Goal: Information Seeking & Learning: Learn about a topic

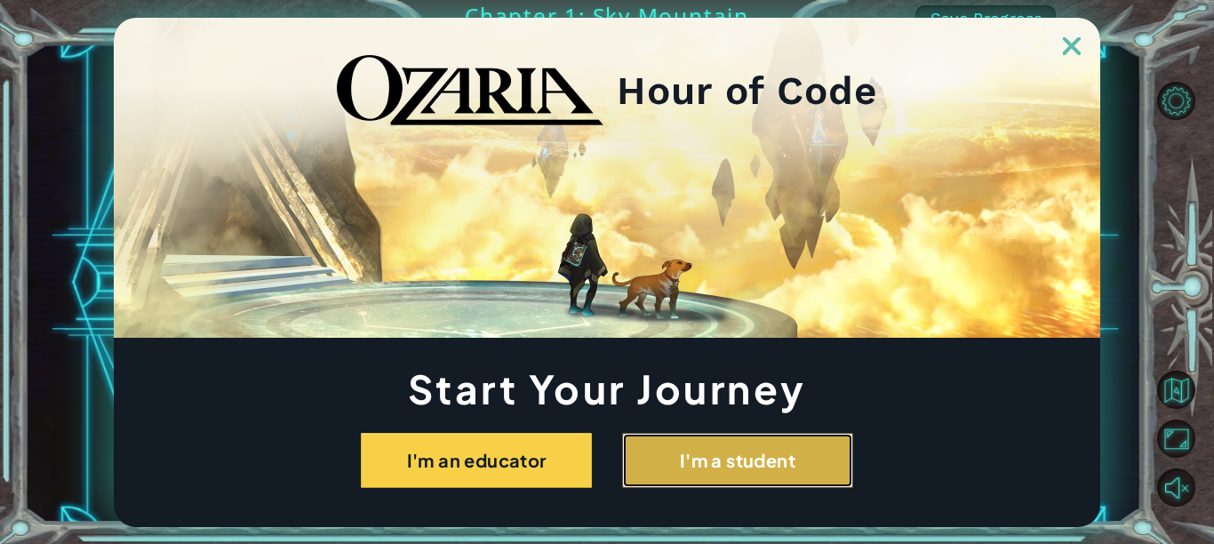
click at [709, 458] on button "I'm a student" at bounding box center [737, 460] width 231 height 55
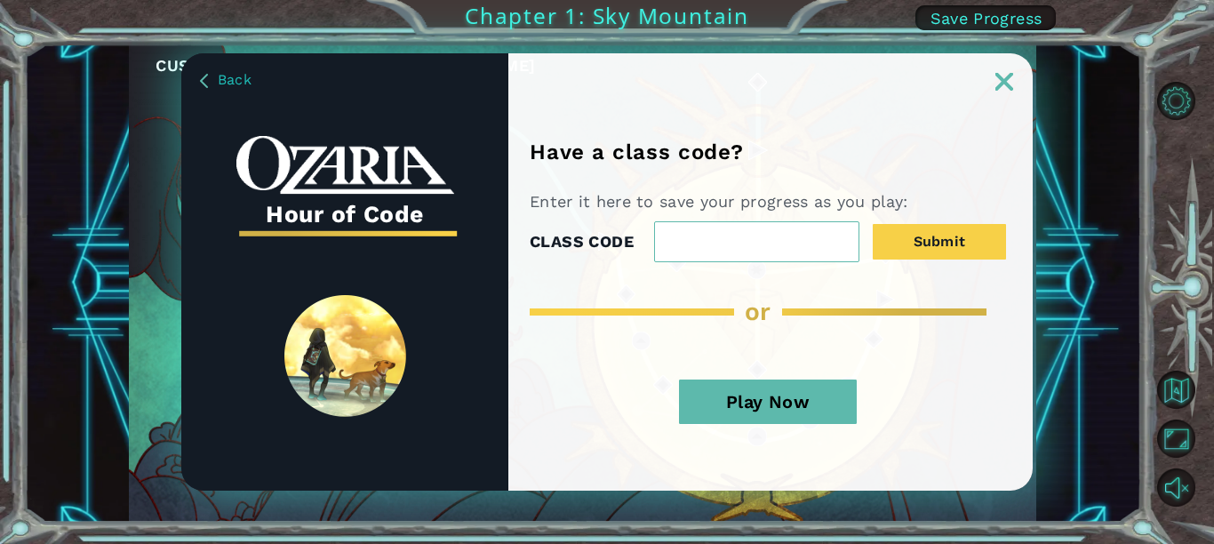
click at [786, 396] on button "Play Now" at bounding box center [768, 401] width 178 height 44
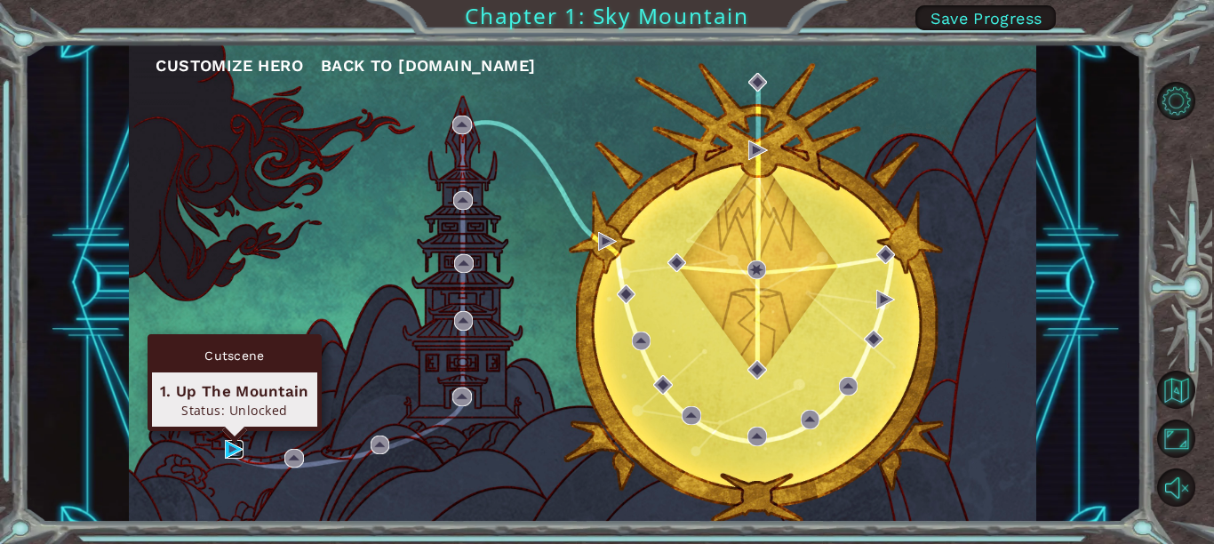
click at [234, 450] on img at bounding box center [234, 449] width 19 height 19
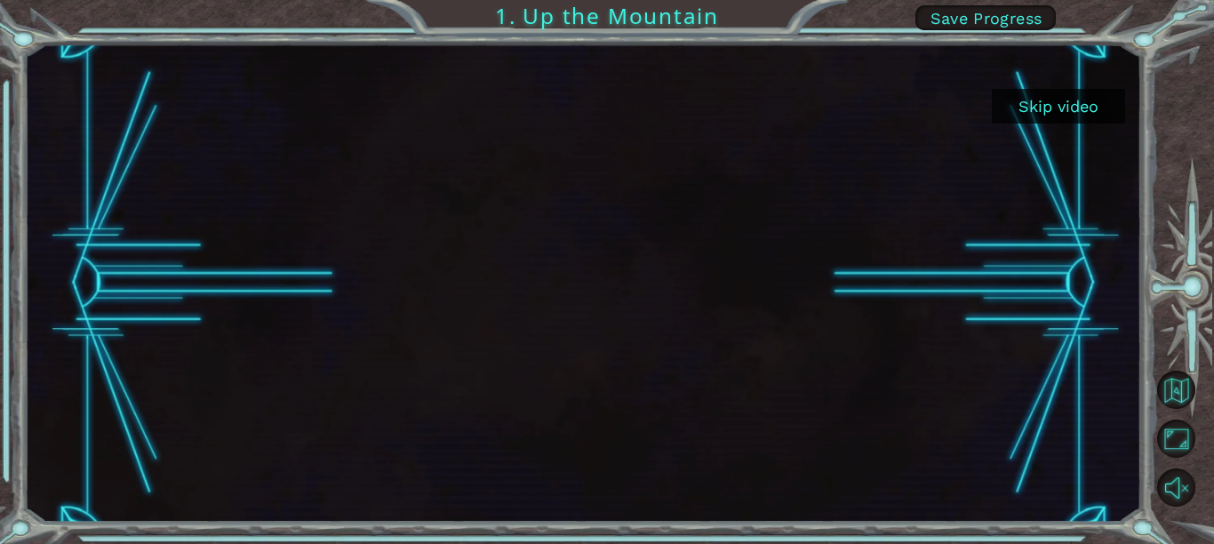
click at [1068, 104] on button "Skip video" at bounding box center [1058, 106] width 133 height 35
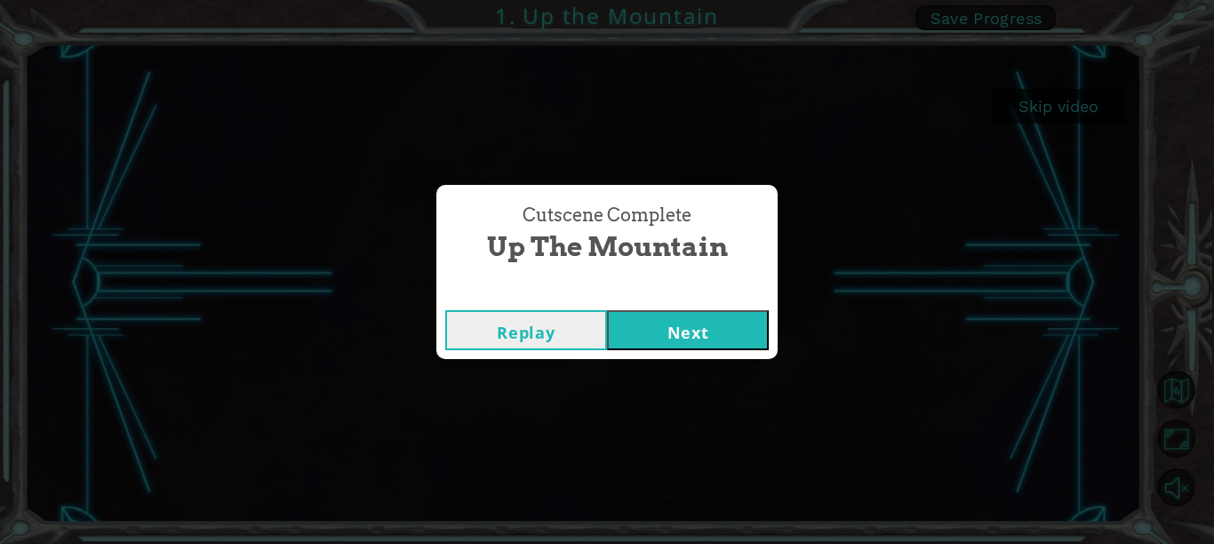
click at [684, 339] on button "Next" at bounding box center [688, 330] width 162 height 40
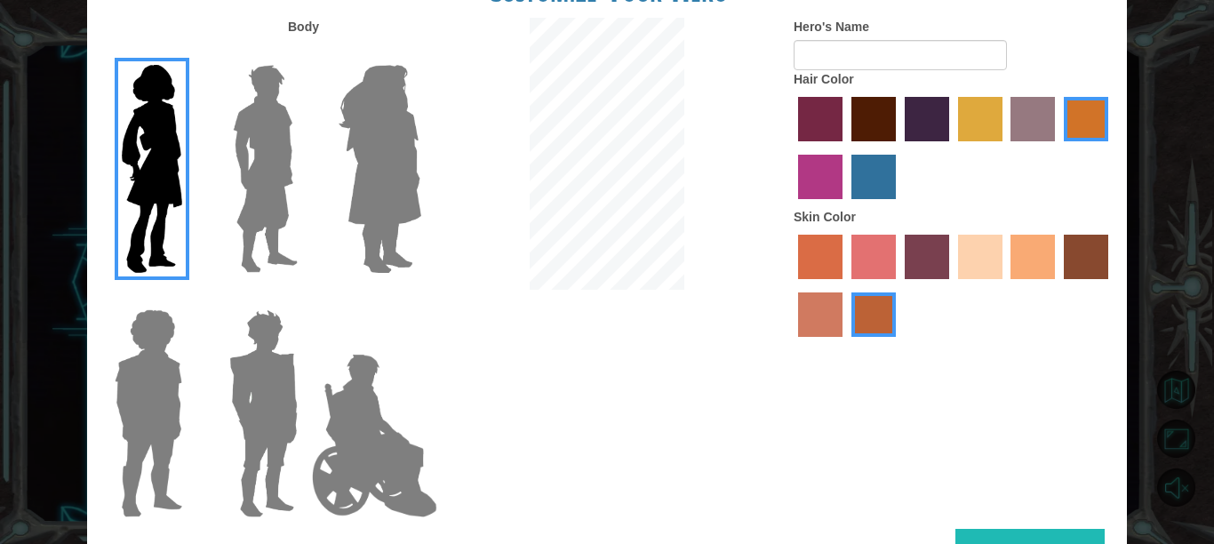
click at [858, 163] on div at bounding box center [954, 150] width 320 height 116
click at [865, 196] on label "lachmara hair color" at bounding box center [873, 177] width 44 height 44
click at [845, 205] on input "lachmara hair color" at bounding box center [845, 205] width 0 height 0
click at [925, 269] on label "tosca skin color" at bounding box center [927, 257] width 44 height 44
click at [898, 285] on input "tosca skin color" at bounding box center [898, 285] width 0 height 0
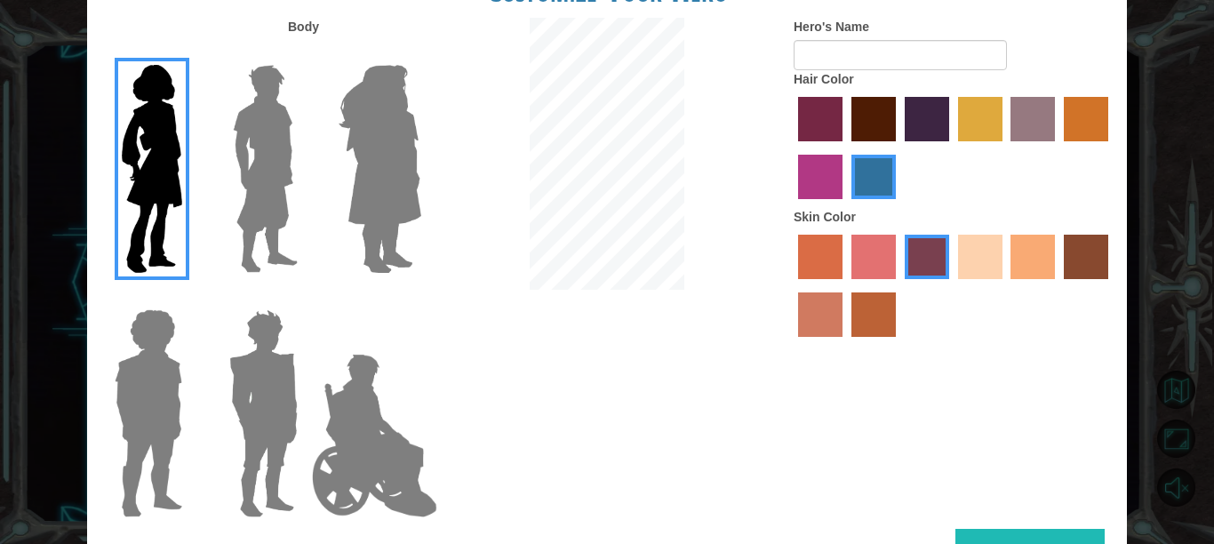
click at [883, 276] on label "froly skin color" at bounding box center [873, 257] width 44 height 44
click at [845, 285] on input "froly skin color" at bounding box center [845, 285] width 0 height 0
click at [808, 279] on label "sorbus skin color" at bounding box center [820, 257] width 44 height 44
click at [792, 285] on input "sorbus skin color" at bounding box center [792, 285] width 0 height 0
click at [827, 329] on label "burning sand skin color" at bounding box center [820, 314] width 44 height 44
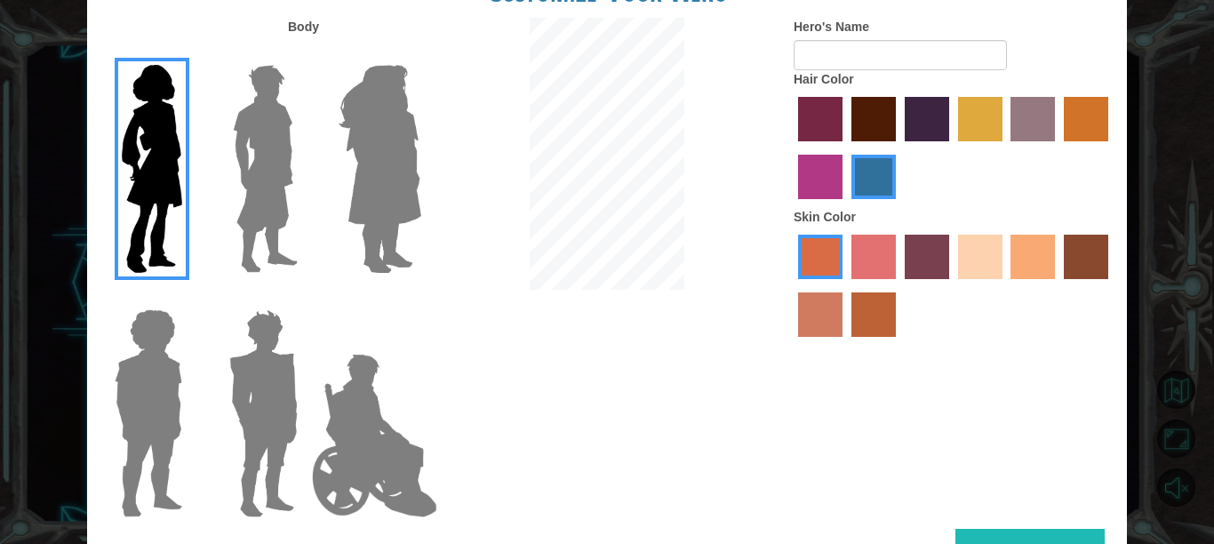
click at [1111, 285] on input "burning sand skin color" at bounding box center [1111, 285] width 0 height 0
click at [982, 269] on label "sandy beach skin color" at bounding box center [980, 257] width 44 height 44
click at [952, 285] on input "sandy beach skin color" at bounding box center [952, 285] width 0 height 0
click at [982, 269] on label "sandy beach skin color" at bounding box center [980, 257] width 44 height 44
click at [952, 285] on input "sandy beach skin color" at bounding box center [952, 285] width 0 height 0
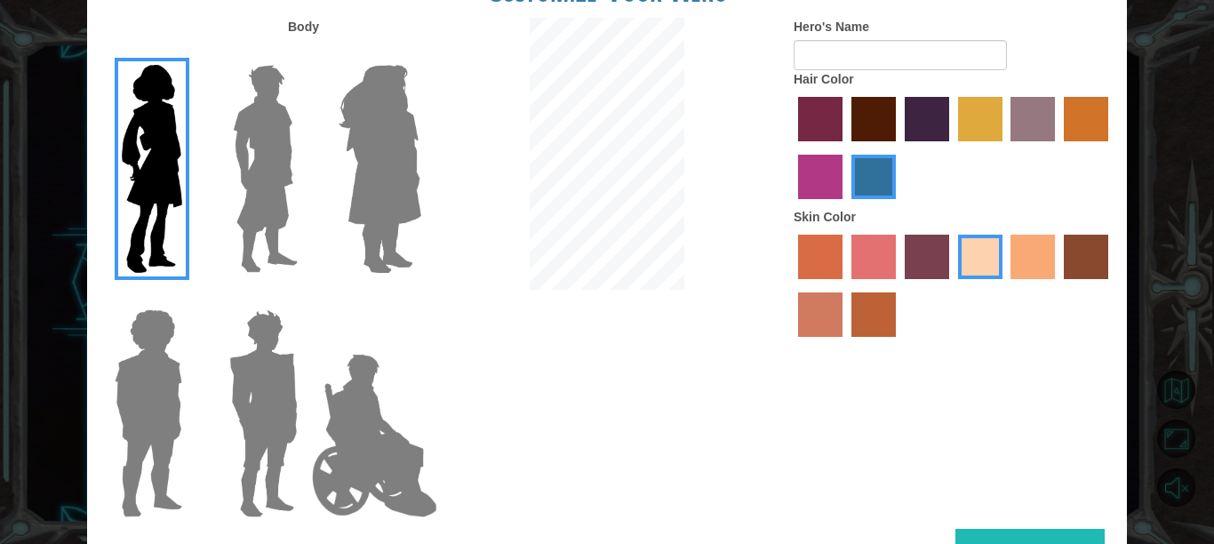
click at [889, 325] on label "smoke tree skin color" at bounding box center [873, 314] width 44 height 44
click at [845, 343] on input "smoke tree skin color" at bounding box center [845, 343] width 0 height 0
click at [985, 279] on label "sandy beach skin color" at bounding box center [980, 257] width 44 height 44
click at [952, 285] on input "sandy beach skin color" at bounding box center [952, 285] width 0 height 0
click at [893, 324] on label "smoke tree skin color" at bounding box center [873, 314] width 44 height 44
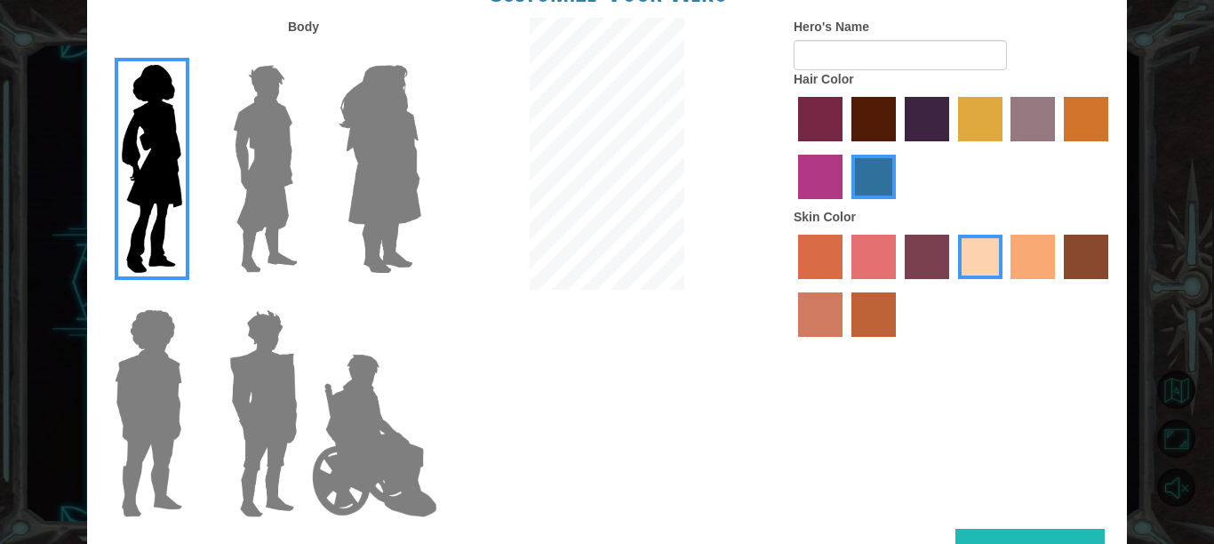
click at [845, 343] on input "smoke tree skin color" at bounding box center [845, 343] width 0 height 0
click at [1016, 277] on label "tacao skin color" at bounding box center [1032, 257] width 44 height 44
click at [1005, 285] on input "tacao skin color" at bounding box center [1005, 285] width 0 height 0
click at [855, 140] on label "maroon hair color" at bounding box center [873, 119] width 44 height 44
click at [845, 148] on input "maroon hair color" at bounding box center [845, 148] width 0 height 0
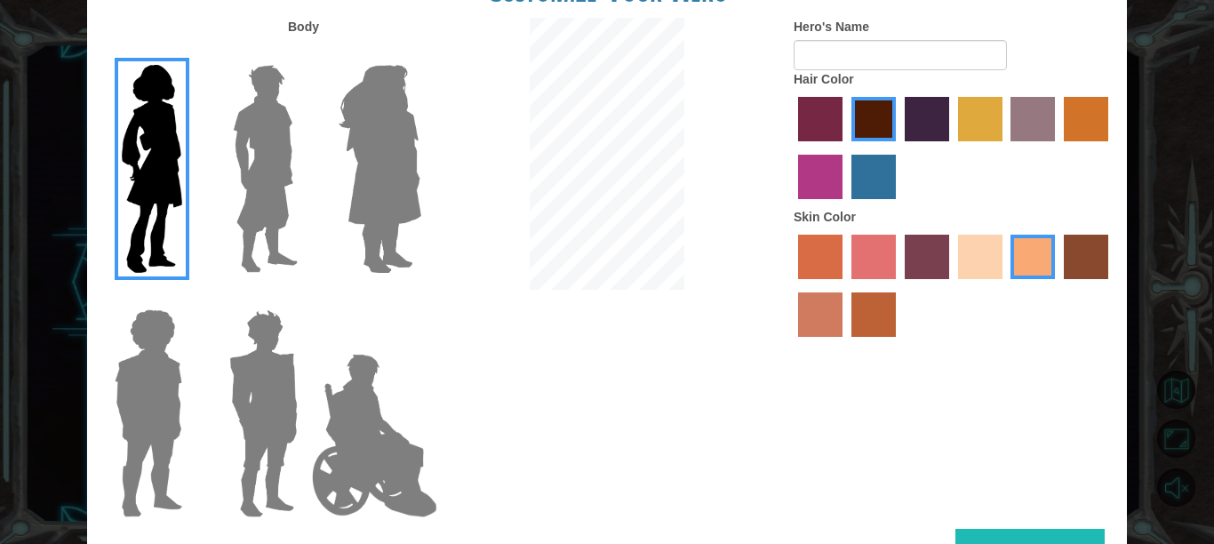
click at [934, 128] on label "hot purple hair color" at bounding box center [927, 119] width 44 height 44
click at [898, 148] on input "hot purple hair color" at bounding box center [898, 148] width 0 height 0
click at [1073, 123] on label "gold drop hair color" at bounding box center [1086, 119] width 44 height 44
click at [1058, 148] on input "gold drop hair color" at bounding box center [1058, 148] width 0 height 0
click at [804, 198] on label "medium red violet hair color" at bounding box center [820, 177] width 44 height 44
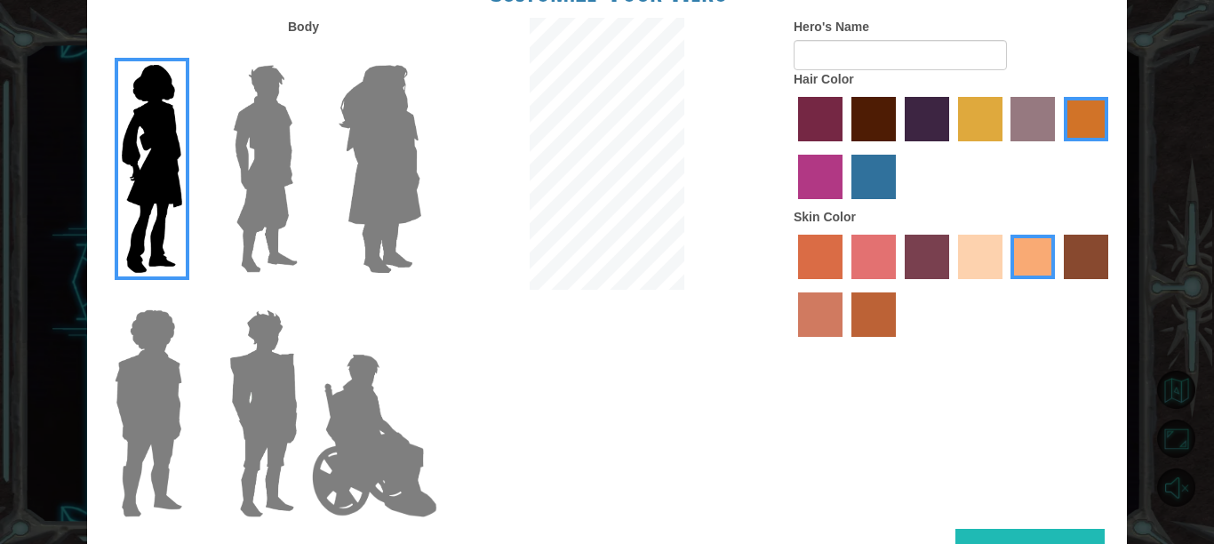
click at [1111, 148] on input "medium red violet hair color" at bounding box center [1111, 148] width 0 height 0
click at [782, 148] on div "Hero's Name Hair Color Skin Color" at bounding box center [953, 182] width 347 height 328
click at [876, 185] on label "lachmara hair color" at bounding box center [873, 177] width 44 height 44
click at [845, 205] on input "lachmara hair color" at bounding box center [845, 205] width 0 height 0
click at [968, 140] on label "tulip tree hair color" at bounding box center [980, 119] width 44 height 44
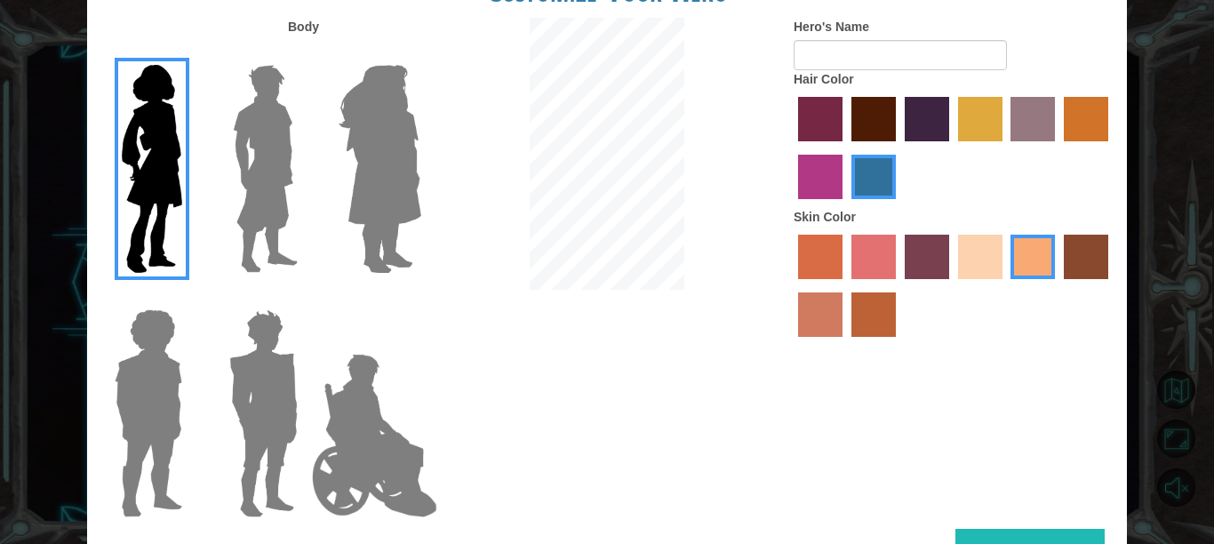
click at [952, 148] on input "tulip tree hair color" at bounding box center [952, 148] width 0 height 0
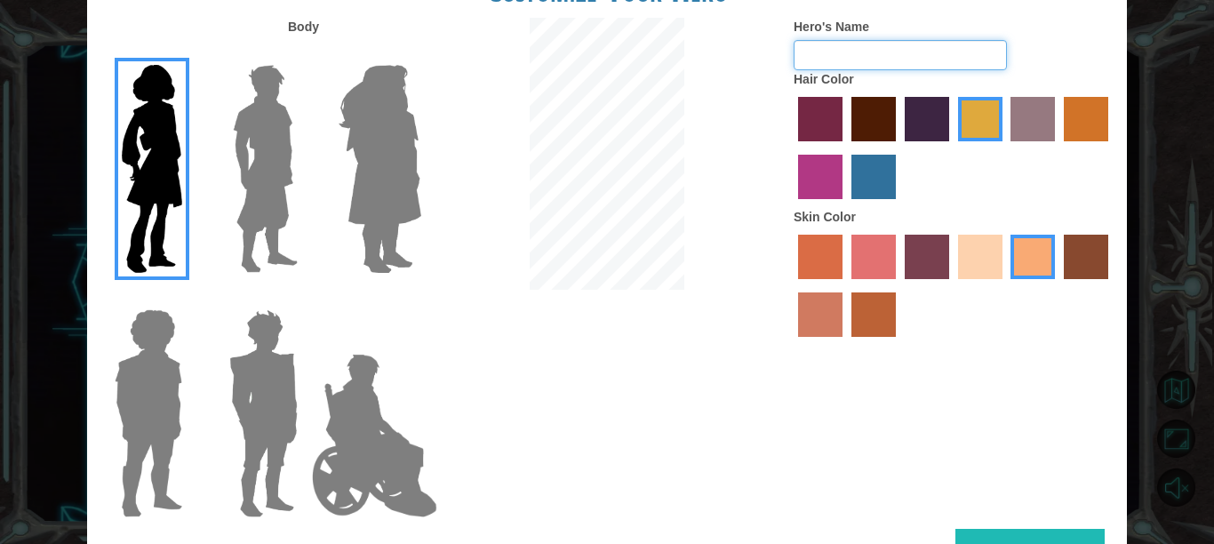
click at [894, 70] on input "Hero's Name" at bounding box center [900, 55] width 213 height 30
type input "[PERSON_NAME]"
click at [986, 529] on button "Done" at bounding box center [1029, 549] width 149 height 40
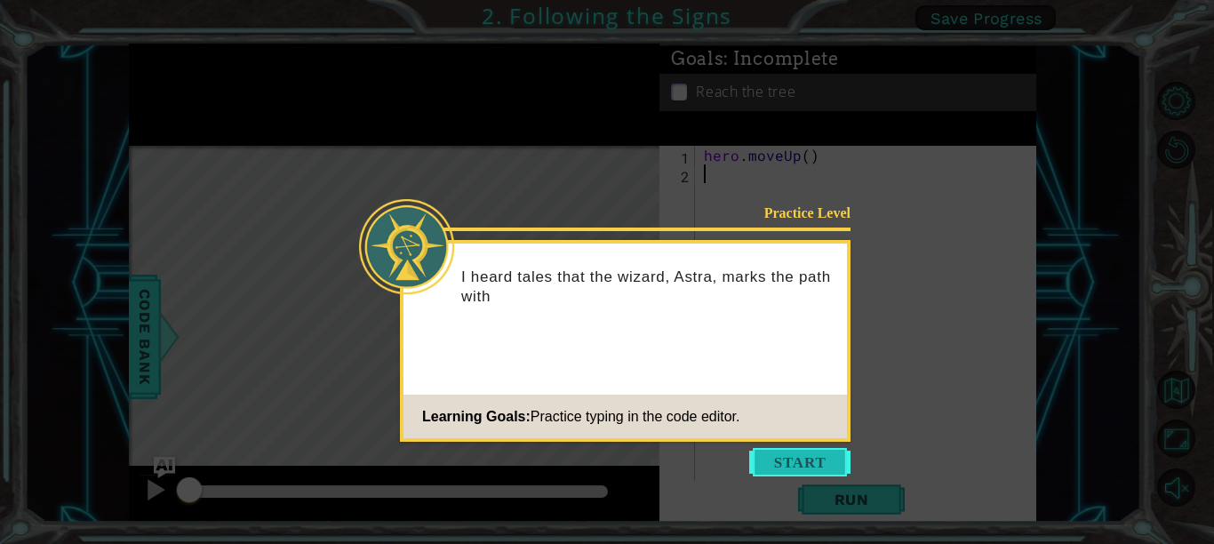
click at [824, 451] on button "Start" at bounding box center [799, 462] width 101 height 28
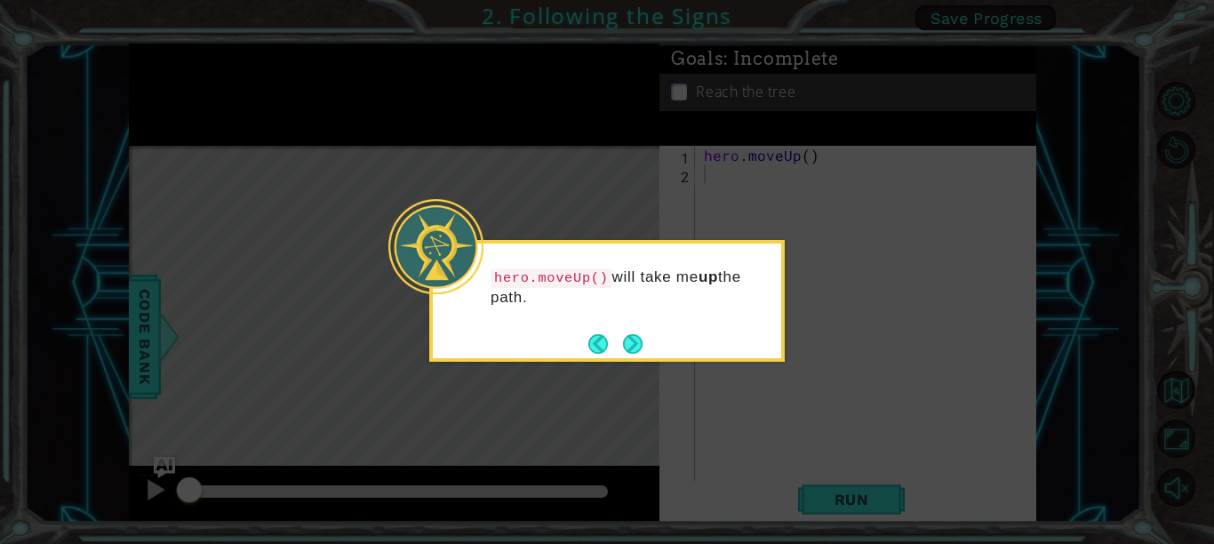
click at [644, 307] on div "hero.moveUp() will take me up the path." at bounding box center [607, 296] width 348 height 91
click at [637, 342] on button "Next" at bounding box center [633, 344] width 20 height 20
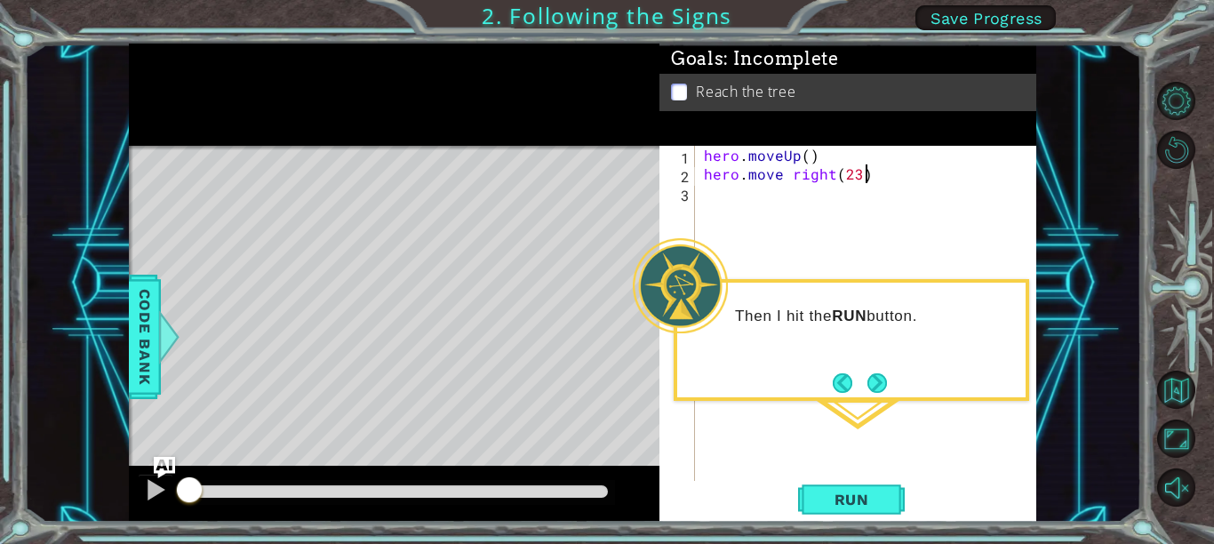
scroll to position [0, 9]
click at [849, 491] on span "Run" at bounding box center [852, 500] width 70 height 18
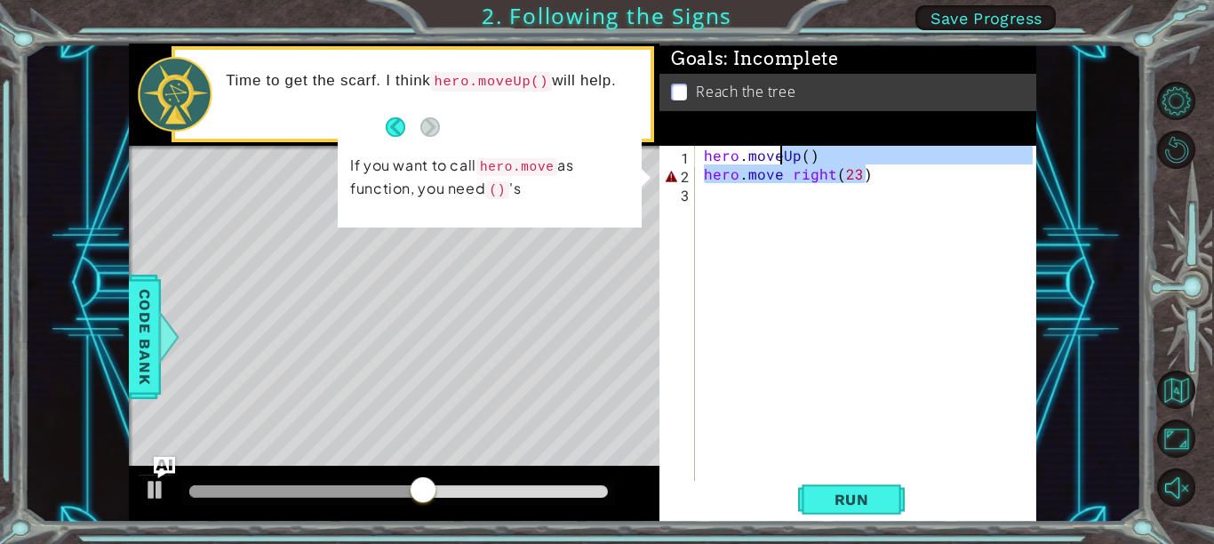
drag, startPoint x: 873, startPoint y: 175, endPoint x: 778, endPoint y: 156, distance: 96.9
click at [778, 156] on div "hero . moveUp ( ) hero . move right ( 23 )" at bounding box center [870, 332] width 341 height 373
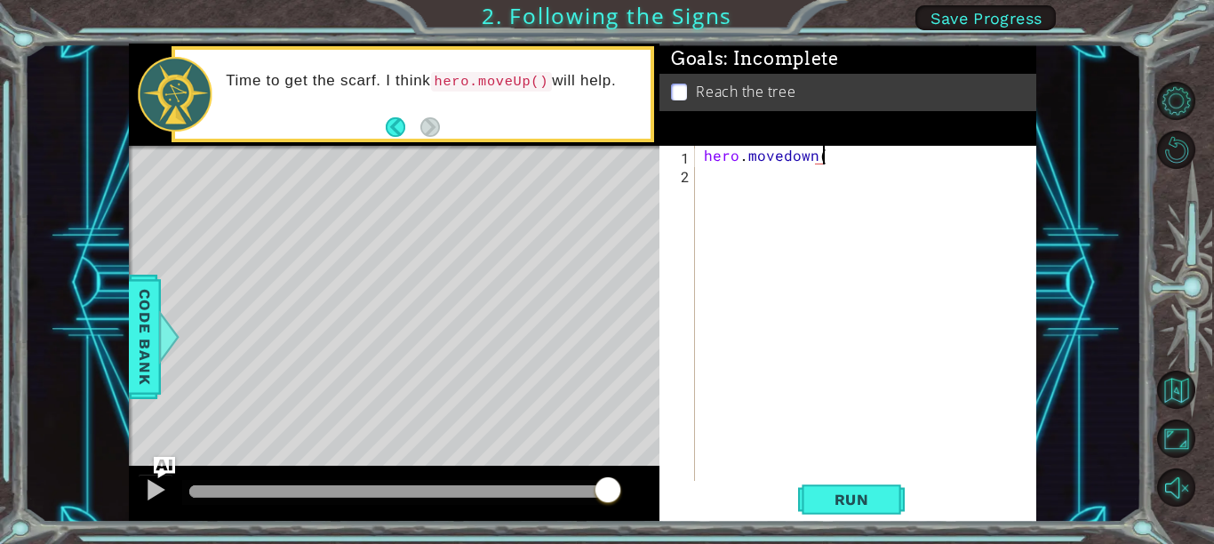
scroll to position [0, 7]
click at [854, 496] on span "Run" at bounding box center [852, 500] width 70 height 18
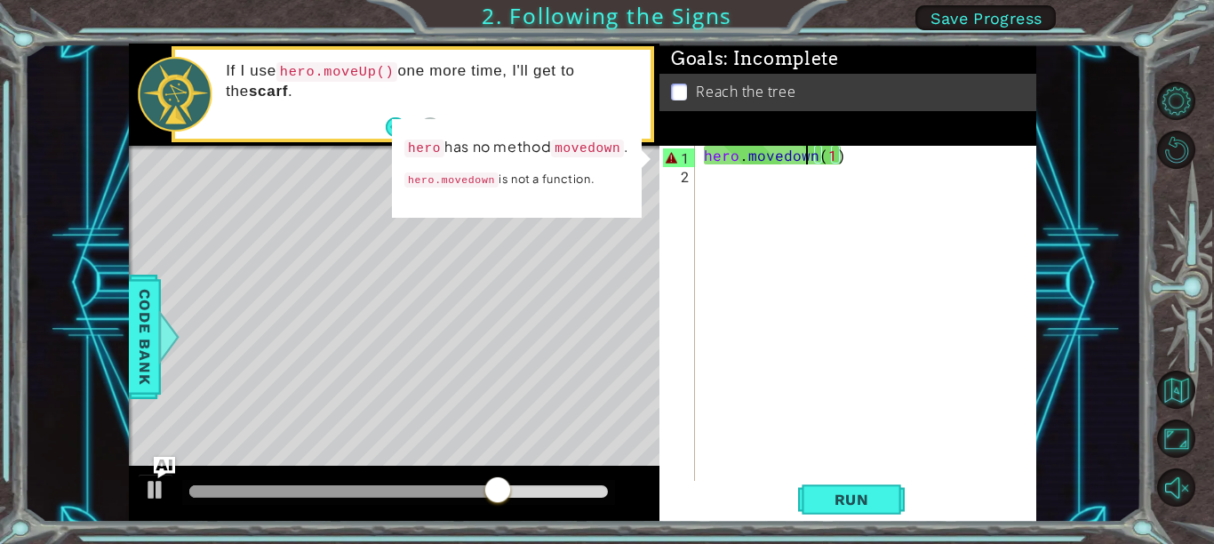
click at [810, 156] on div "hero . [GEOGRAPHIC_DATA] ( 1 )" at bounding box center [870, 332] width 341 height 373
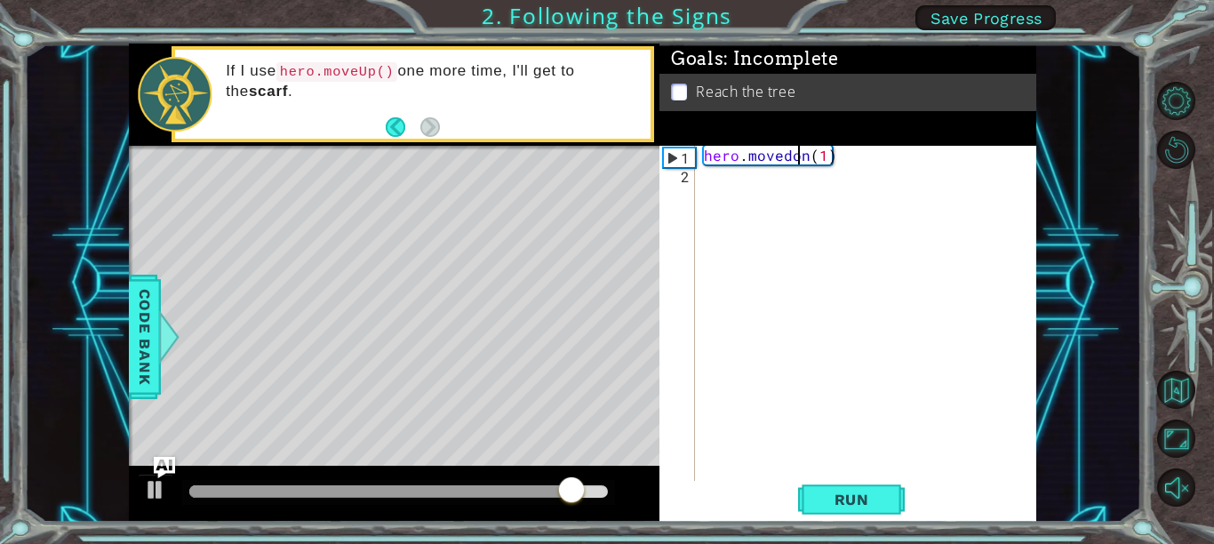
scroll to position [0, 6]
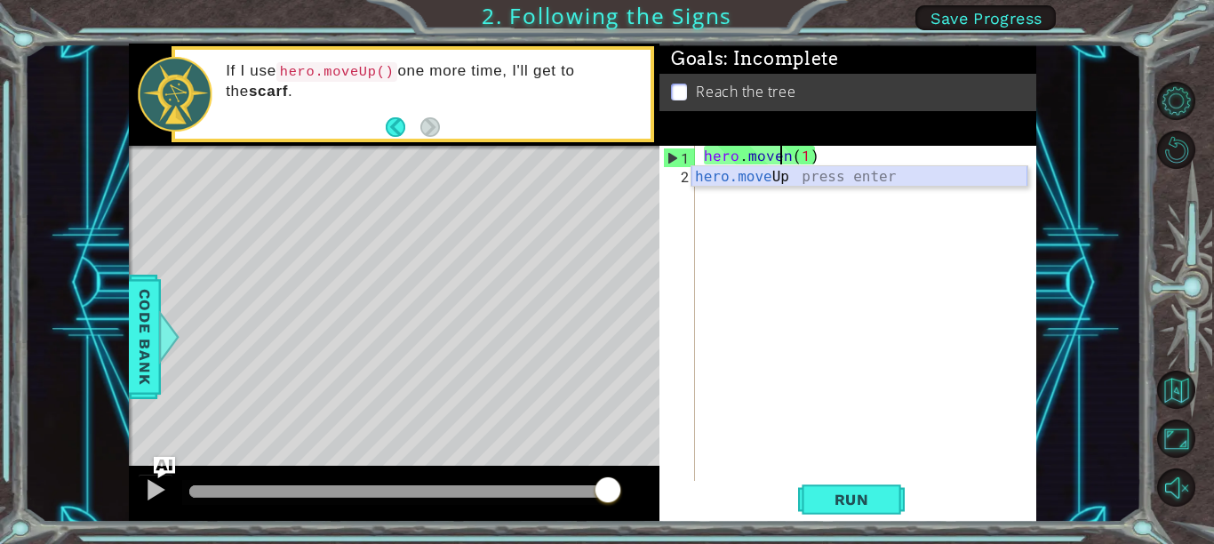
click at [824, 172] on div "hero.move Up press enter" at bounding box center [859, 198] width 336 height 64
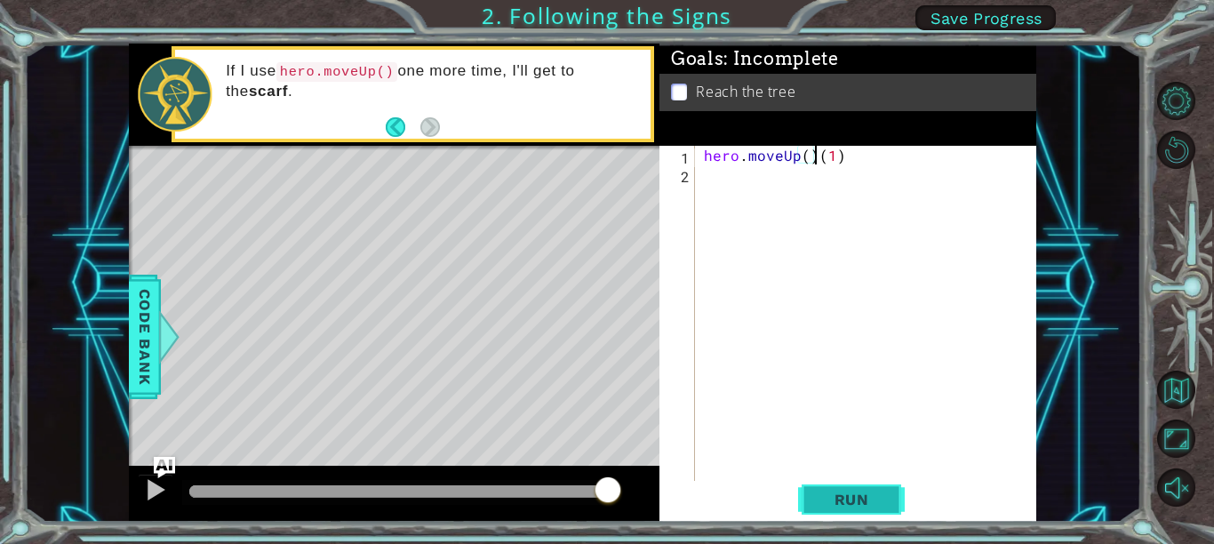
click at [849, 503] on span "Run" at bounding box center [852, 500] width 70 height 18
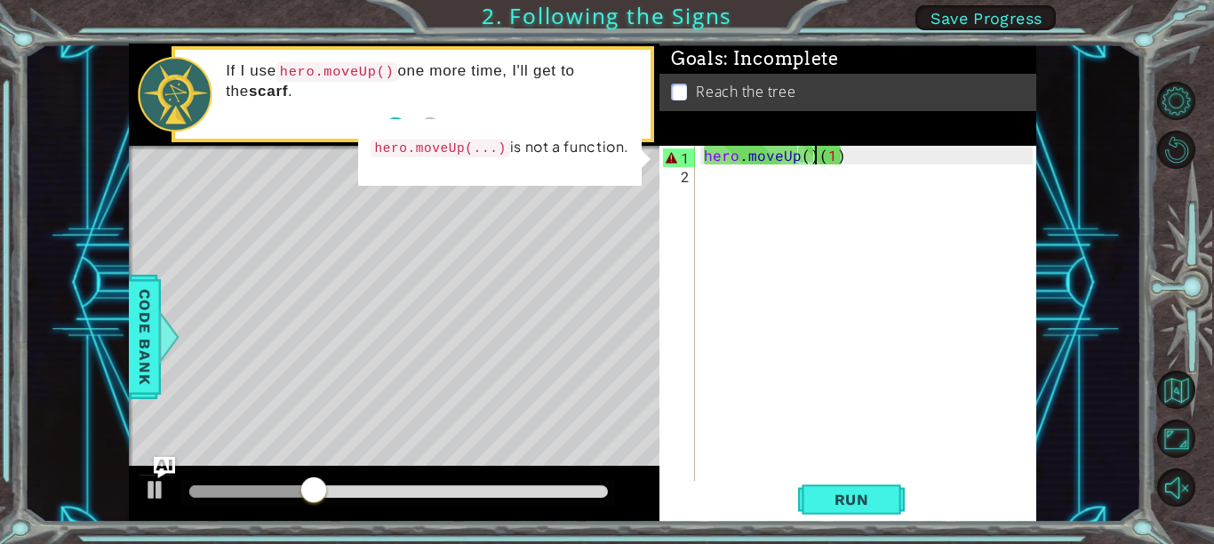
click at [858, 156] on div "hero . moveUp ( ) ( 1 )" at bounding box center [870, 332] width 341 height 373
click at [856, 504] on span "Run" at bounding box center [852, 500] width 70 height 18
click at [851, 156] on div "hero . moveUp ( ) ( 1 )" at bounding box center [870, 332] width 341 height 373
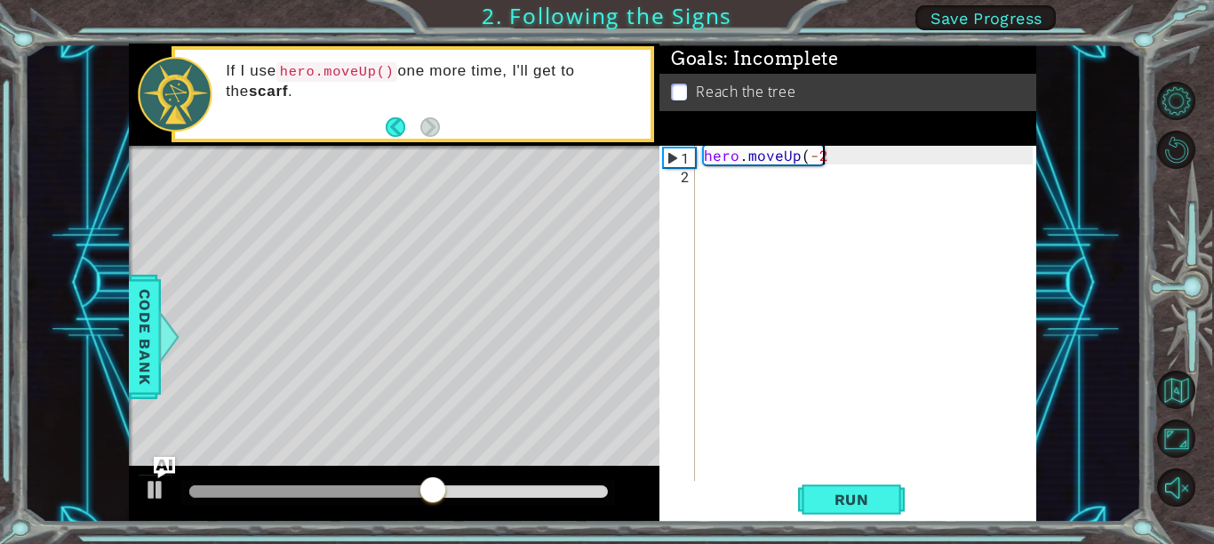
scroll to position [0, 7]
click at [855, 492] on span "Run" at bounding box center [852, 500] width 70 height 18
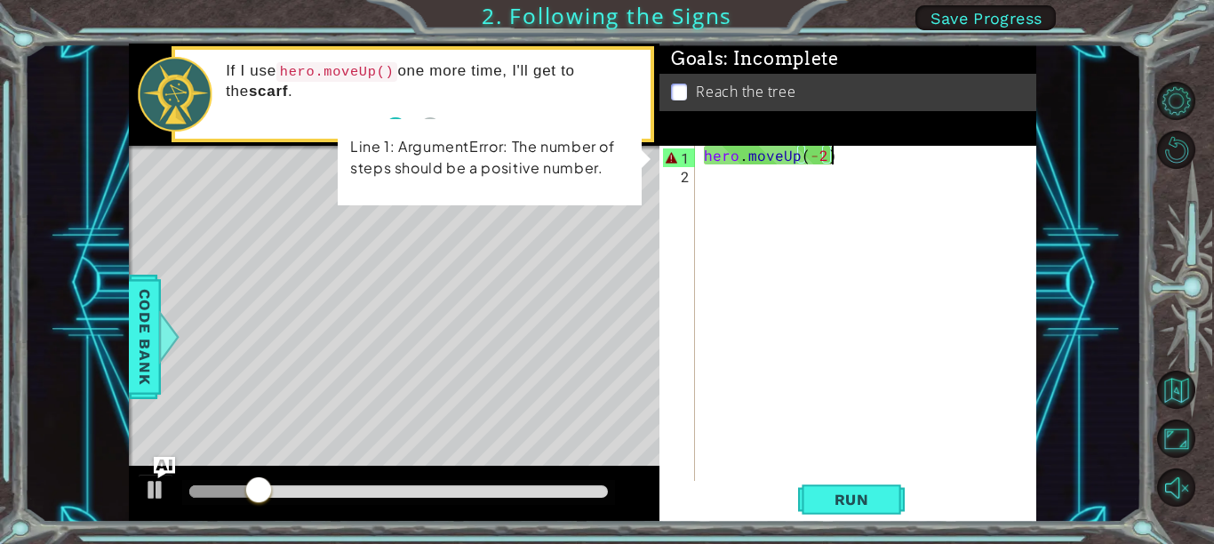
click at [874, 159] on div "hero . moveUp ( - 2 )" at bounding box center [870, 332] width 341 height 373
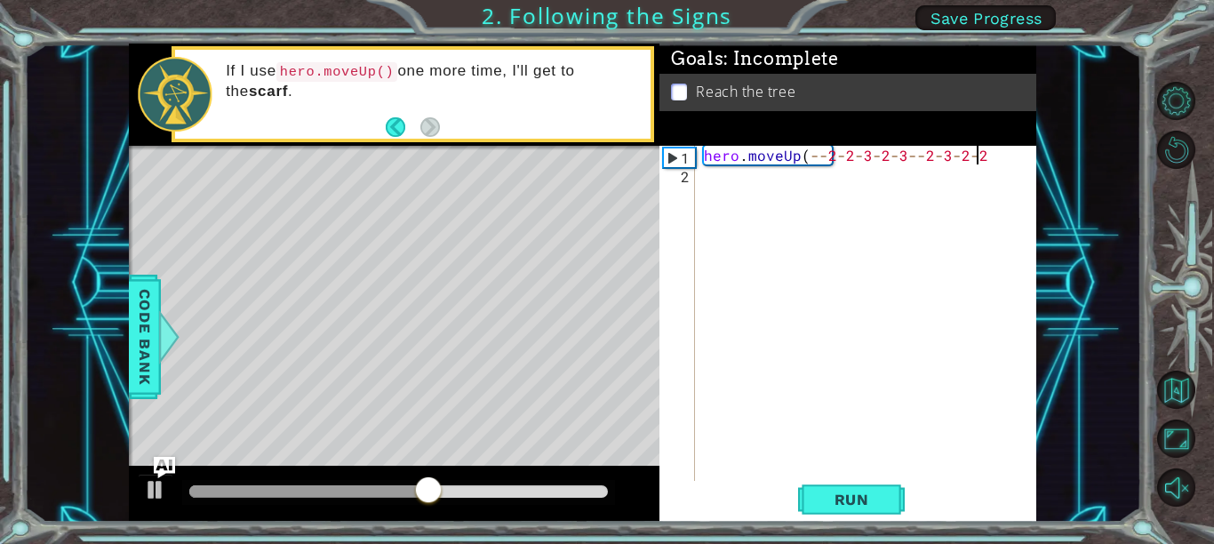
scroll to position [0, 16]
click at [848, 507] on span "Run" at bounding box center [852, 500] width 70 height 18
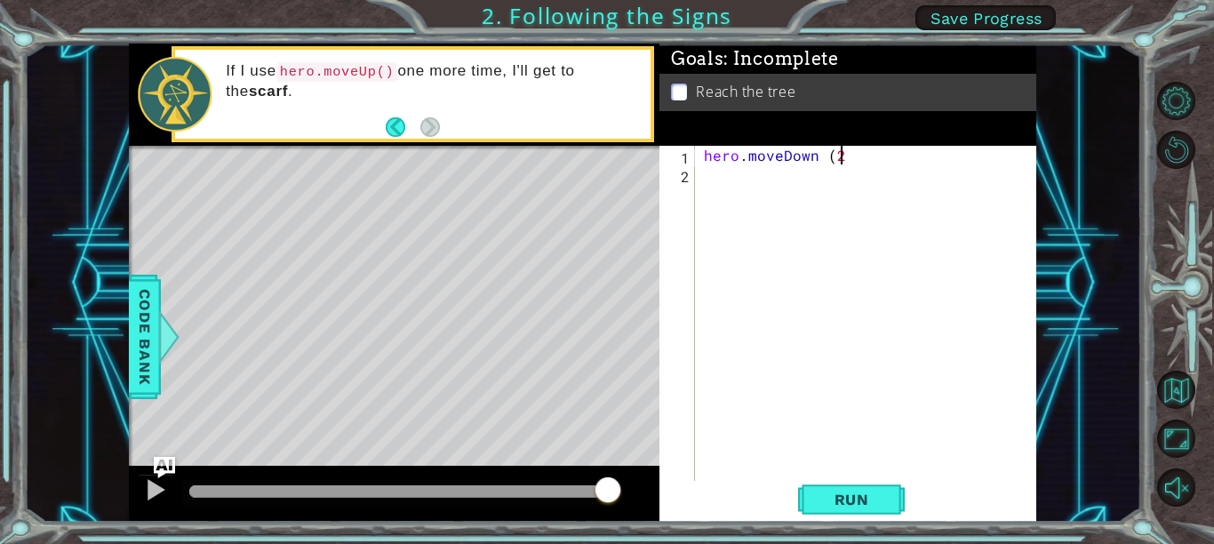
scroll to position [0, 8]
click at [869, 504] on span "Run" at bounding box center [852, 500] width 70 height 18
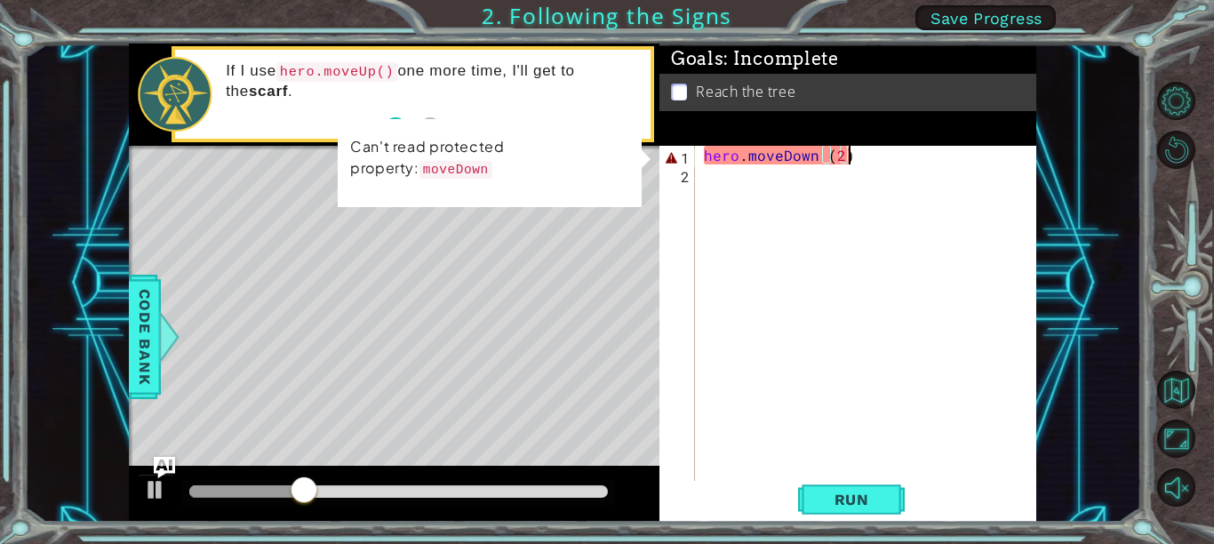
click at [811, 153] on div "hero . moveDown ( 2 )" at bounding box center [870, 332] width 341 height 373
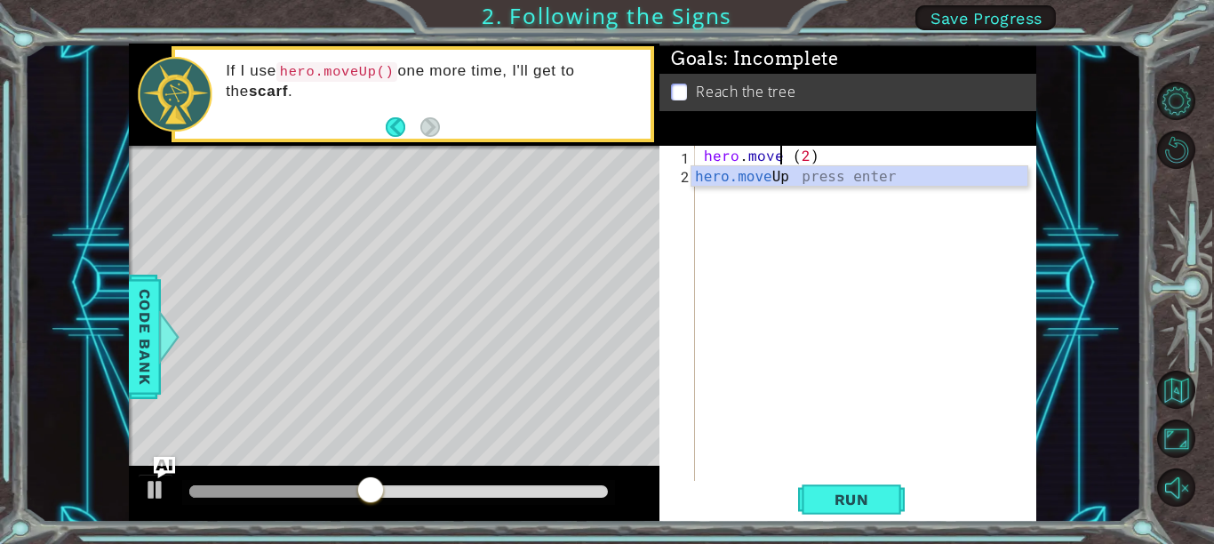
scroll to position [0, 5]
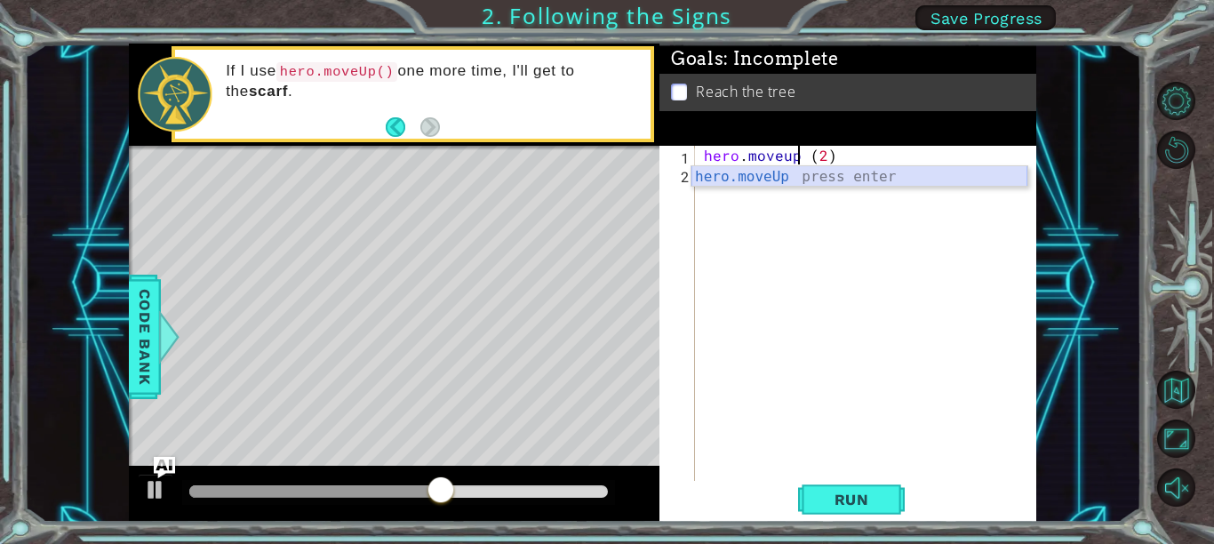
click at [890, 181] on div "hero.moveUp press enter" at bounding box center [859, 198] width 336 height 64
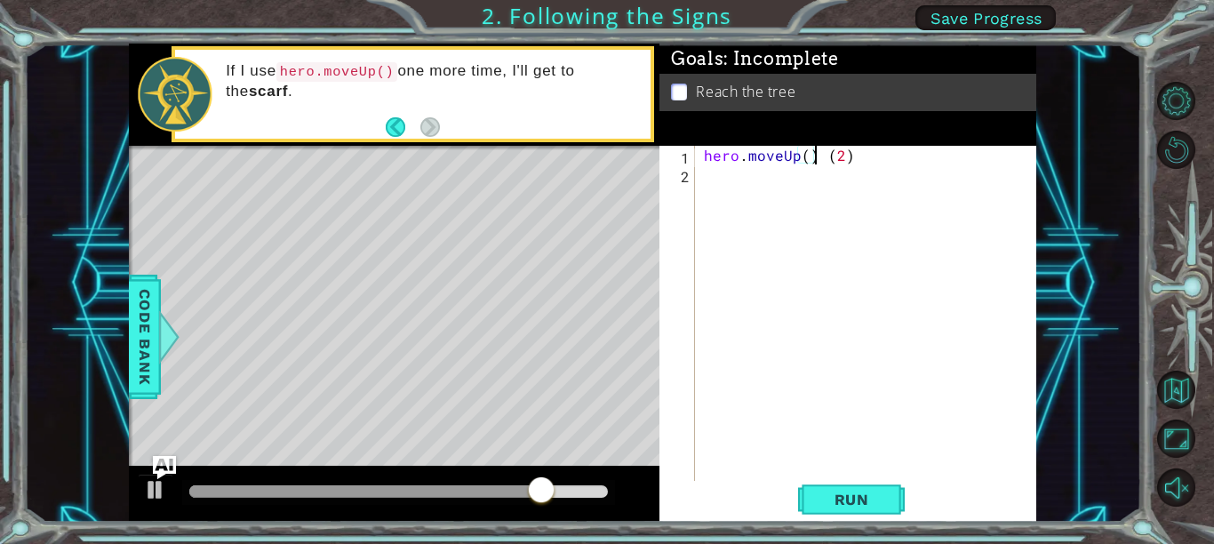
click at [159, 464] on img "Ask AI" at bounding box center [164, 466] width 23 height 23
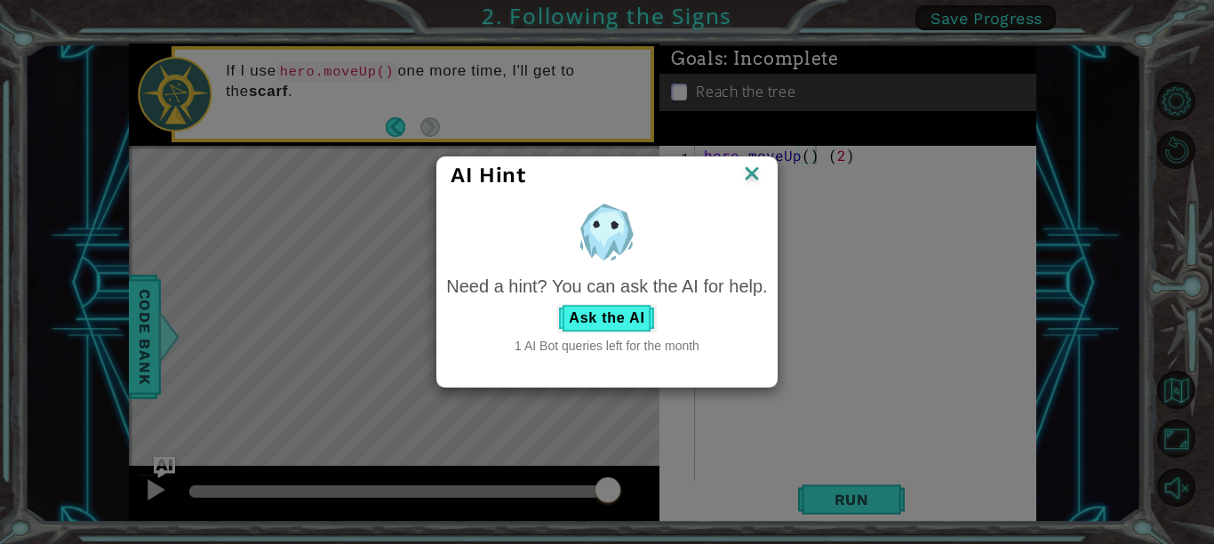
click at [752, 173] on img at bounding box center [751, 175] width 23 height 27
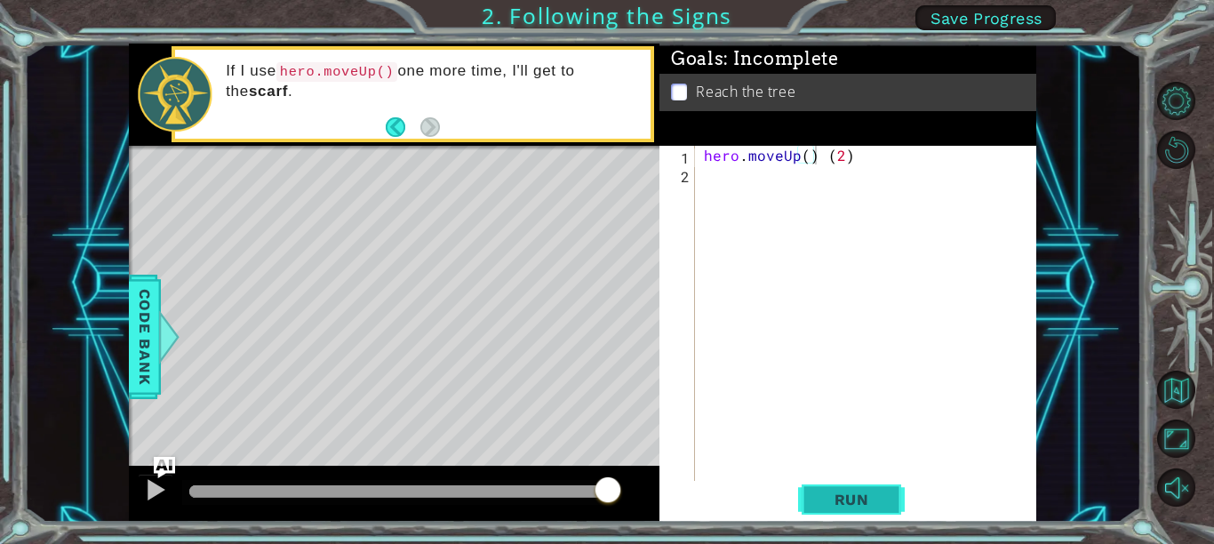
click at [837, 515] on button "Run" at bounding box center [851, 499] width 107 height 37
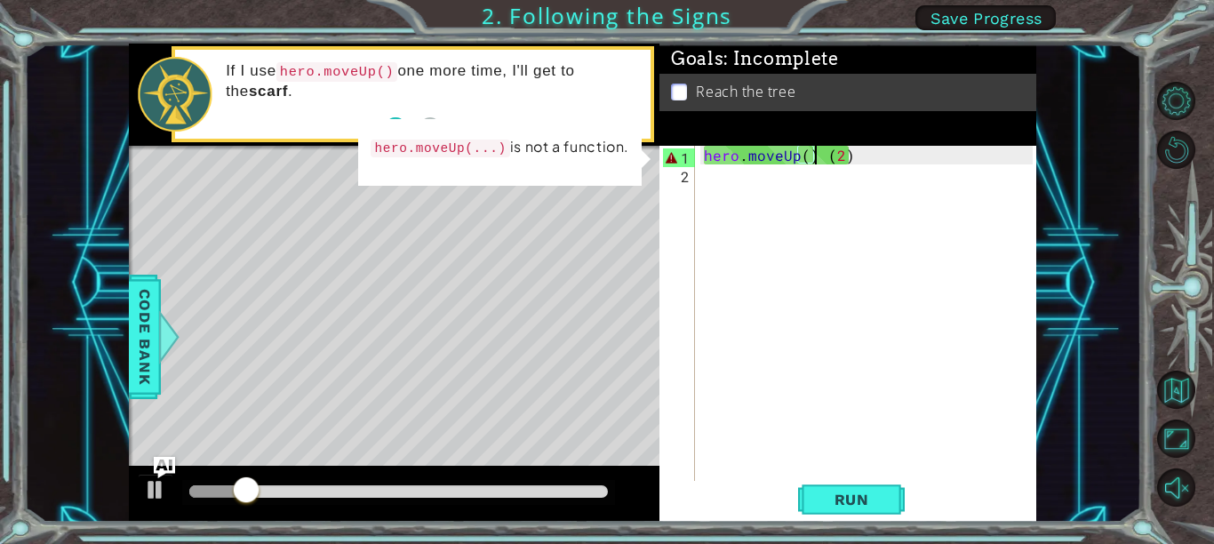
click at [823, 148] on div "hero . moveUp ( ) ( 2 )" at bounding box center [870, 332] width 341 height 373
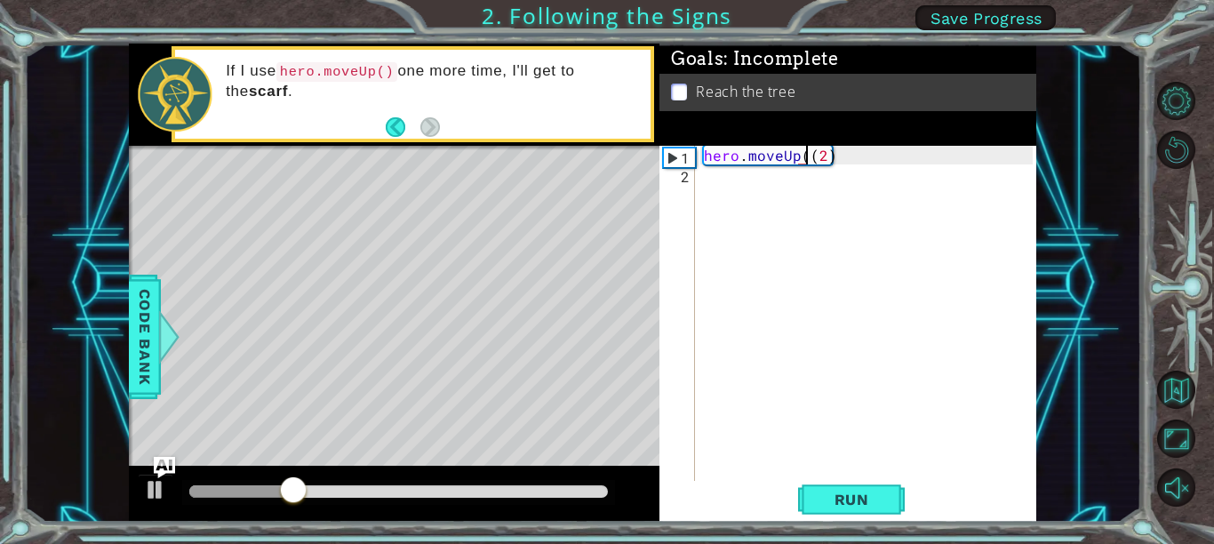
type textarea "hero.moveUp(2)"
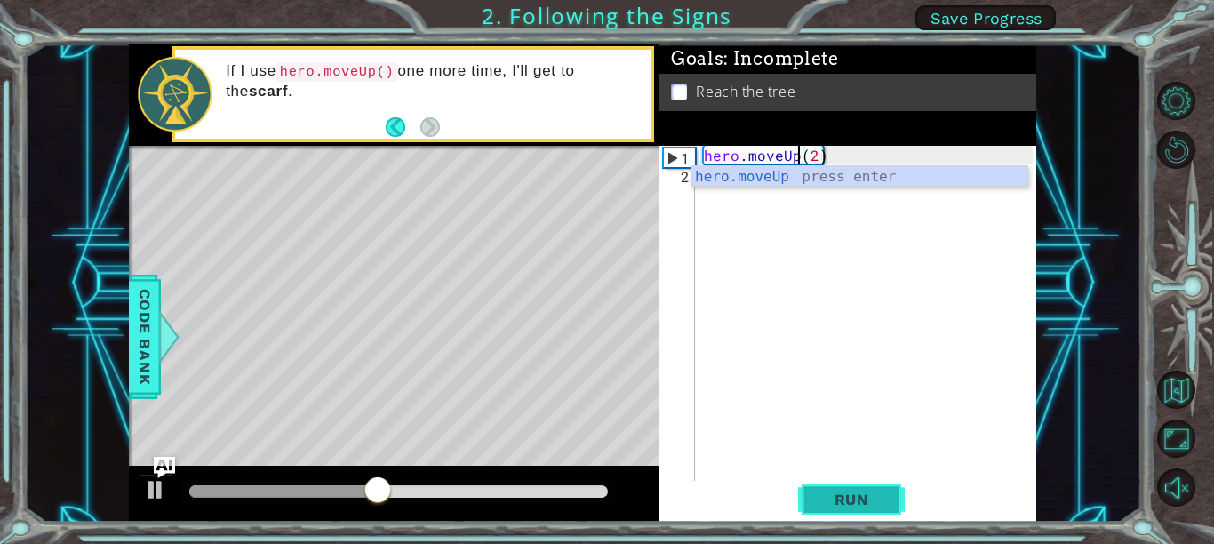
click at [851, 486] on button "Run" at bounding box center [851, 499] width 107 height 37
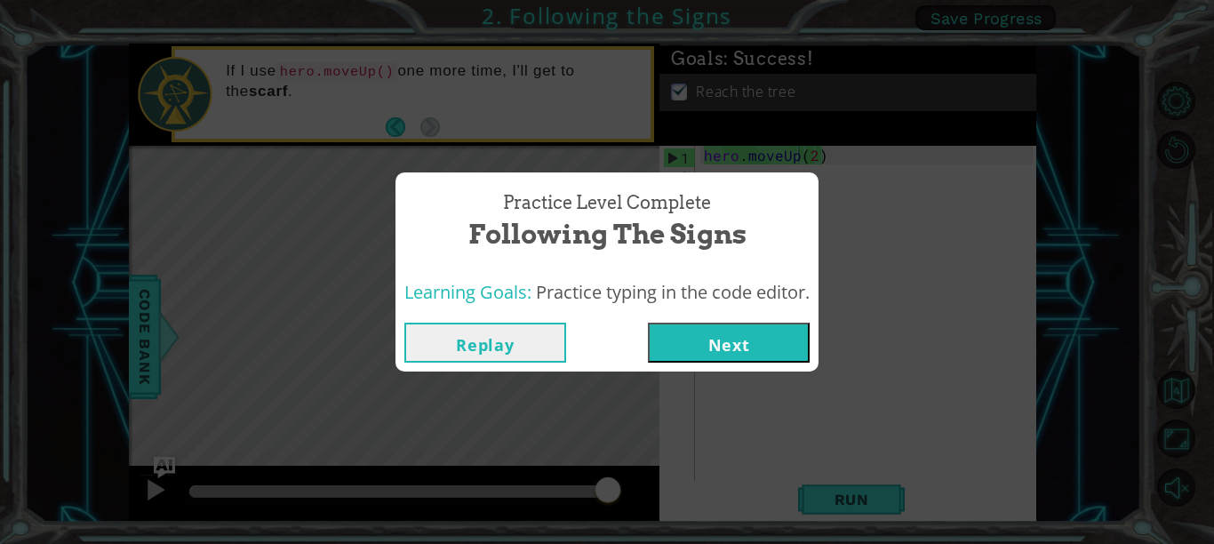
click at [705, 343] on button "Next" at bounding box center [729, 343] width 162 height 40
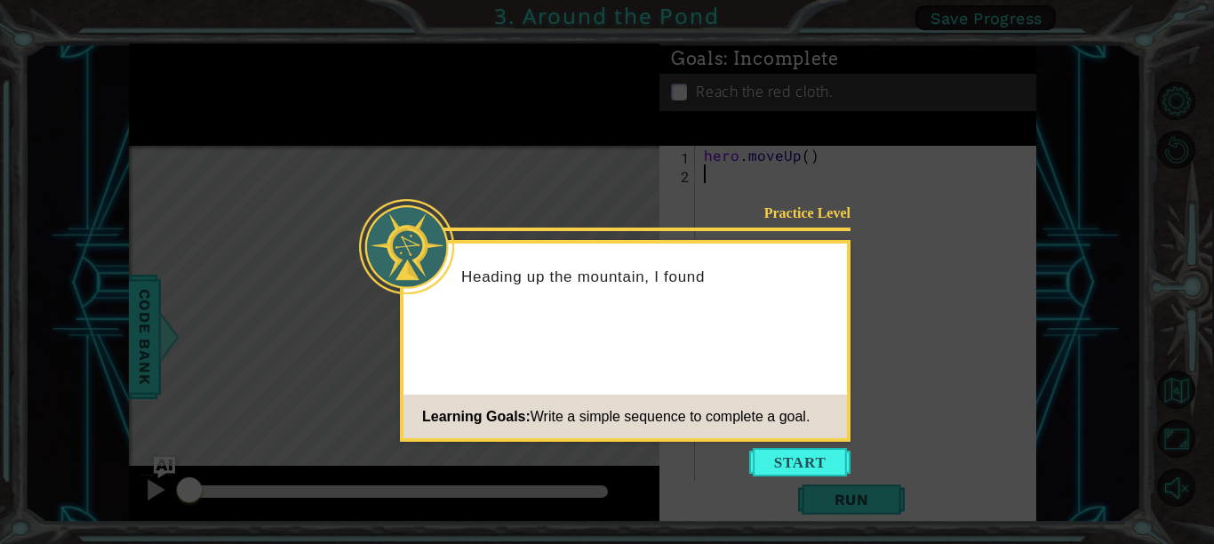
click at [791, 444] on icon at bounding box center [607, 272] width 1214 height 544
click at [796, 452] on button "Start" at bounding box center [799, 462] width 101 height 28
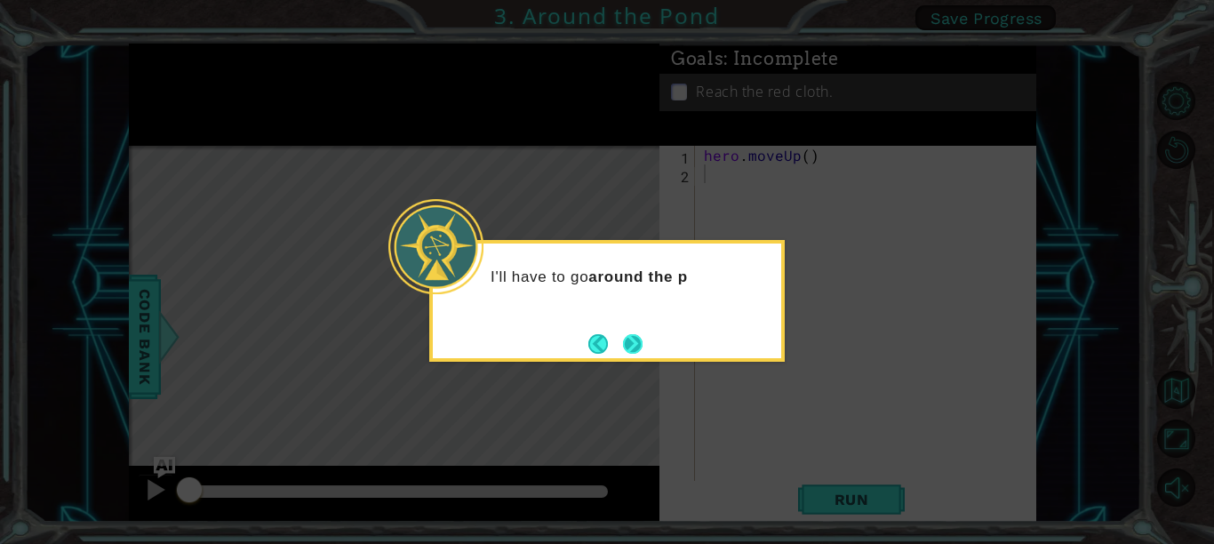
click at [634, 339] on button "Next" at bounding box center [633, 344] width 20 height 20
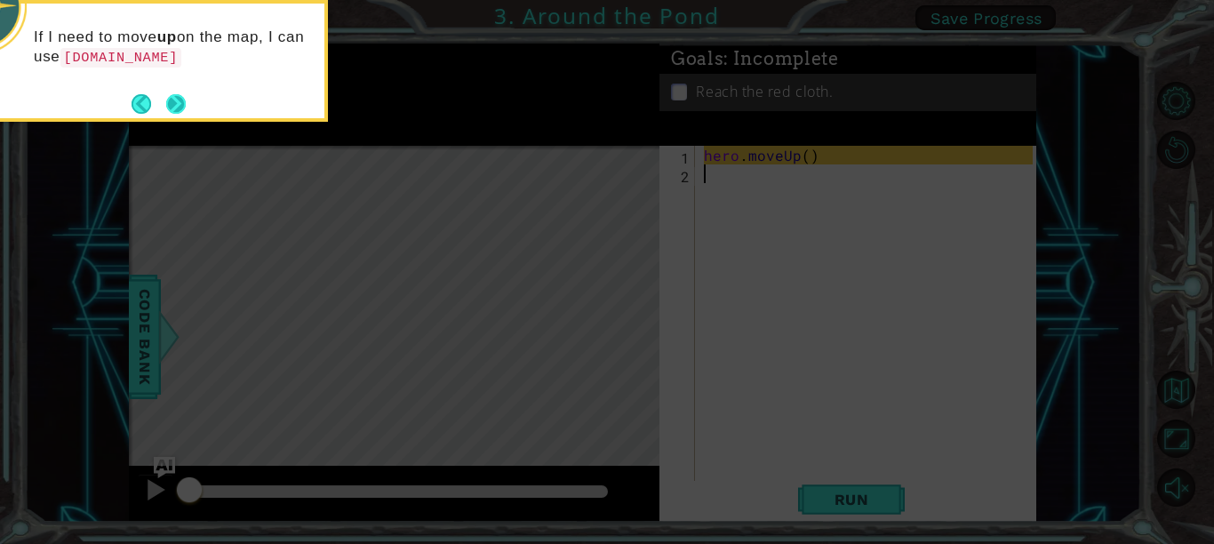
click at [169, 106] on button "Next" at bounding box center [176, 104] width 20 height 20
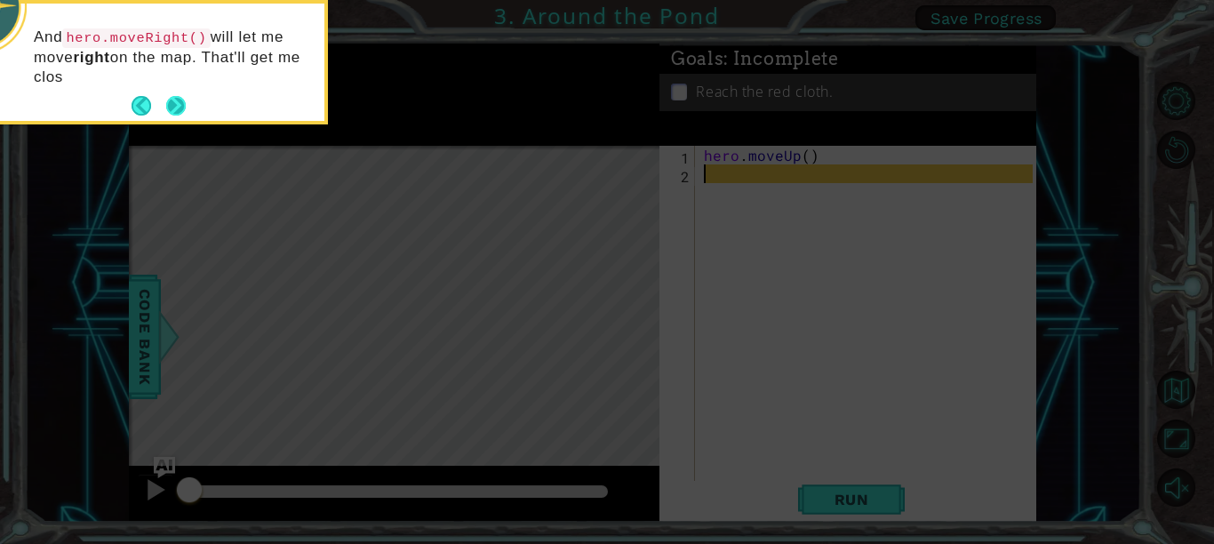
click at [170, 107] on button "Next" at bounding box center [176, 106] width 20 height 20
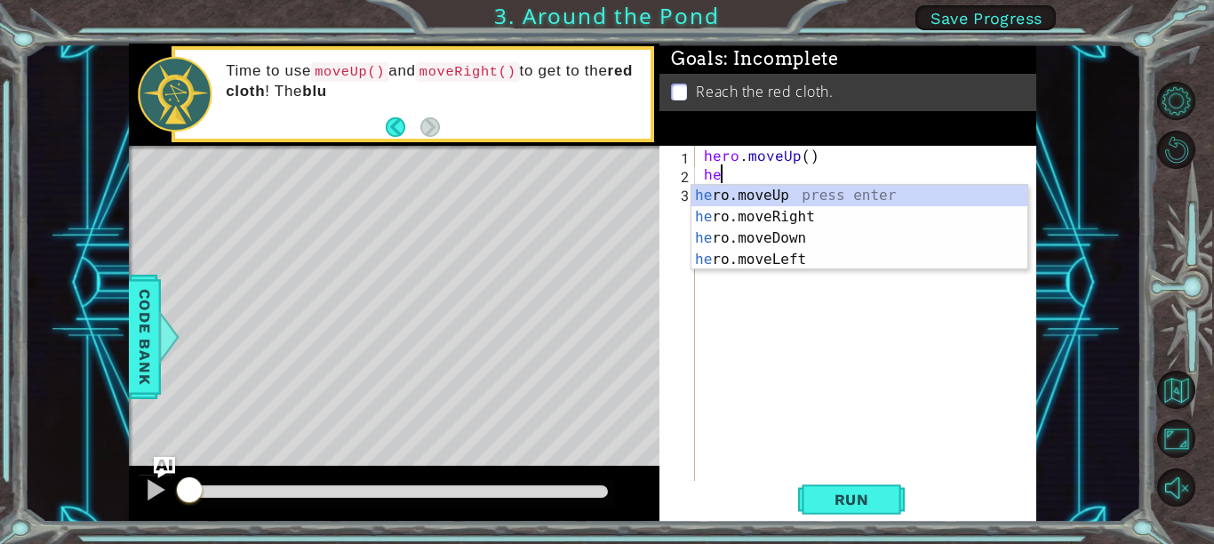
scroll to position [0, 1]
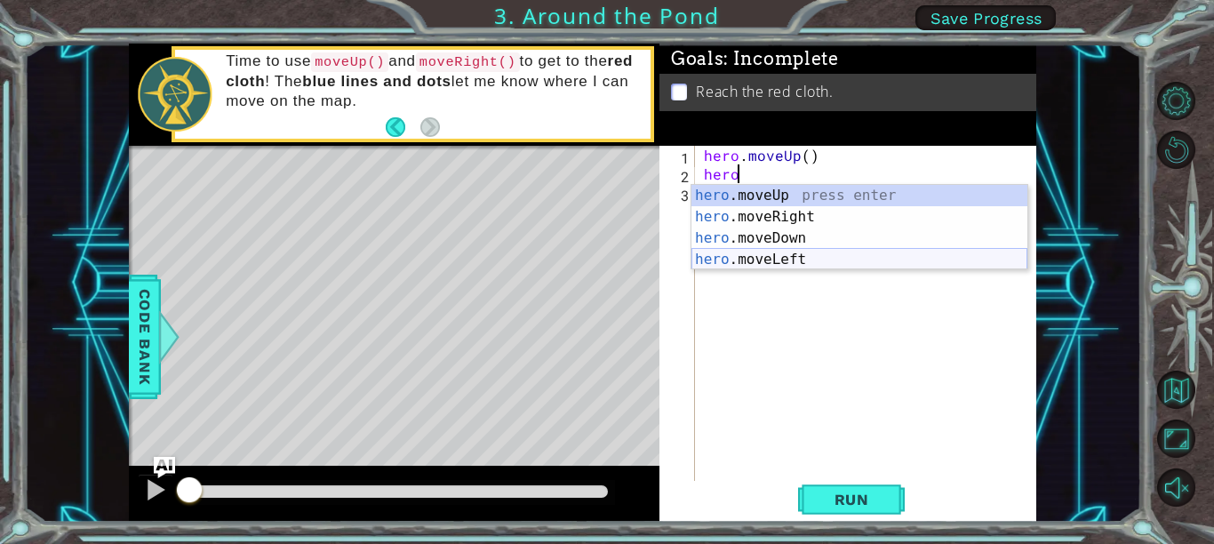
click at [795, 258] on div "hero .moveUp press enter hero .moveRight press enter hero .moveDown press enter…" at bounding box center [859, 249] width 336 height 128
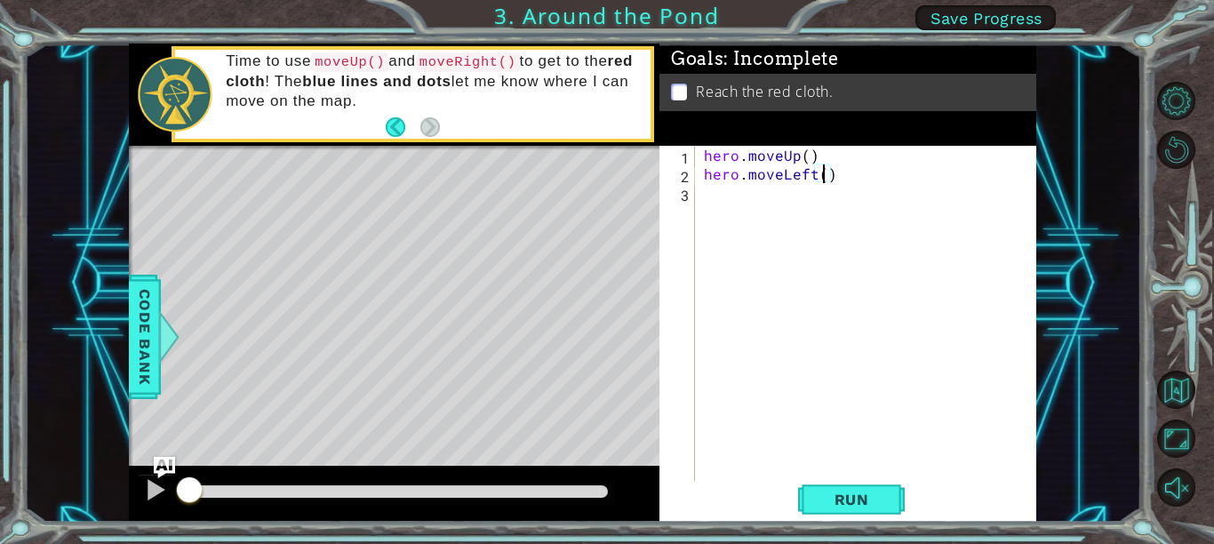
scroll to position [0, 7]
click at [808, 149] on div "hero . moveUp ( ) hero . moveLeft ( 2 )" at bounding box center [870, 332] width 341 height 373
click at [853, 500] on span "Run" at bounding box center [852, 500] width 70 height 18
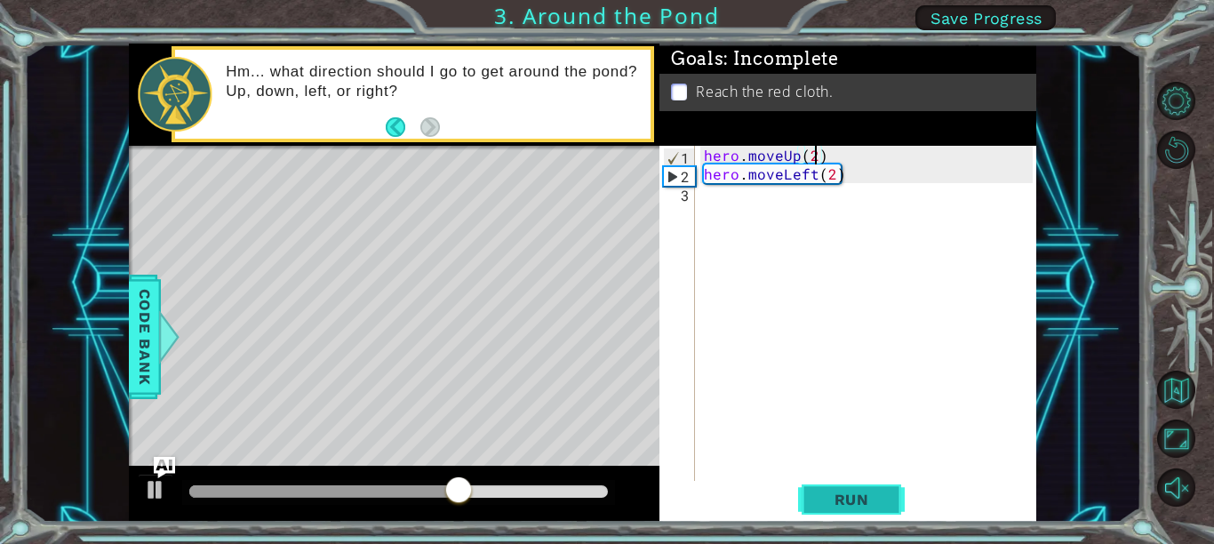
click at [855, 487] on button "Run" at bounding box center [851, 499] width 107 height 37
click at [812, 179] on div "hero . moveUp ( 2 ) hero . moveLeft ( 2 )" at bounding box center [870, 332] width 341 height 373
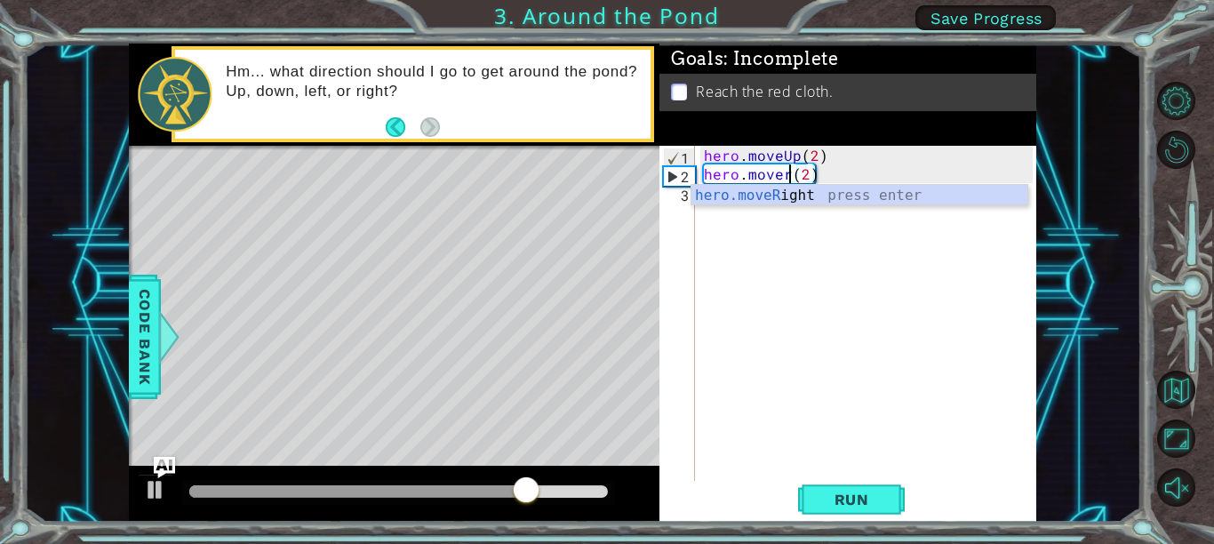
scroll to position [0, 5]
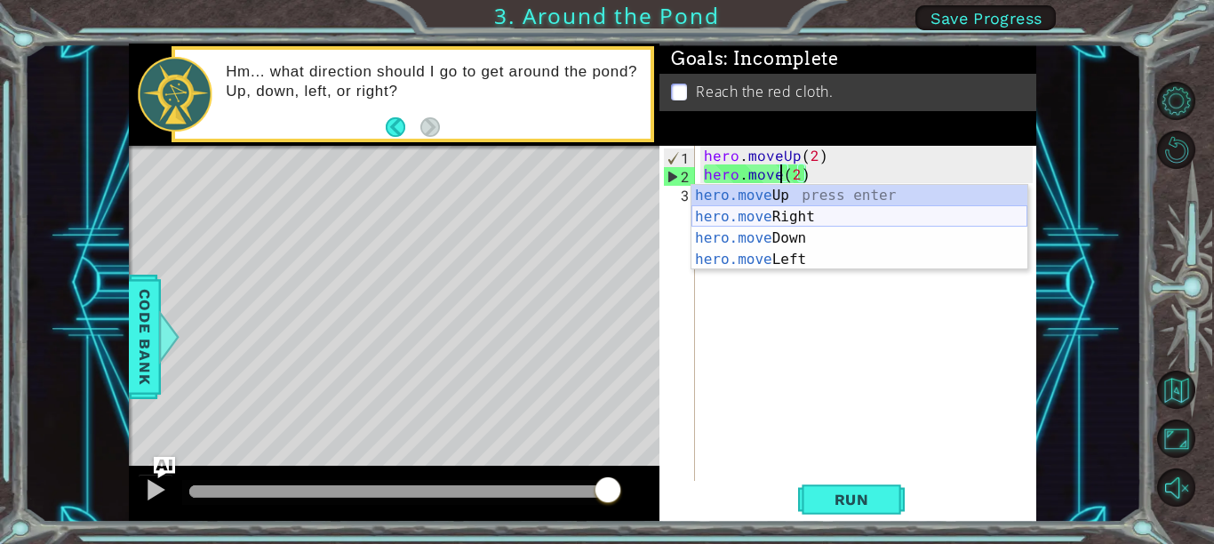
click at [842, 213] on div "hero.move Up press enter hero.move Right press enter hero.move Down press enter…" at bounding box center [859, 249] width 336 height 128
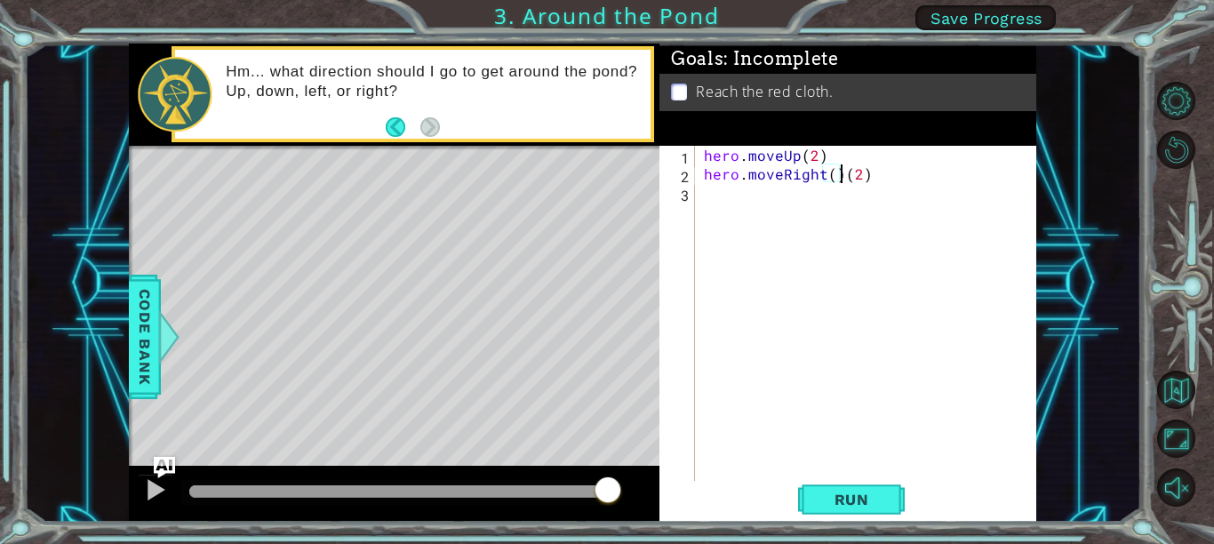
click at [864, 172] on div "hero . moveUp ( 2 ) hero . moveRight ( ) ( 2 )" at bounding box center [870, 332] width 341 height 373
click at [892, 491] on button "Run" at bounding box center [851, 499] width 107 height 37
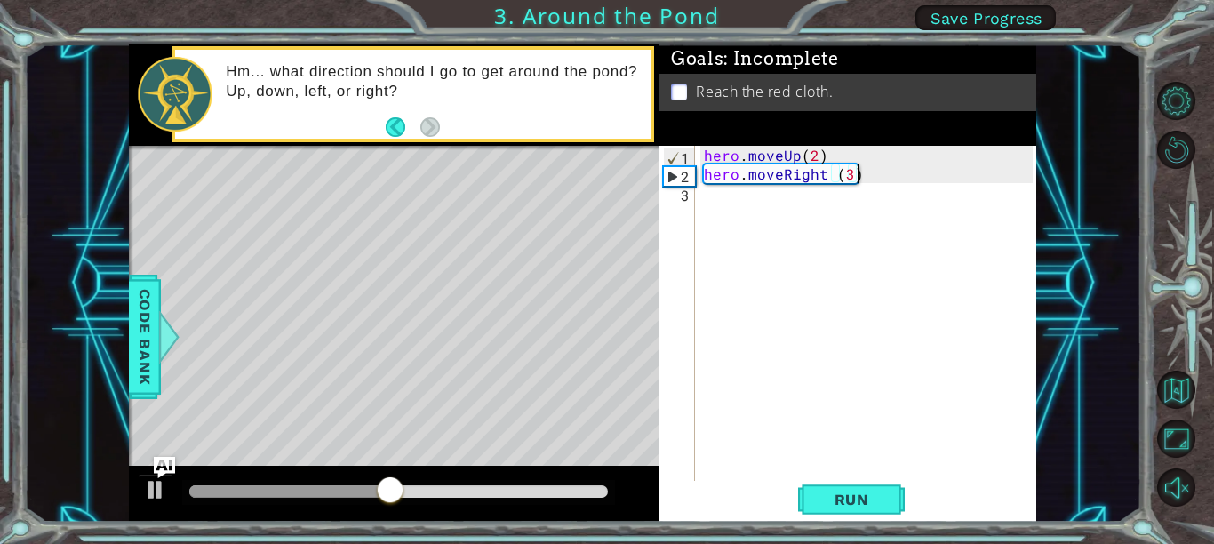
click at [849, 172] on div "hero . moveUp ( 2 ) hero . moveRight ( 3 )" at bounding box center [870, 332] width 341 height 373
type textarea "hero.moveRight (2)"
click at [865, 172] on div "hero . moveUp ( 2 ) hero . moveRight ( 2 )" at bounding box center [870, 332] width 341 height 373
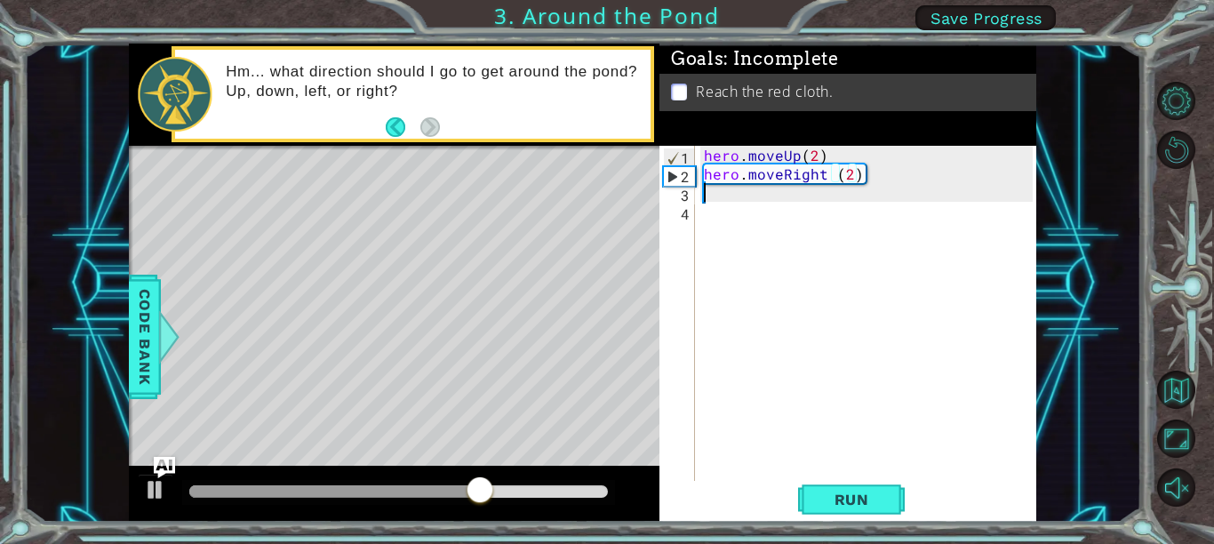
scroll to position [0, 0]
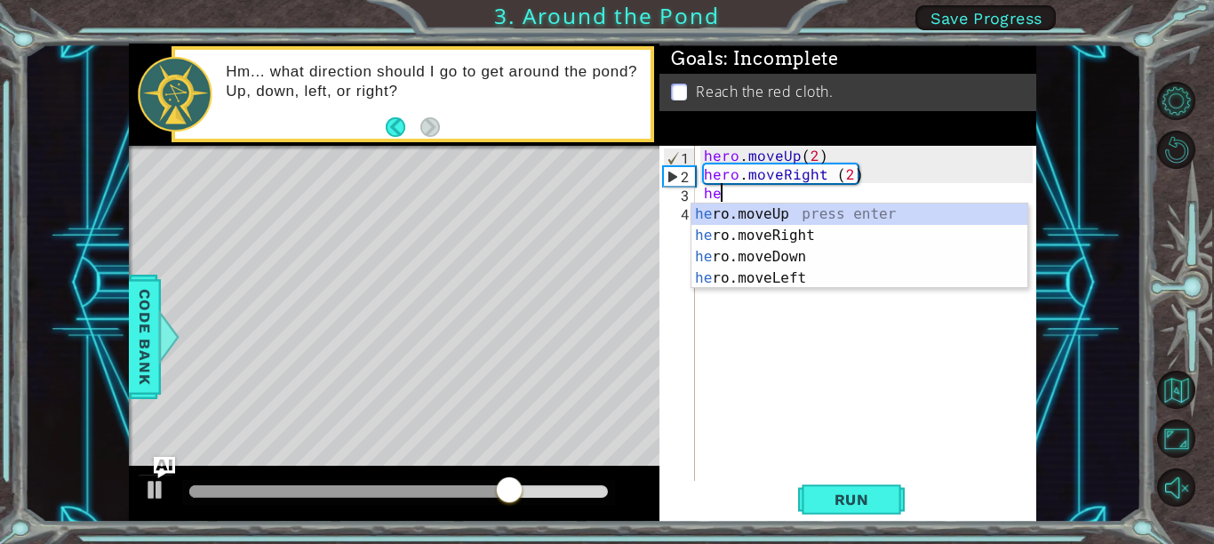
type textarea "hero"
click at [849, 216] on div "hero .moveUp press enter hero .moveRight press enter hero .moveDown press enter…" at bounding box center [859, 268] width 336 height 128
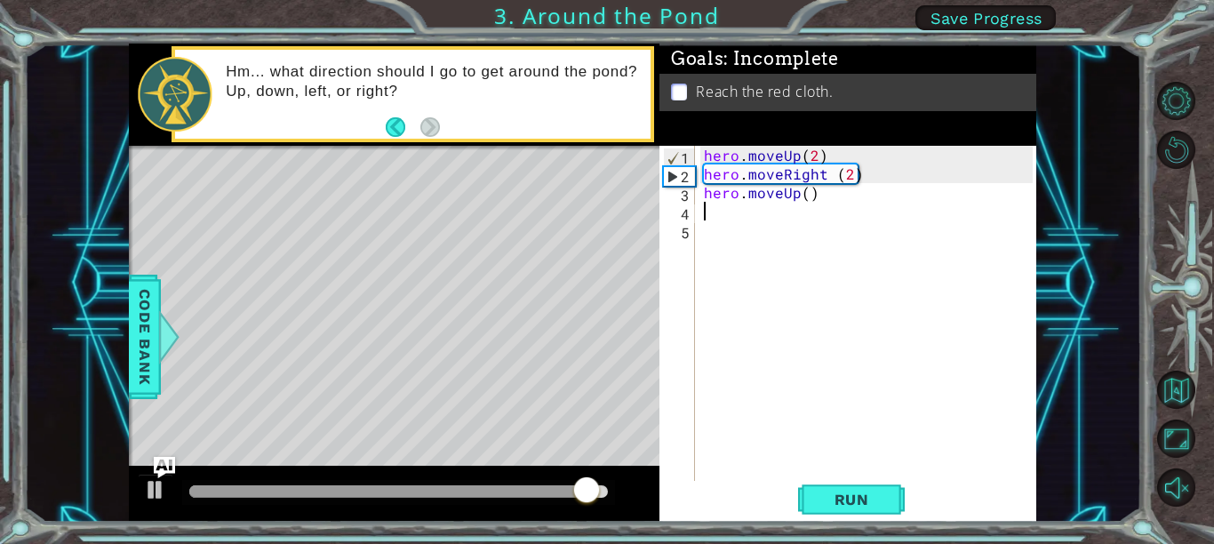
scroll to position [0, 0]
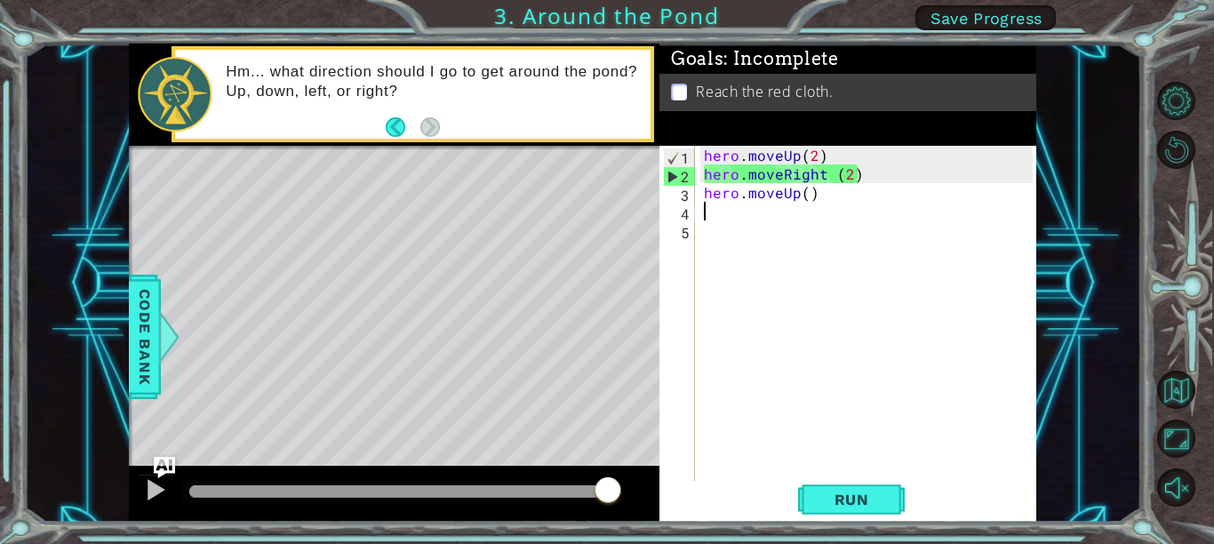
click at [803, 194] on div "hero . moveUp ( 2 ) hero . moveRight ( 2 ) hero . moveUp ( )" at bounding box center [870, 332] width 341 height 373
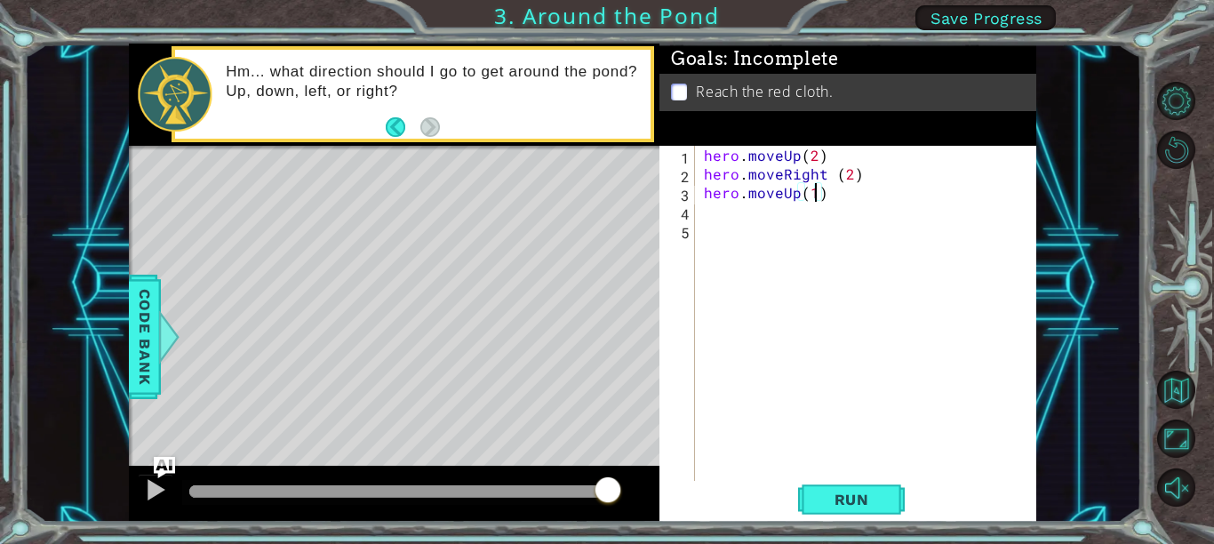
scroll to position [0, 6]
type textarea "hero.moveUp(1)"
click at [853, 499] on span "Run" at bounding box center [852, 500] width 70 height 18
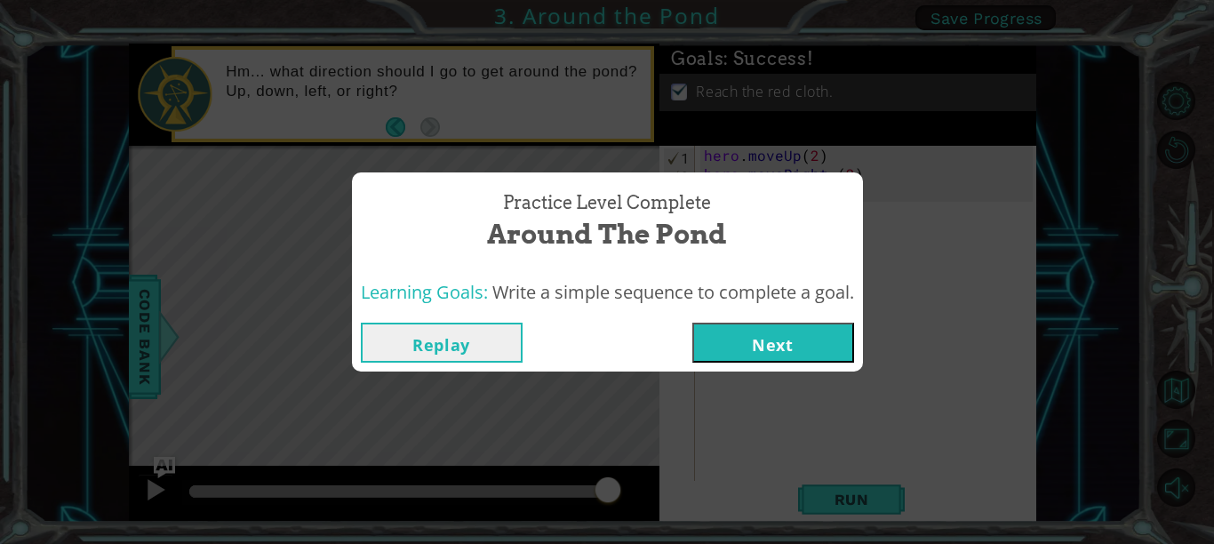
click at [819, 343] on button "Next" at bounding box center [773, 343] width 162 height 40
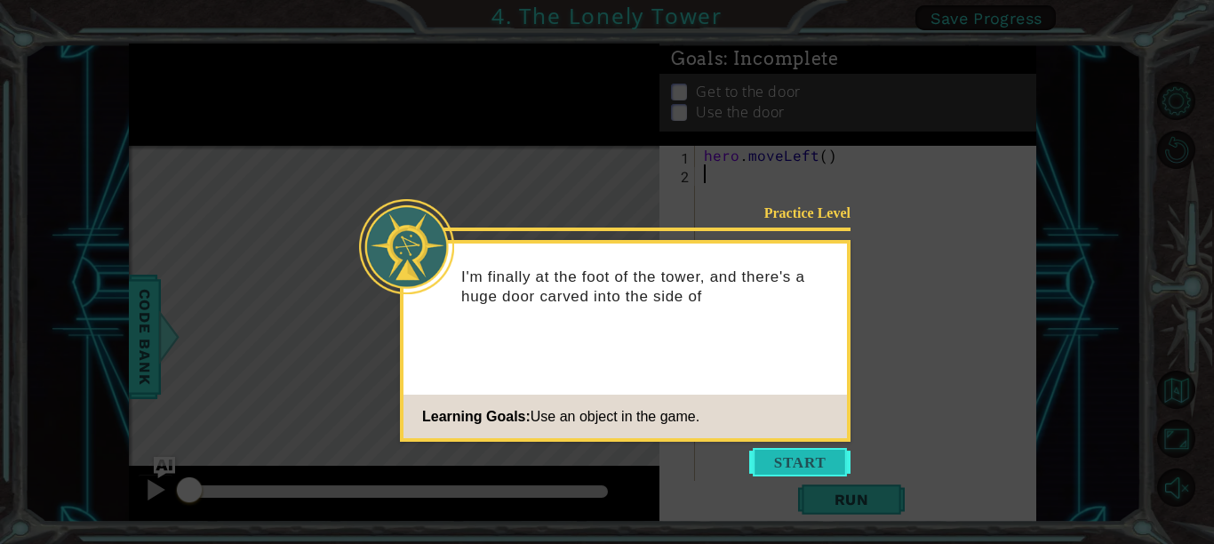
click at [809, 450] on button "Start" at bounding box center [799, 462] width 101 height 28
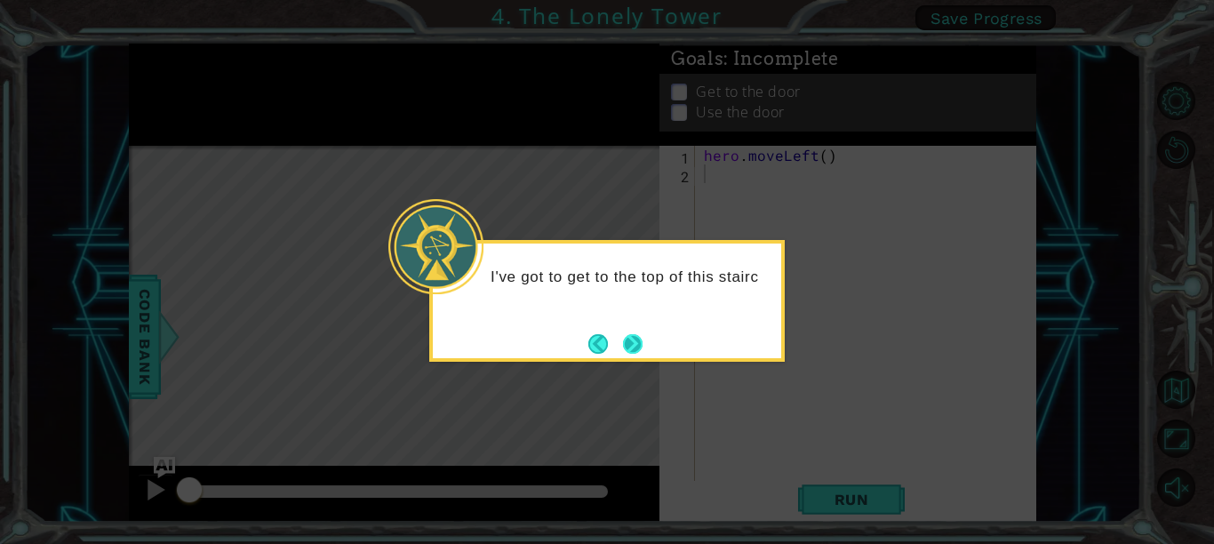
click at [634, 339] on button "Next" at bounding box center [632, 343] width 20 height 20
click at [635, 339] on button "Next" at bounding box center [632, 343] width 31 height 31
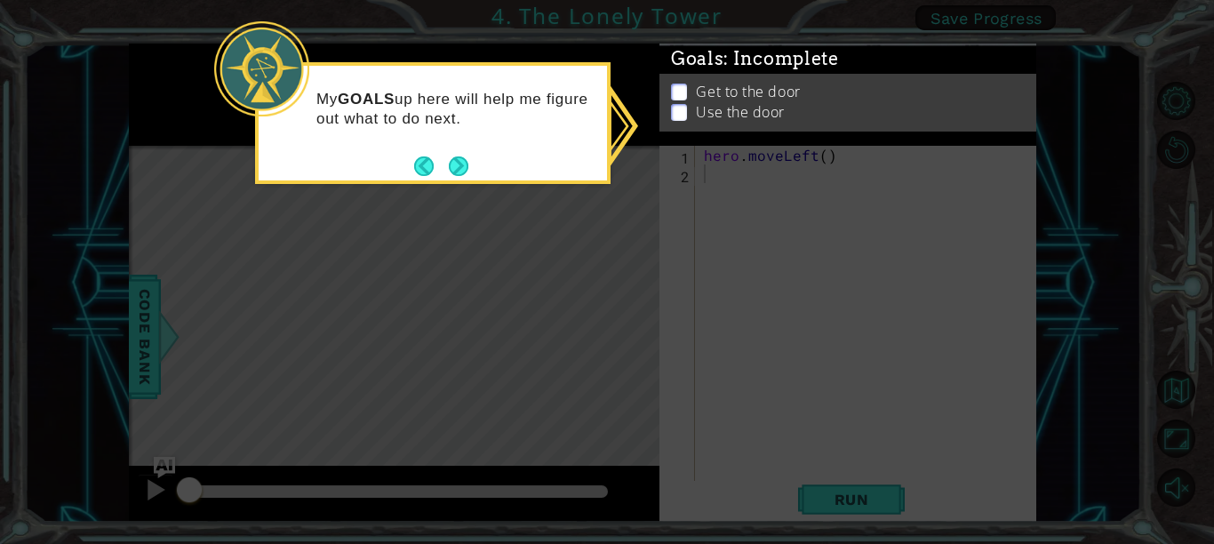
click at [469, 162] on div "My GOALS up here will help me figure out what to do next." at bounding box center [433, 118] width 348 height 90
click at [466, 162] on button "Next" at bounding box center [459, 166] width 20 height 20
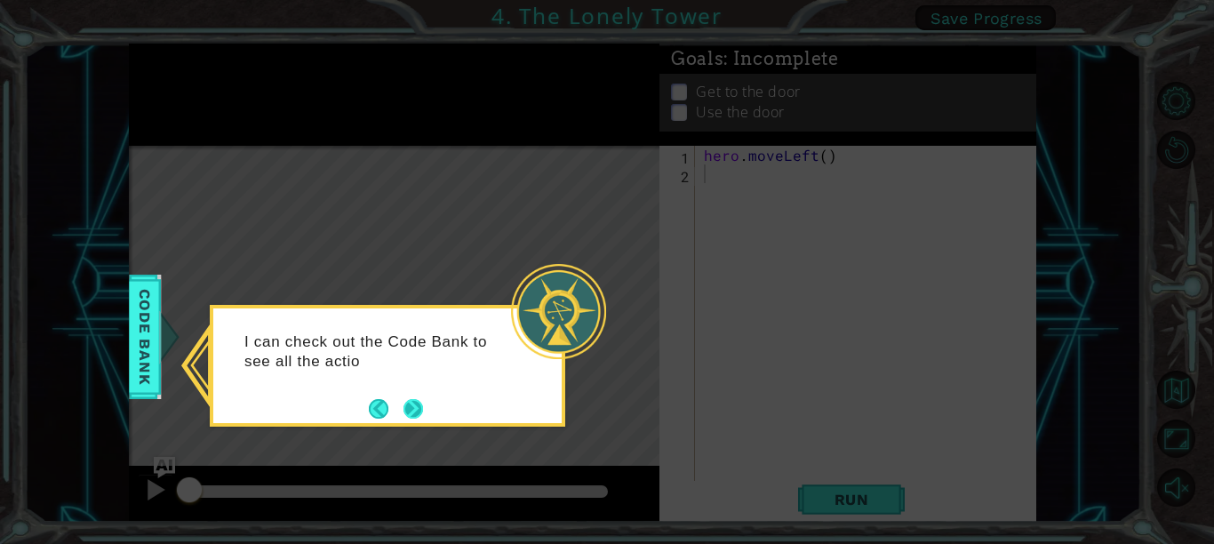
click at [423, 403] on button "Next" at bounding box center [413, 409] width 20 height 20
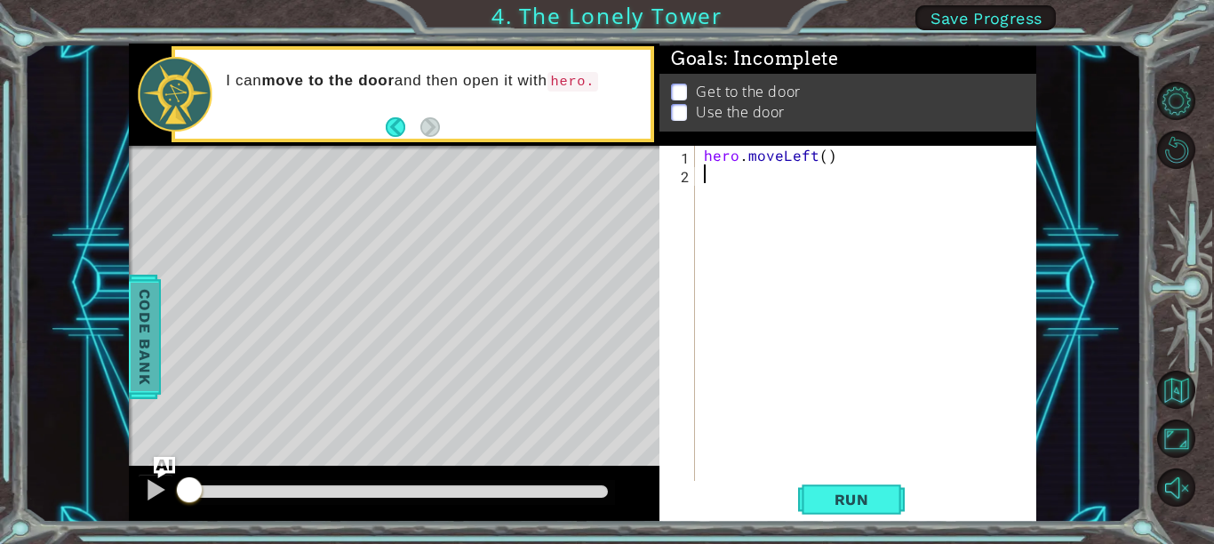
click at [148, 344] on span "Code Bank" at bounding box center [142, 337] width 28 height 108
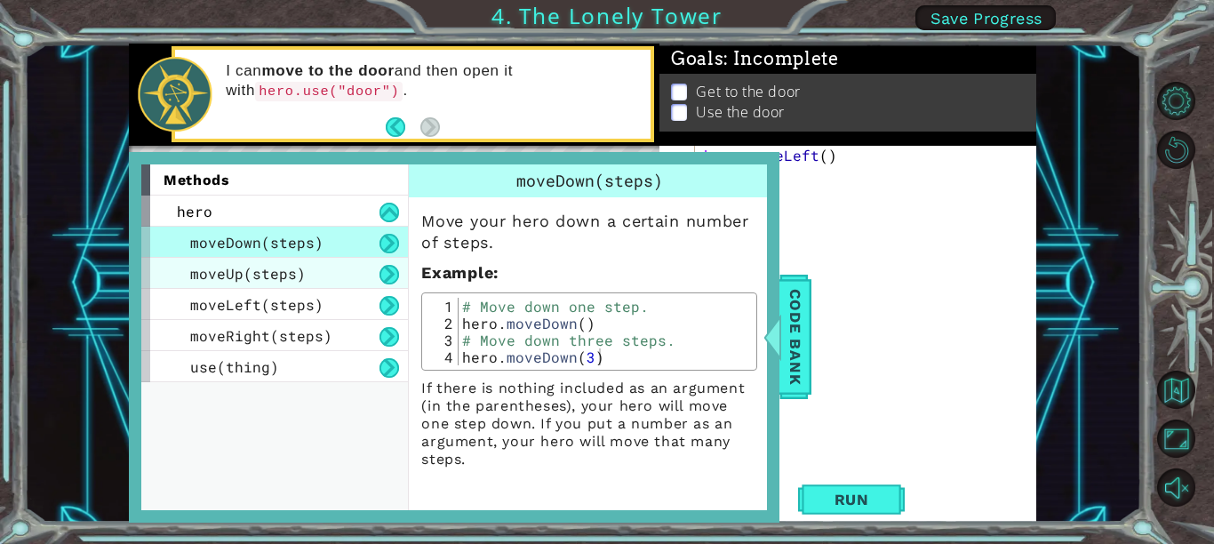
click at [319, 270] on div "moveUp(steps)" at bounding box center [274, 273] width 267 height 31
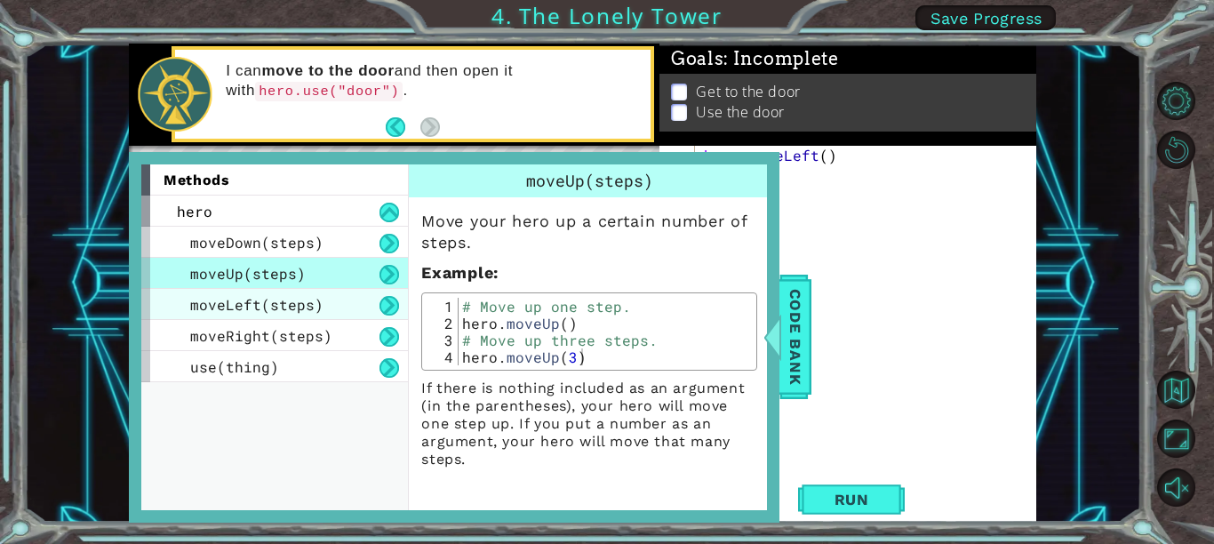
click at [325, 305] on div "moveLeft(steps)" at bounding box center [274, 304] width 267 height 31
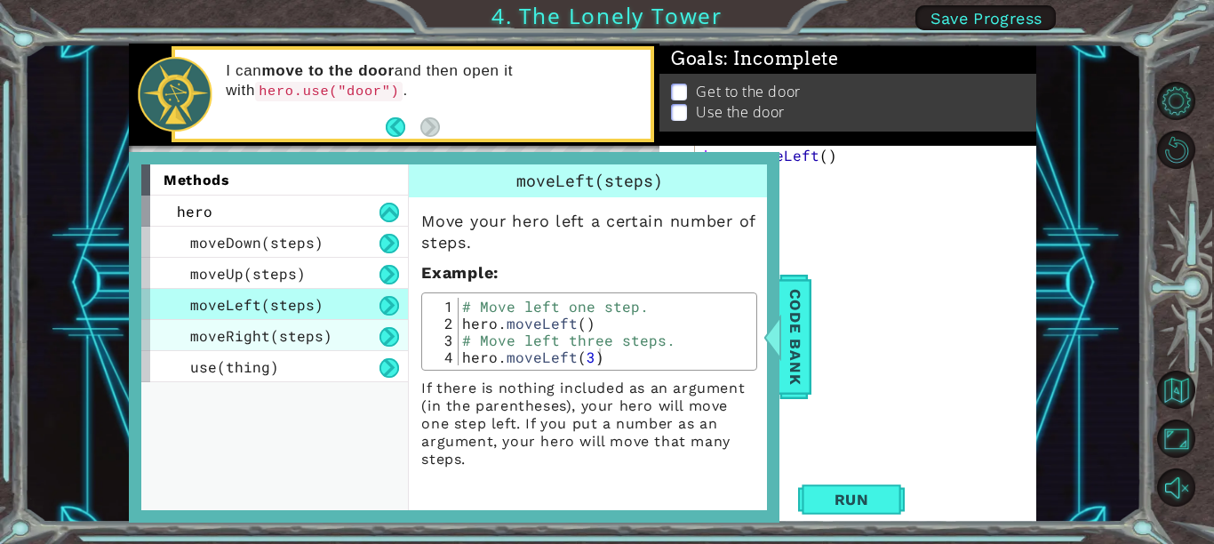
click at [323, 339] on span "moveRight(steps)" at bounding box center [261, 335] width 142 height 19
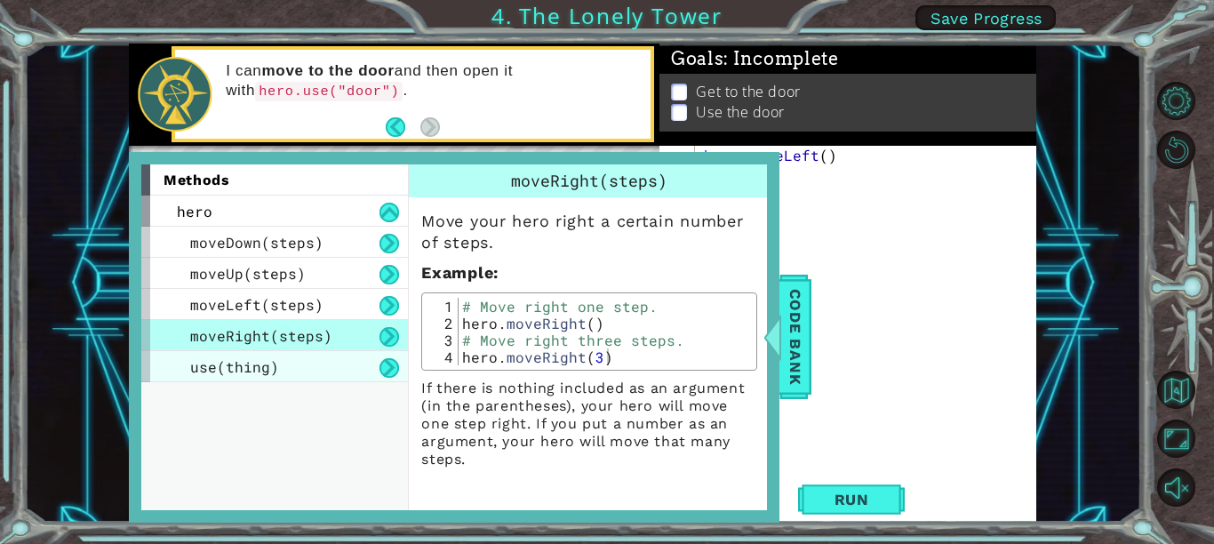
click at [307, 353] on div "use(thing)" at bounding box center [274, 366] width 267 height 31
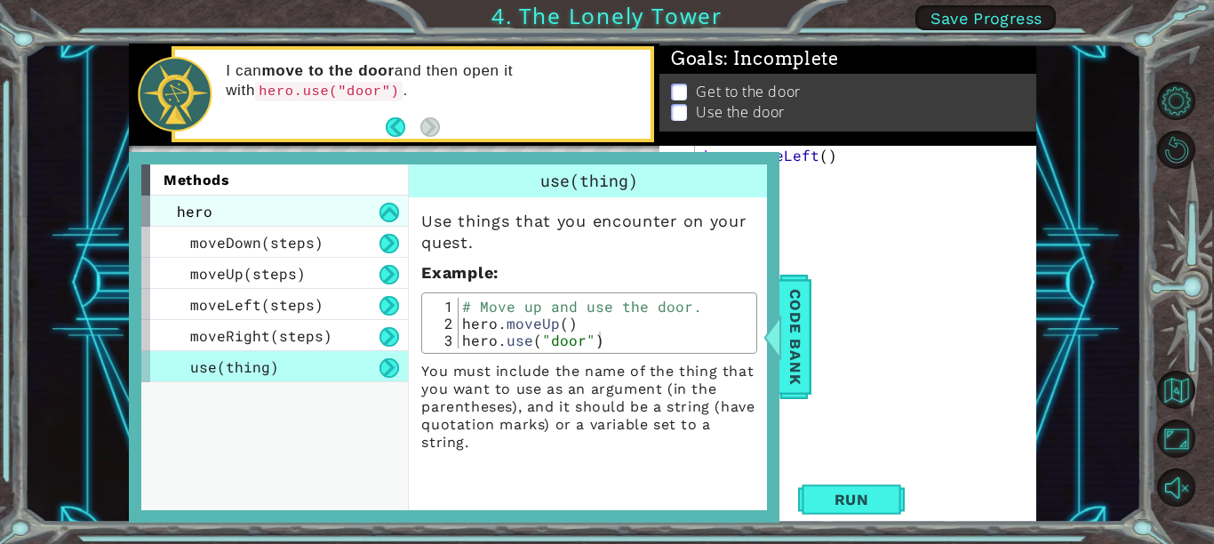
click at [291, 217] on div "hero" at bounding box center [274, 211] width 267 height 31
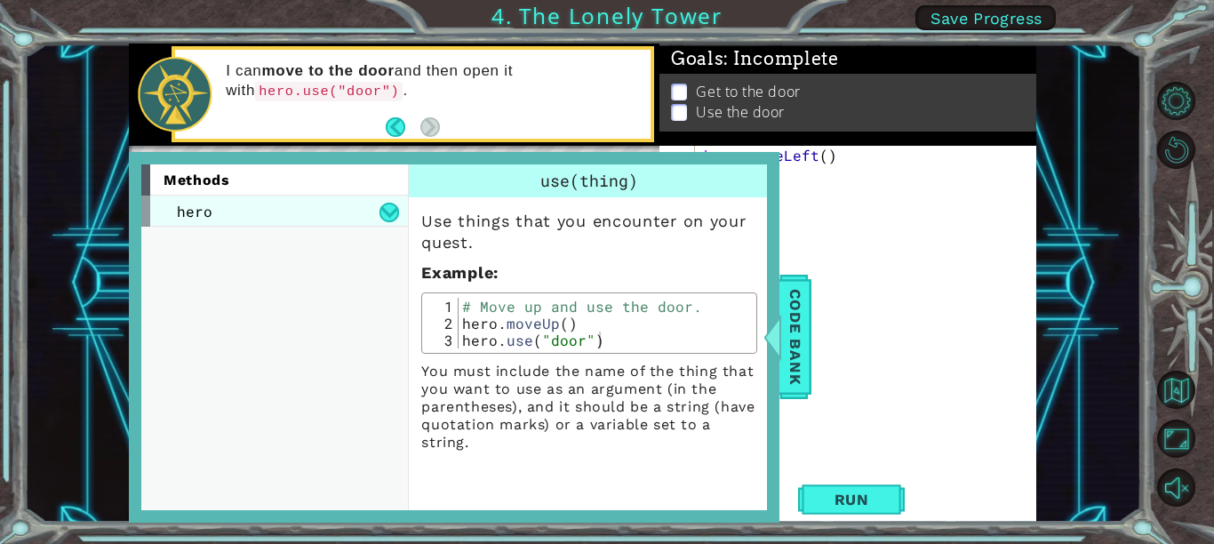
click at [291, 217] on div "hero" at bounding box center [274, 211] width 267 height 31
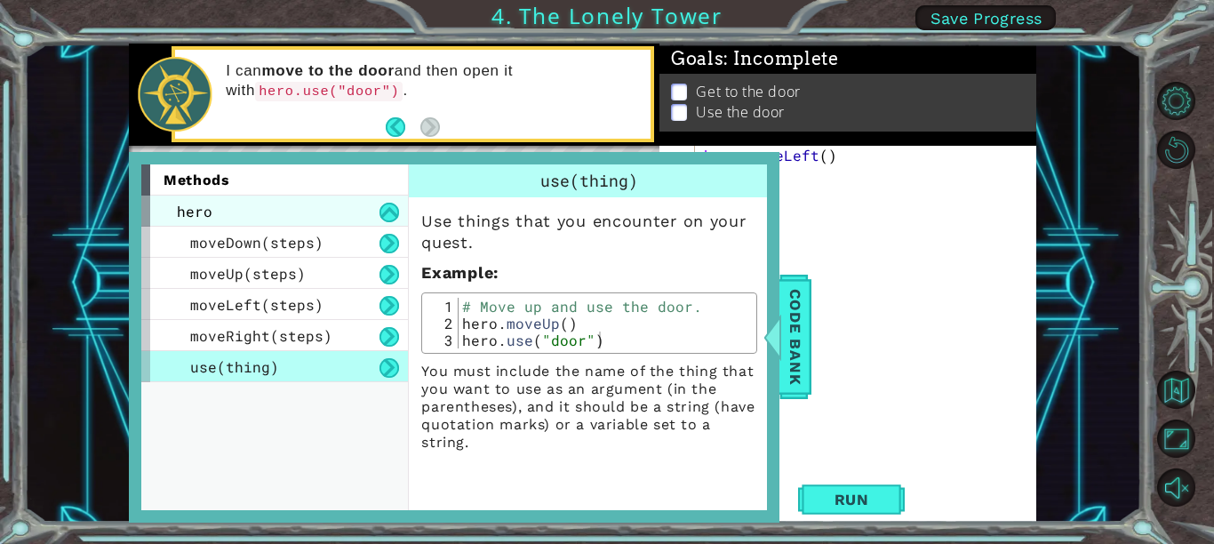
click at [290, 217] on div "hero" at bounding box center [274, 211] width 267 height 31
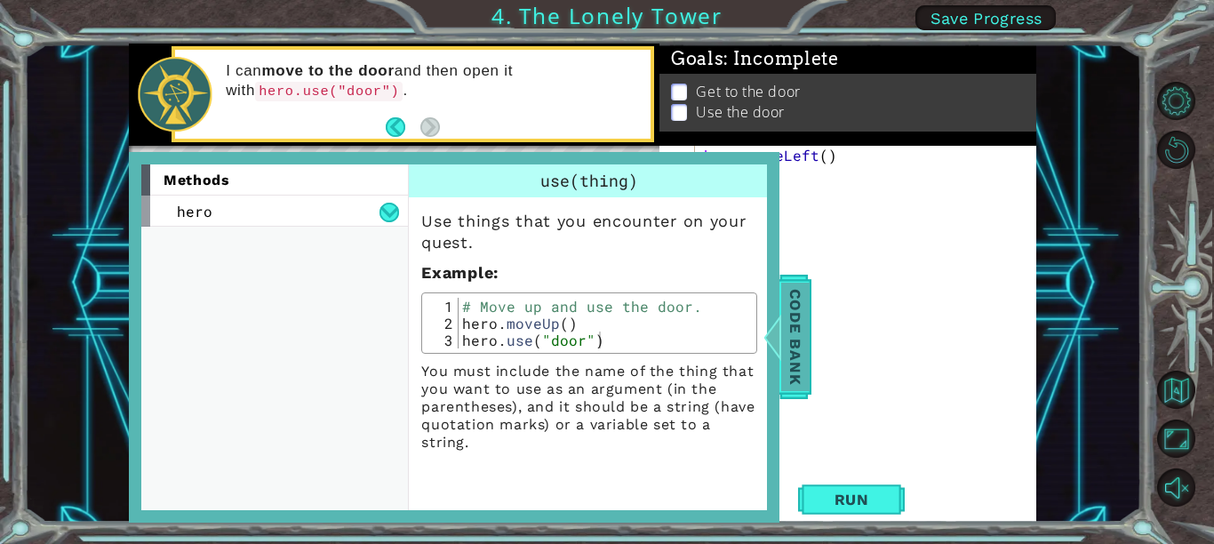
click at [800, 310] on span "Code Bank" at bounding box center [790, 337] width 28 height 108
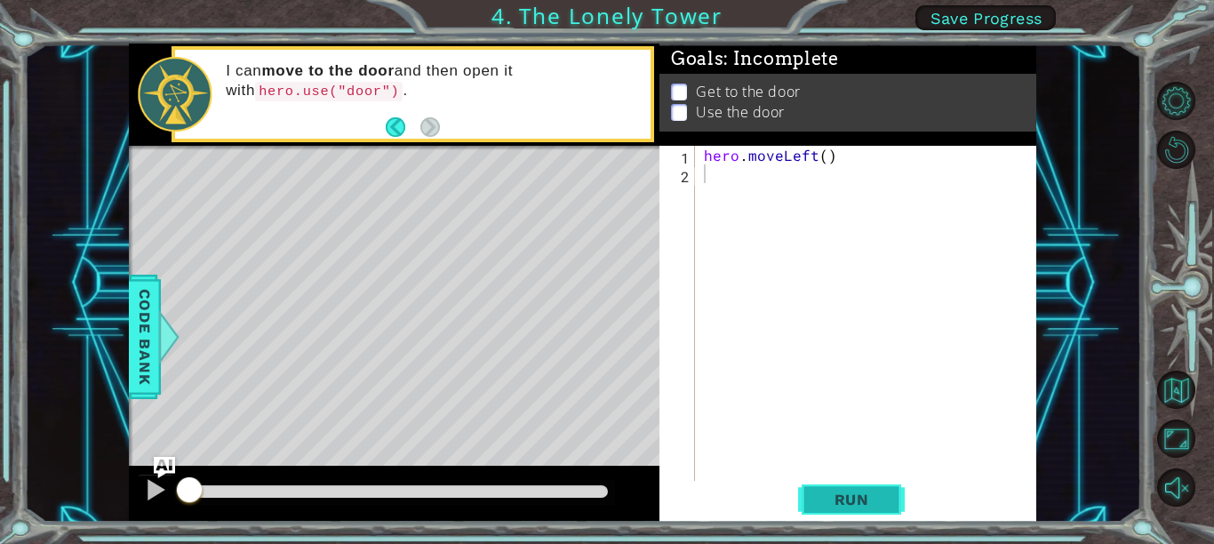
click at [851, 513] on button "Run" at bounding box center [851, 499] width 107 height 37
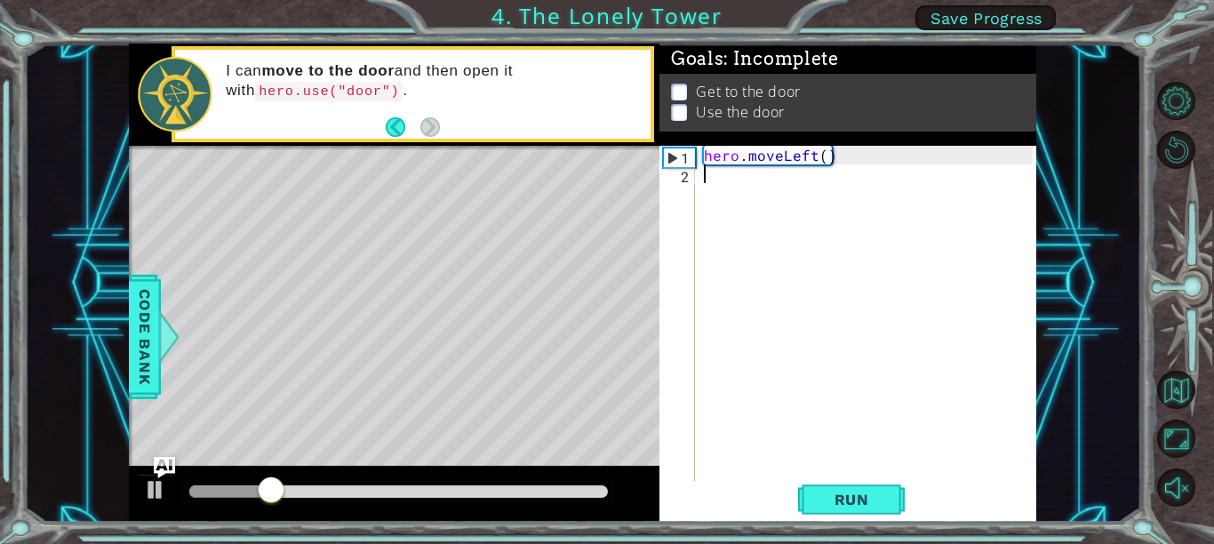
click at [811, 156] on div "hero . moveLeft ( )" at bounding box center [870, 332] width 341 height 373
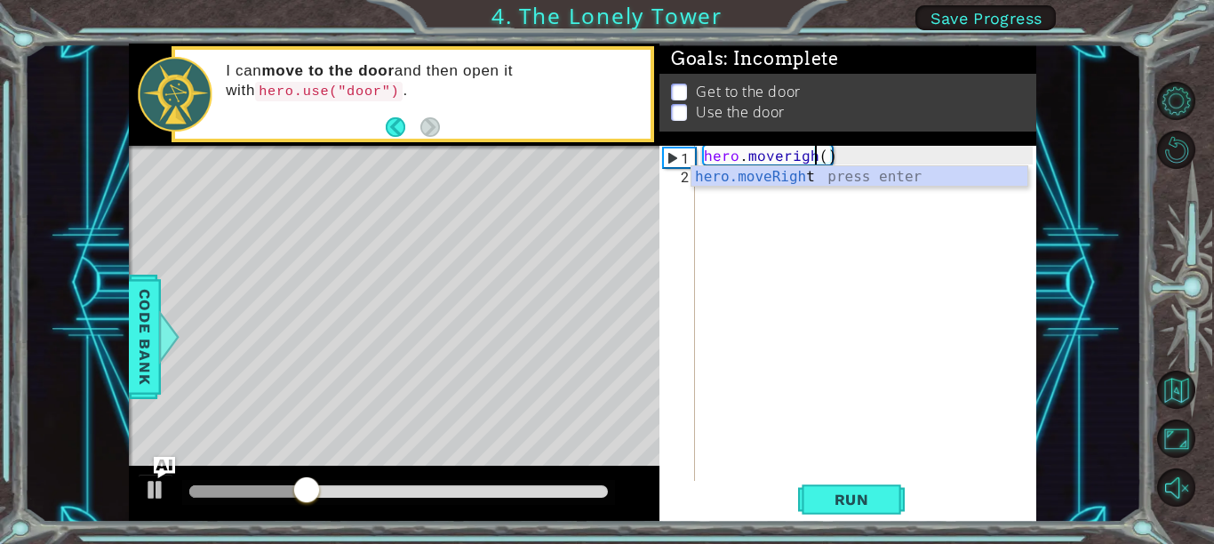
scroll to position [0, 7]
type textarea "hero.moveright()"
click at [866, 498] on span "Run" at bounding box center [852, 500] width 70 height 18
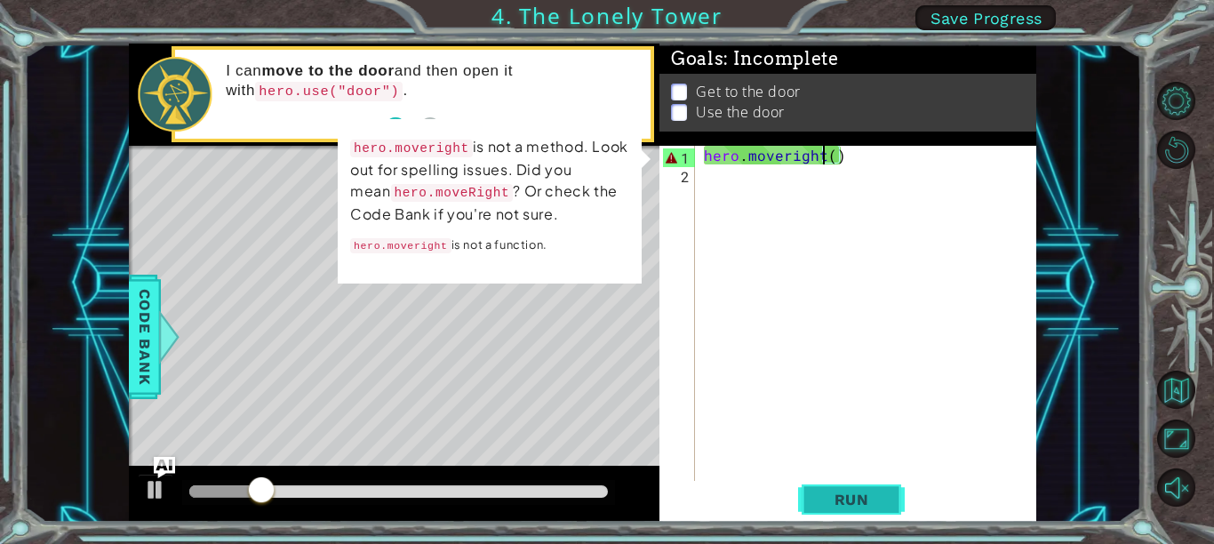
click at [862, 489] on button "Run" at bounding box center [851, 499] width 107 height 37
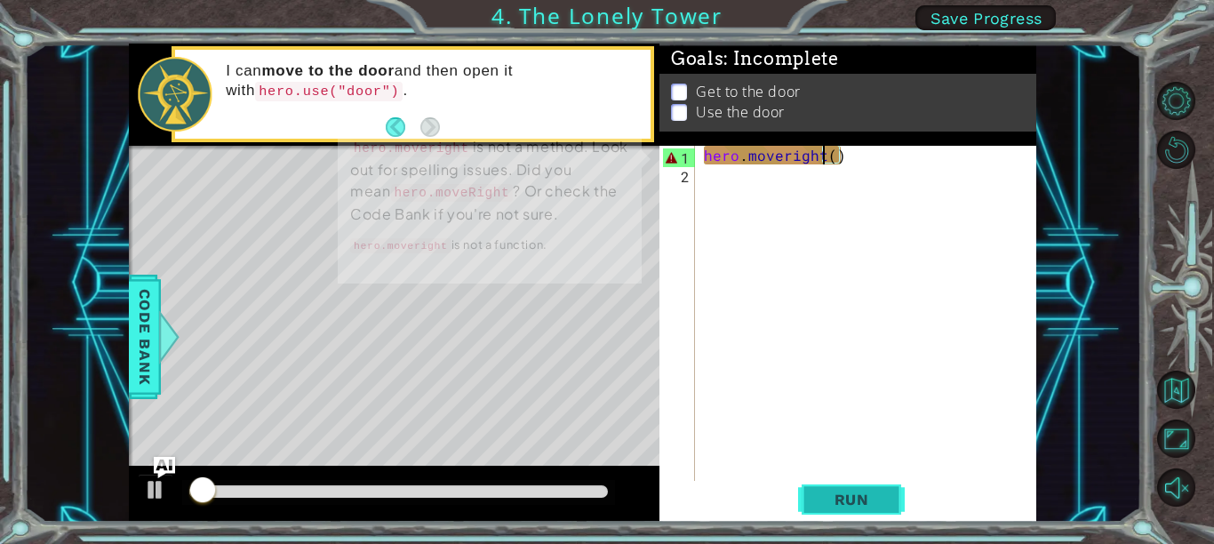
click at [862, 489] on button "Run" at bounding box center [851, 499] width 107 height 37
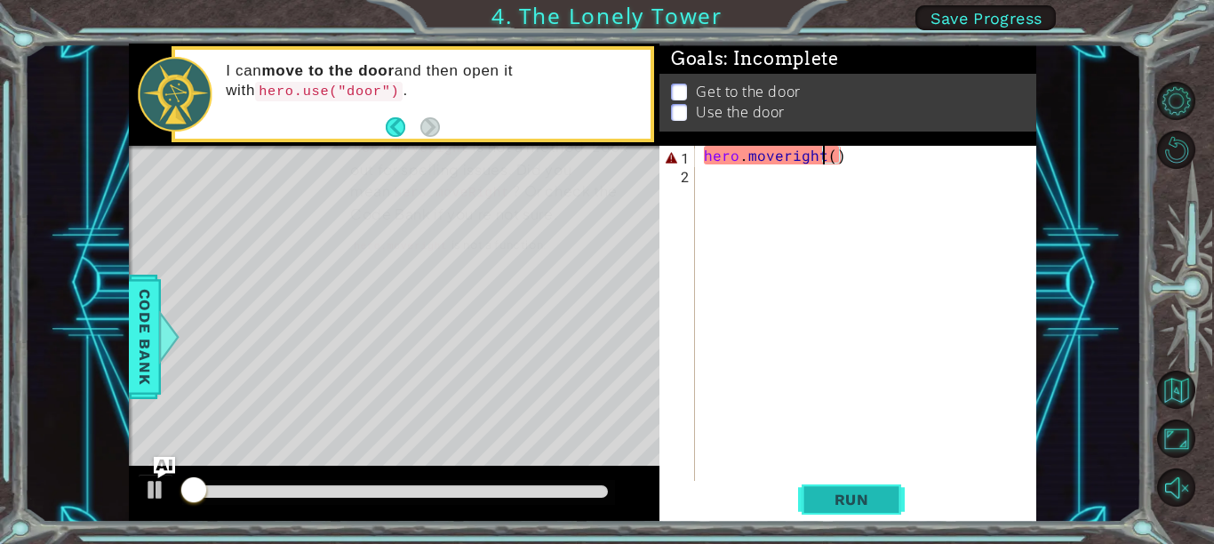
click at [862, 489] on button "Run" at bounding box center [851, 499] width 107 height 37
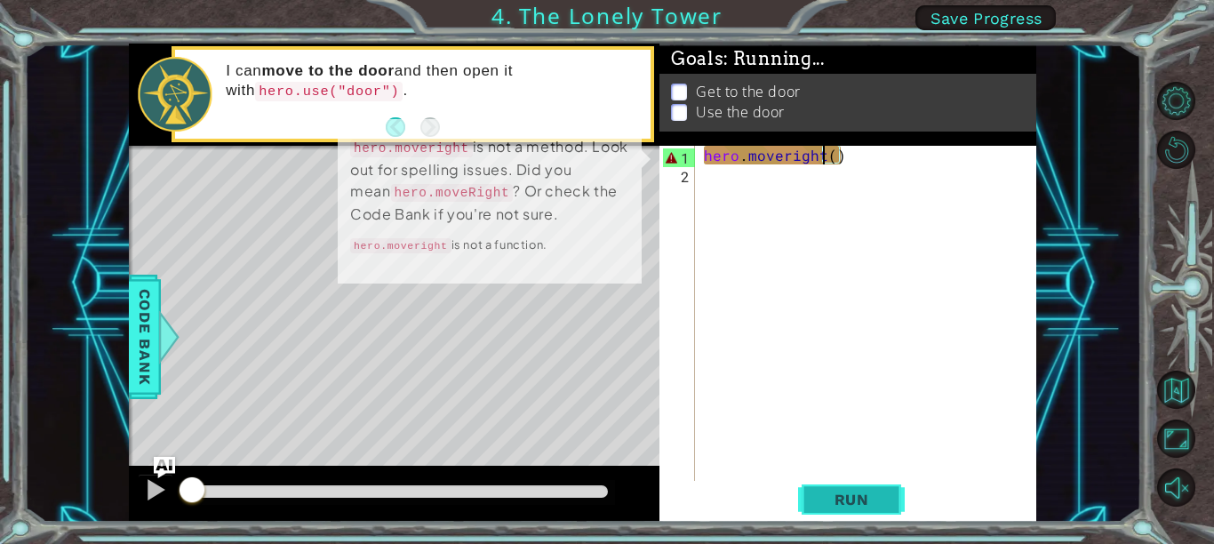
click at [862, 489] on button "Run" at bounding box center [851, 499] width 107 height 37
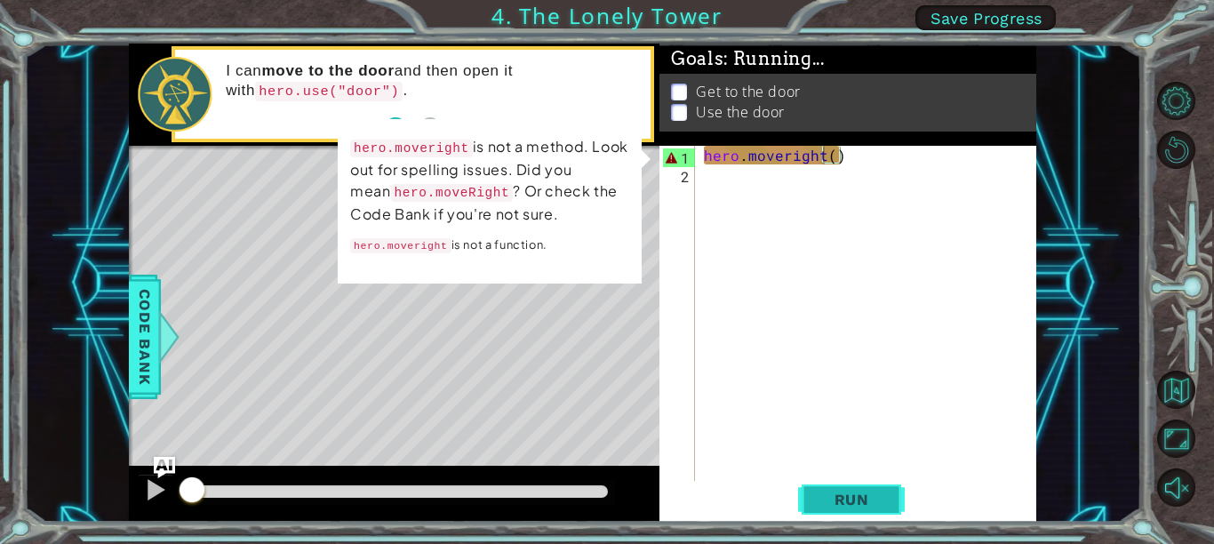
click at [862, 489] on button "Run" at bounding box center [851, 499] width 107 height 37
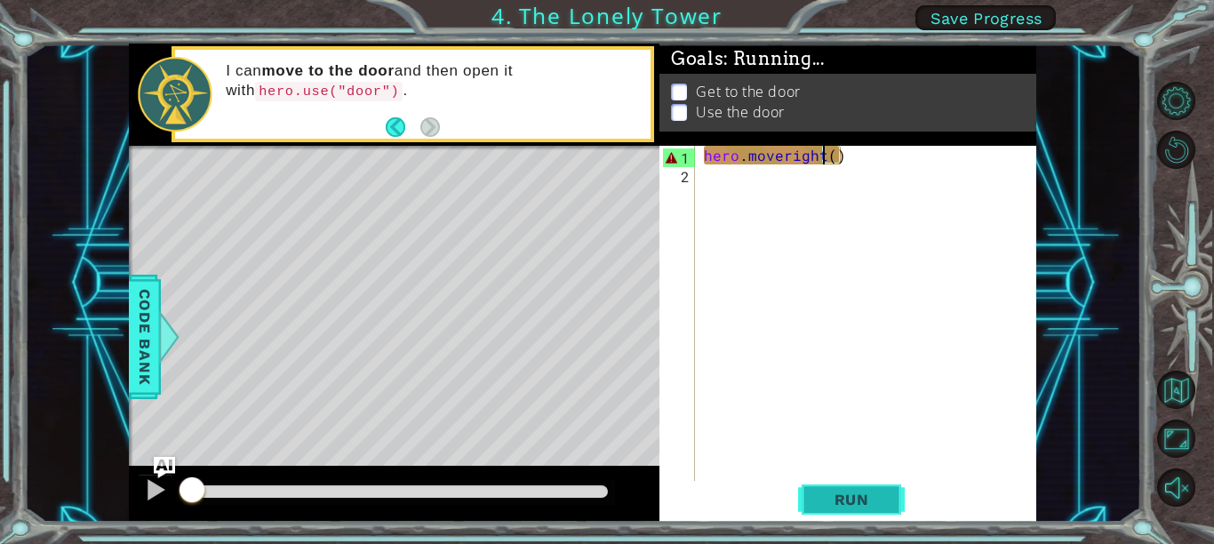
click at [862, 489] on button "Run" at bounding box center [851, 499] width 107 height 37
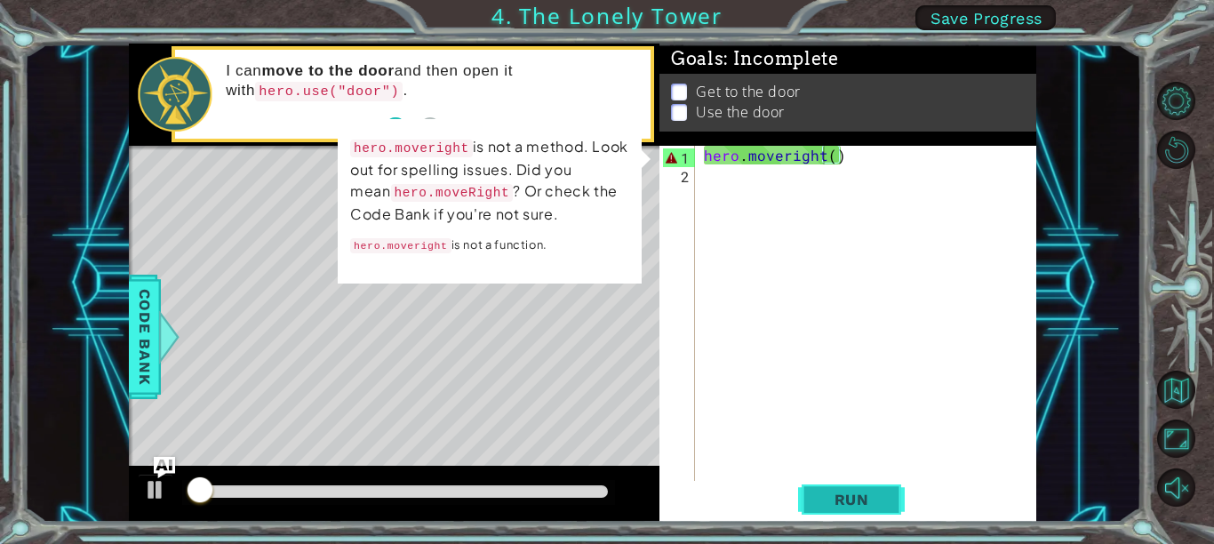
click at [862, 489] on button "Run" at bounding box center [851, 499] width 107 height 37
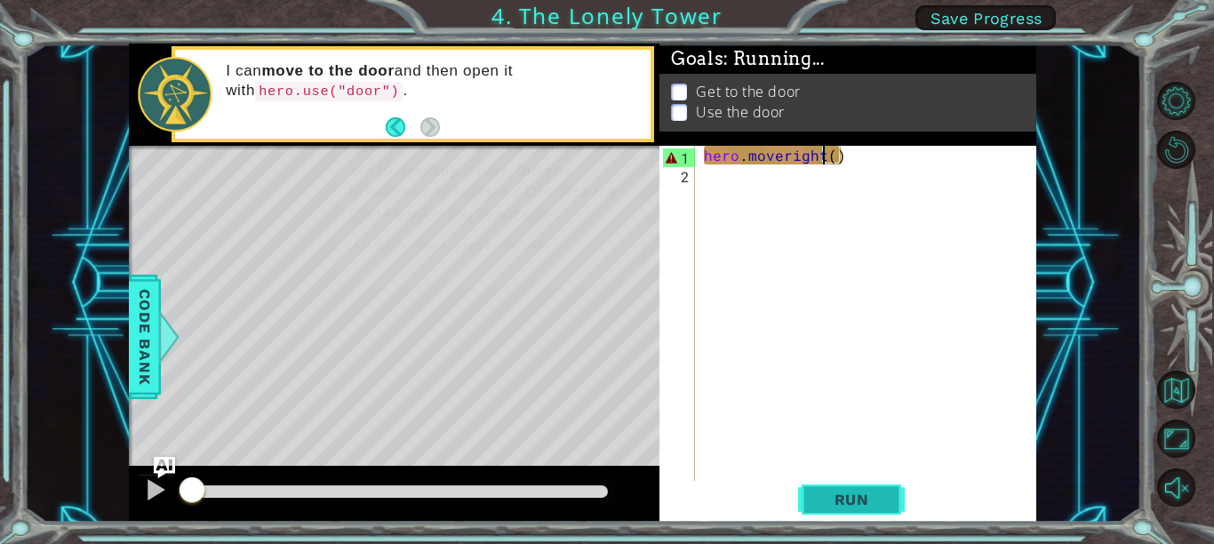
click at [862, 489] on button "Run" at bounding box center [851, 499] width 107 height 37
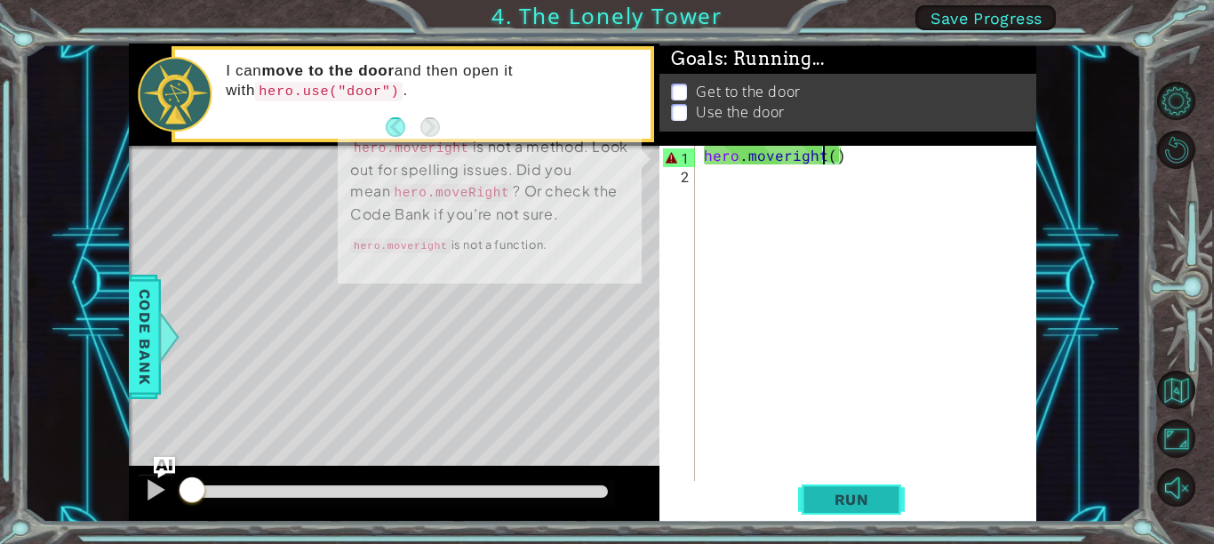
click at [862, 489] on button "Run" at bounding box center [851, 499] width 107 height 37
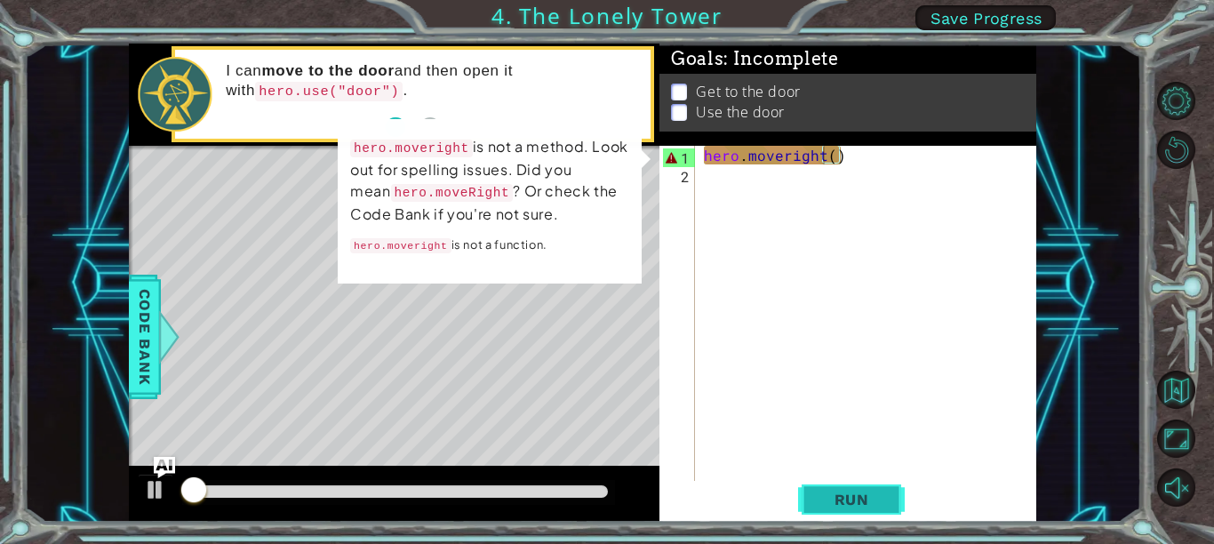
click at [862, 489] on button "Run" at bounding box center [851, 499] width 107 height 37
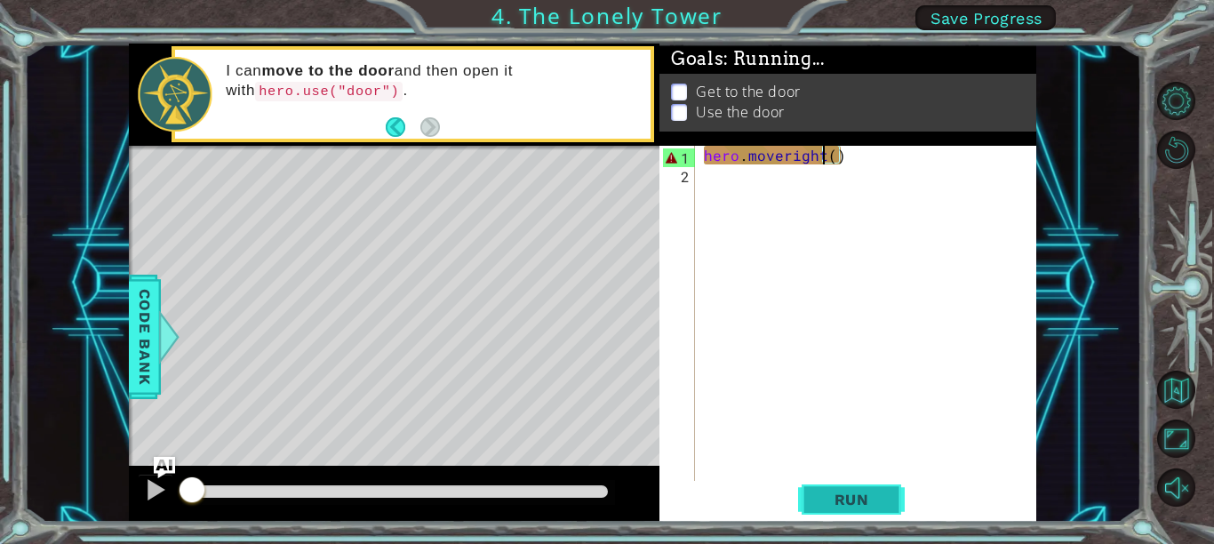
click at [862, 489] on button "Run" at bounding box center [851, 499] width 107 height 37
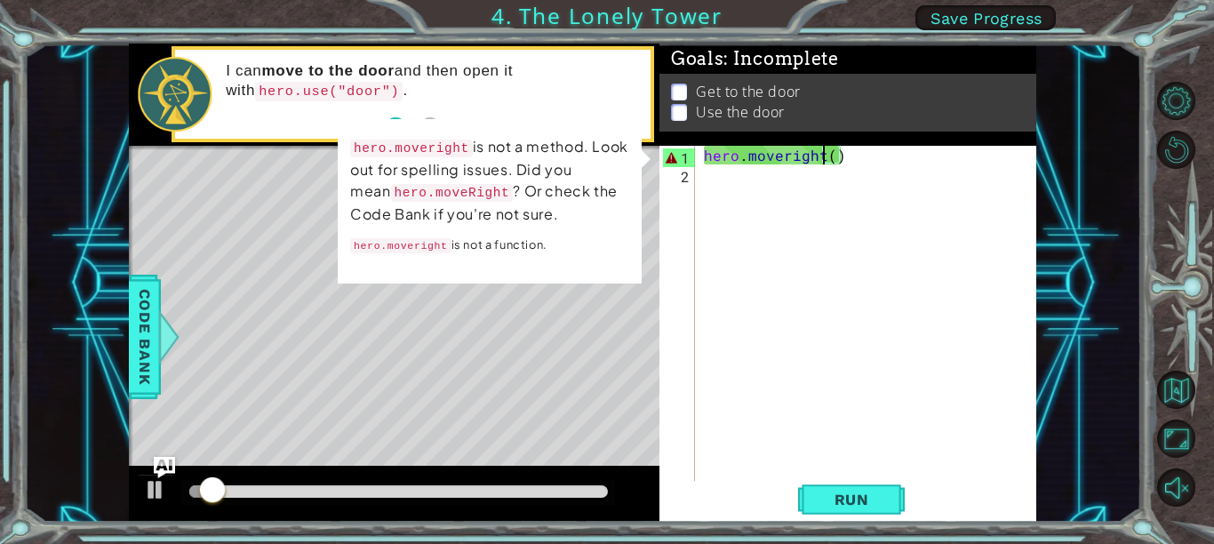
click at [739, 172] on div "hero . moveright ( )" at bounding box center [870, 332] width 341 height 373
click at [847, 156] on div "hero . moveright ( )" at bounding box center [870, 332] width 341 height 373
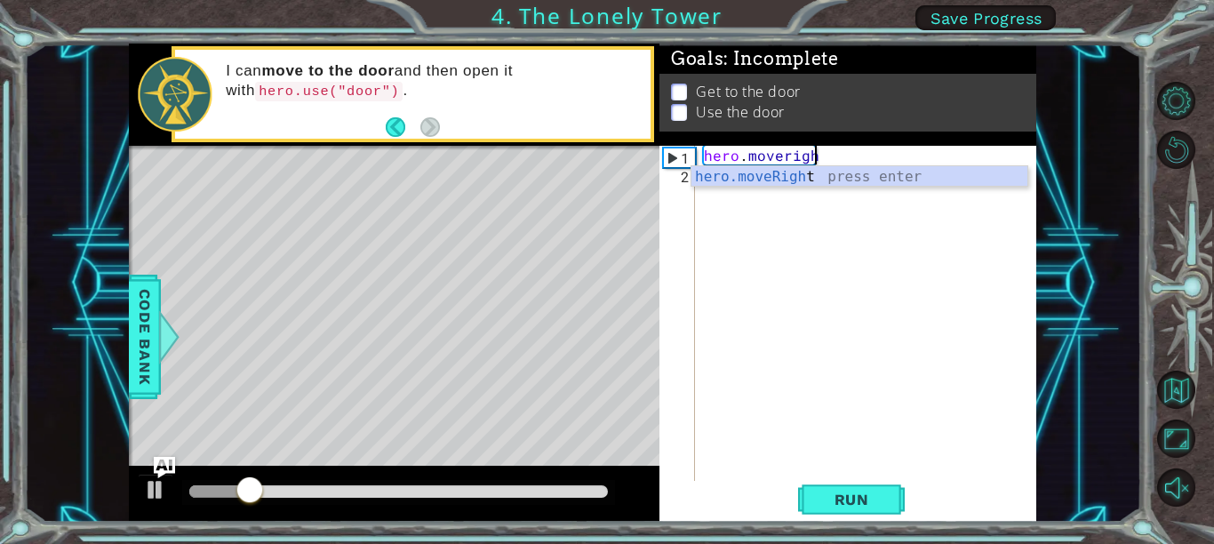
type textarea "hero.move"
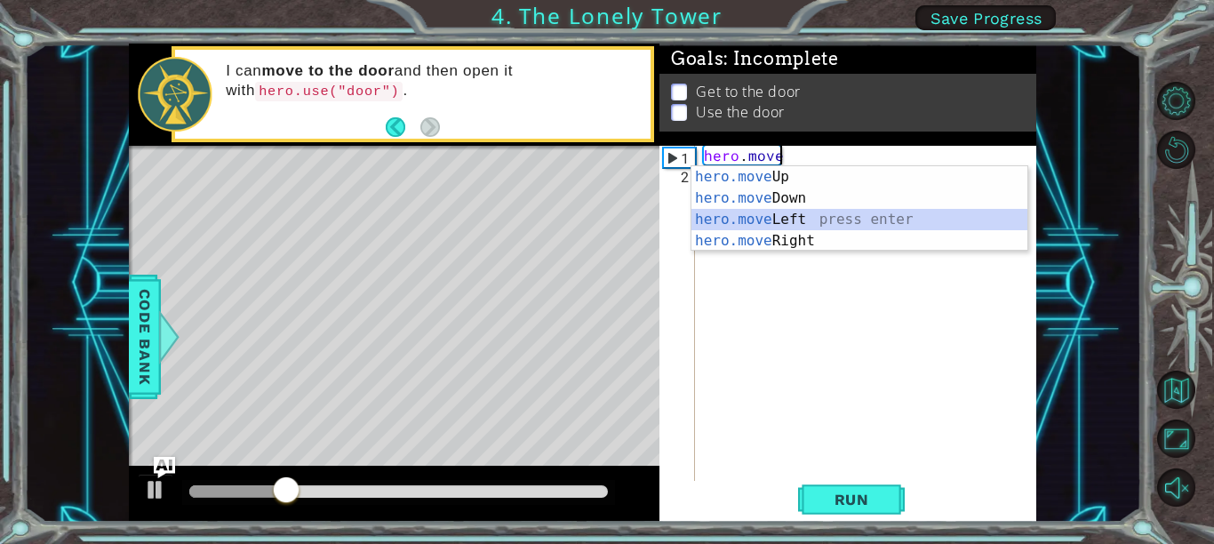
click at [869, 212] on div "hero.move Up press enter hero.move Down press enter hero.move Left press enter …" at bounding box center [859, 230] width 336 height 128
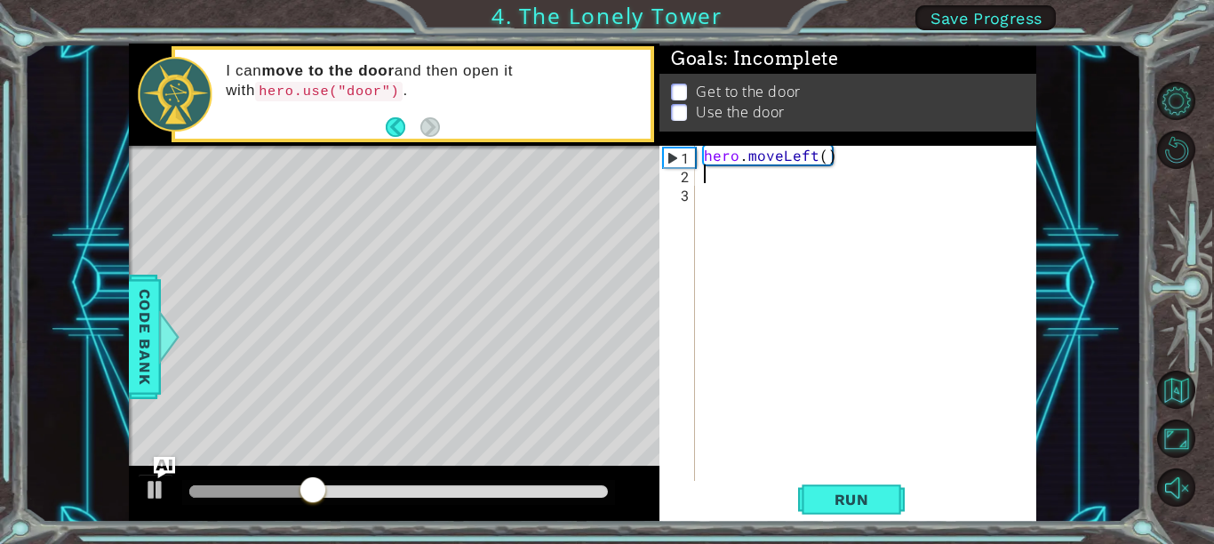
click at [823, 150] on div "hero . moveLeft ( )" at bounding box center [870, 332] width 341 height 373
type textarea "hero.moveLeft(2)"
click at [793, 167] on div "hero . moveLeft ( 2 )" at bounding box center [870, 332] width 341 height 373
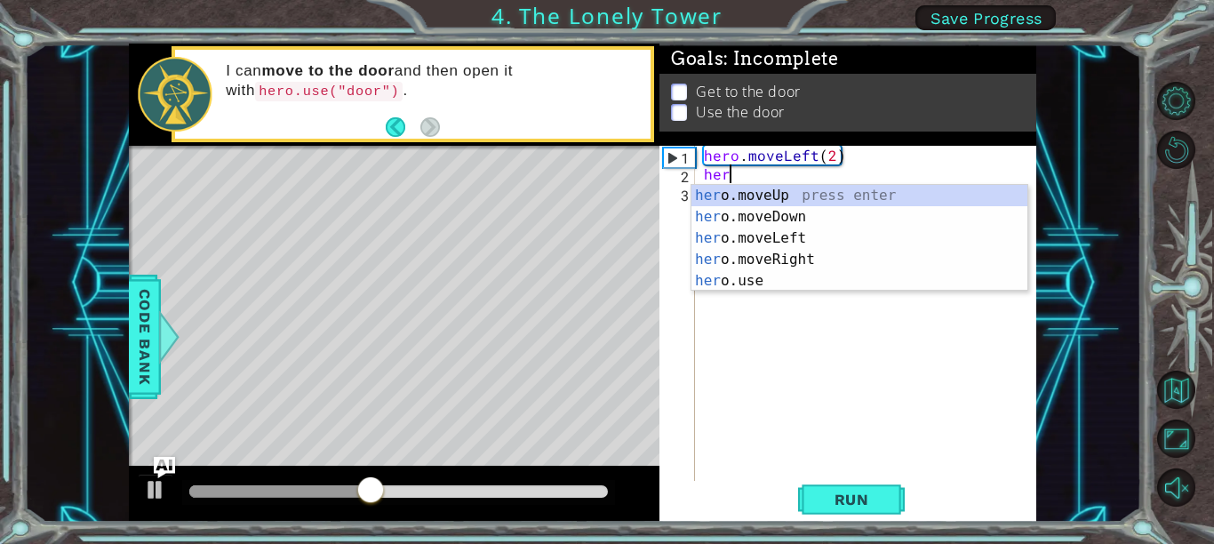
type textarea "hero"
click at [819, 207] on div "hero .moveUp press enter hero .moveDown press enter hero .moveLeft press enter …" at bounding box center [859, 259] width 336 height 149
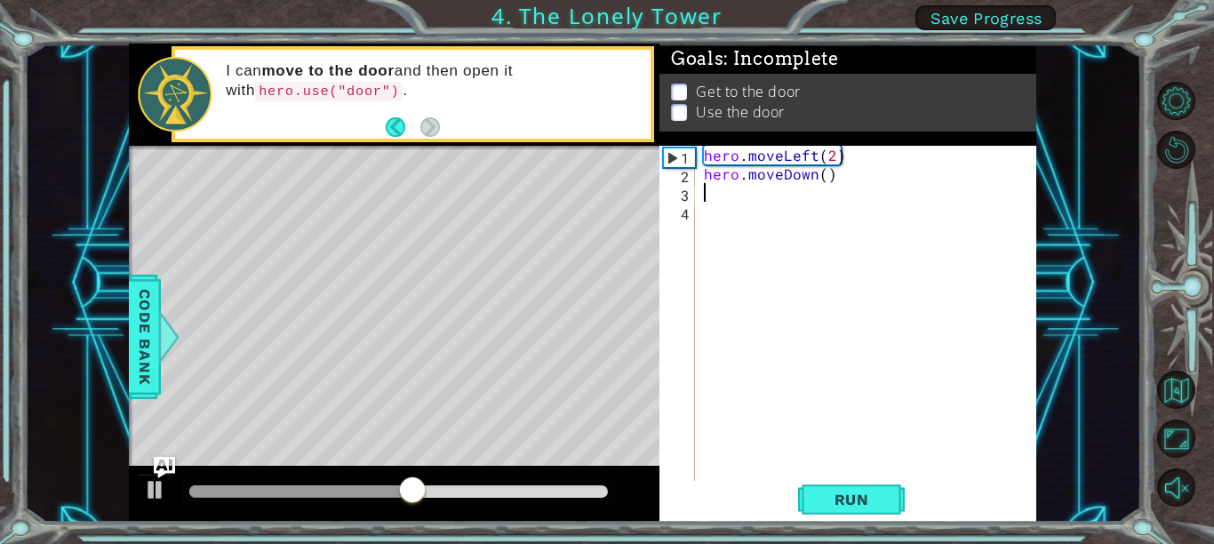
click at [823, 172] on div "hero . moveLeft ( 2 ) hero . moveDown ( )" at bounding box center [870, 332] width 341 height 373
type textarea "hero.moveDown(1)"
click at [811, 191] on div "hero . moveLeft ( 2 ) hero . moveDown ( 1 )" at bounding box center [870, 332] width 341 height 373
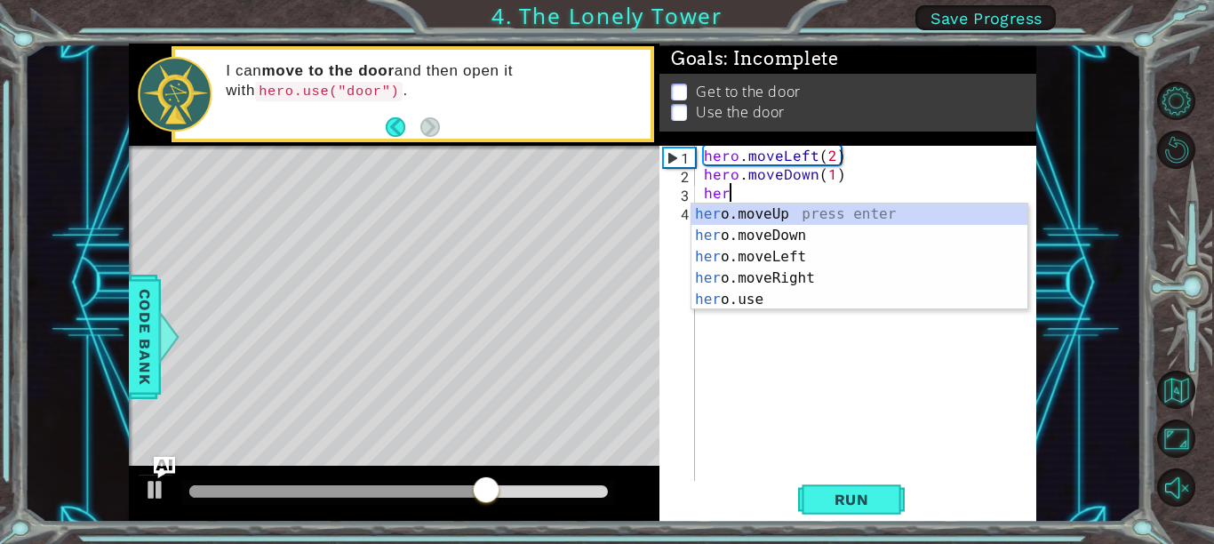
type textarea "hero"
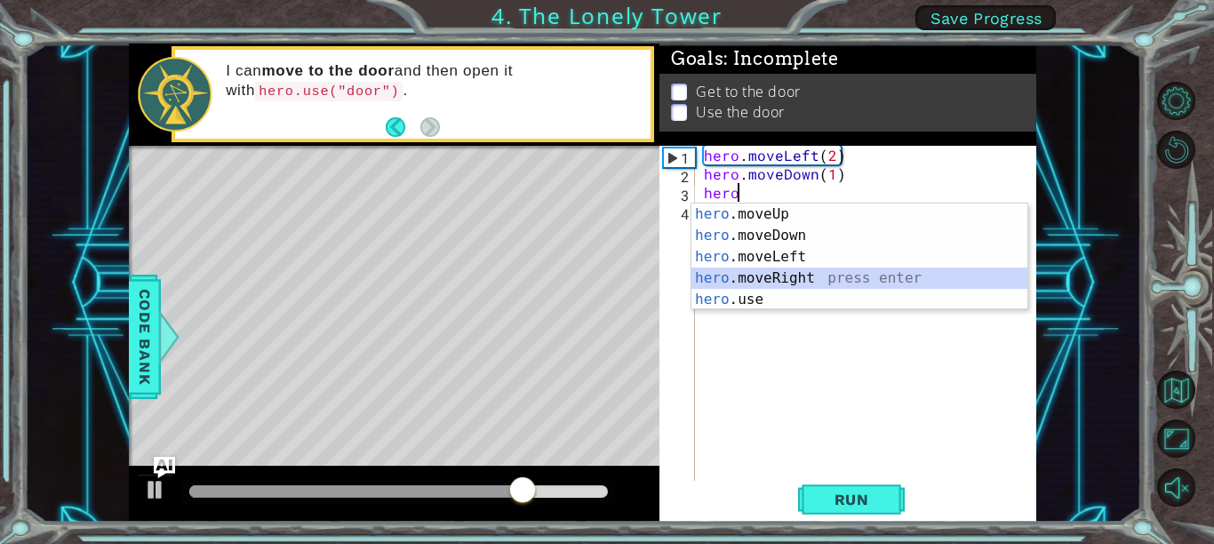
click at [838, 274] on div "hero .moveUp press enter hero .moveDown press enter hero .moveLeft press enter …" at bounding box center [859, 278] width 336 height 149
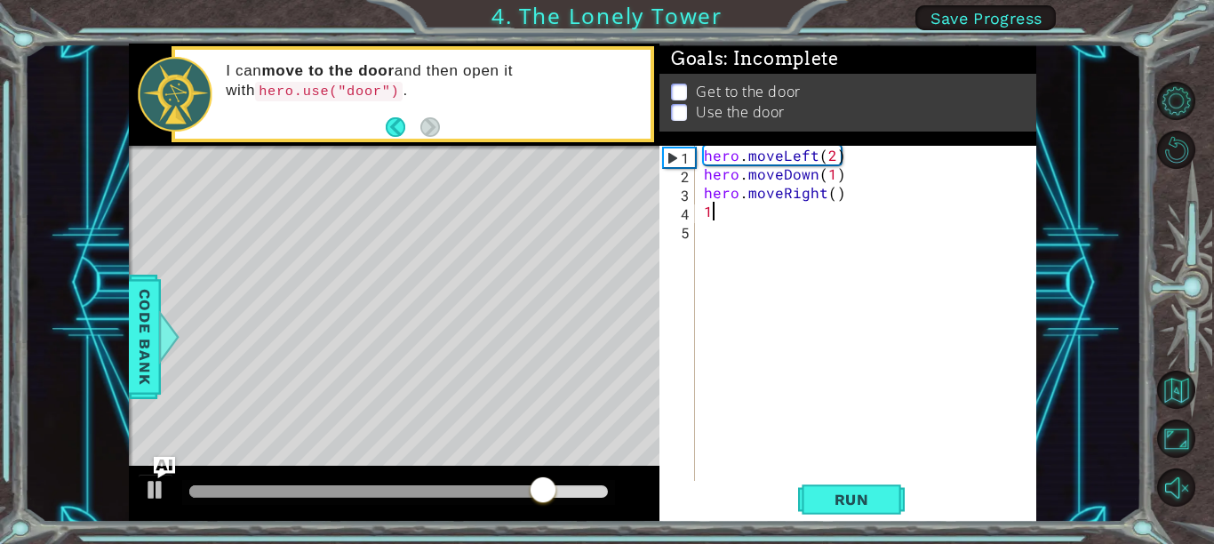
click at [830, 197] on div "hero . moveLeft ( 2 ) hero . moveDown ( 1 ) hero . moveRight ( ) 1" at bounding box center [870, 332] width 341 height 373
click at [769, 208] on div "hero . moveLeft ( 2 ) hero . moveDown ( 1 ) hero . moveRight ( 1 ) 1" at bounding box center [870, 332] width 341 height 373
type textarea "1"
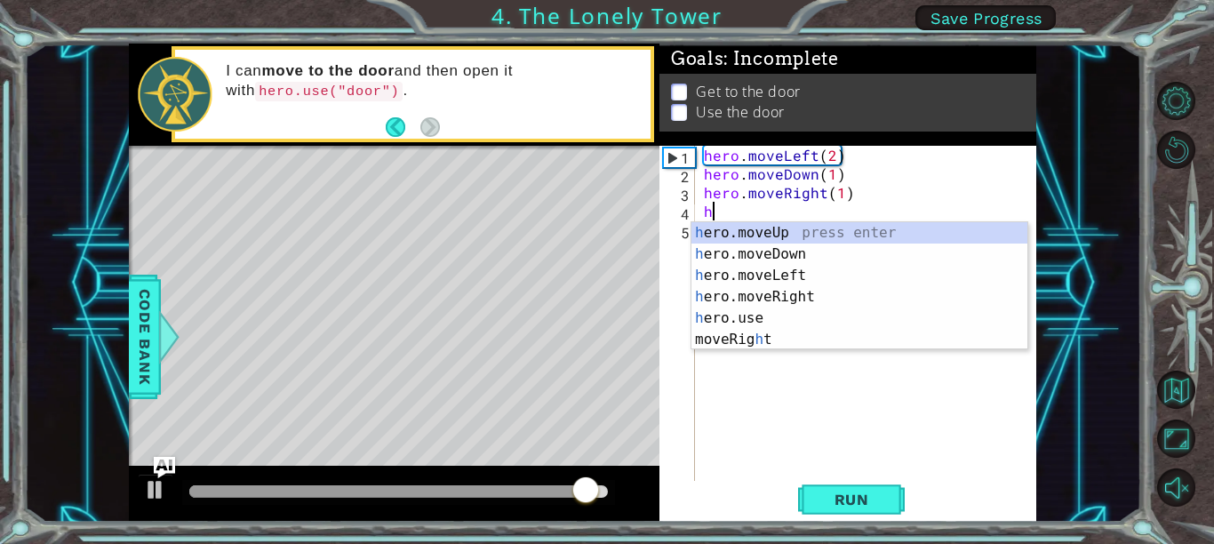
type textarea "hero"
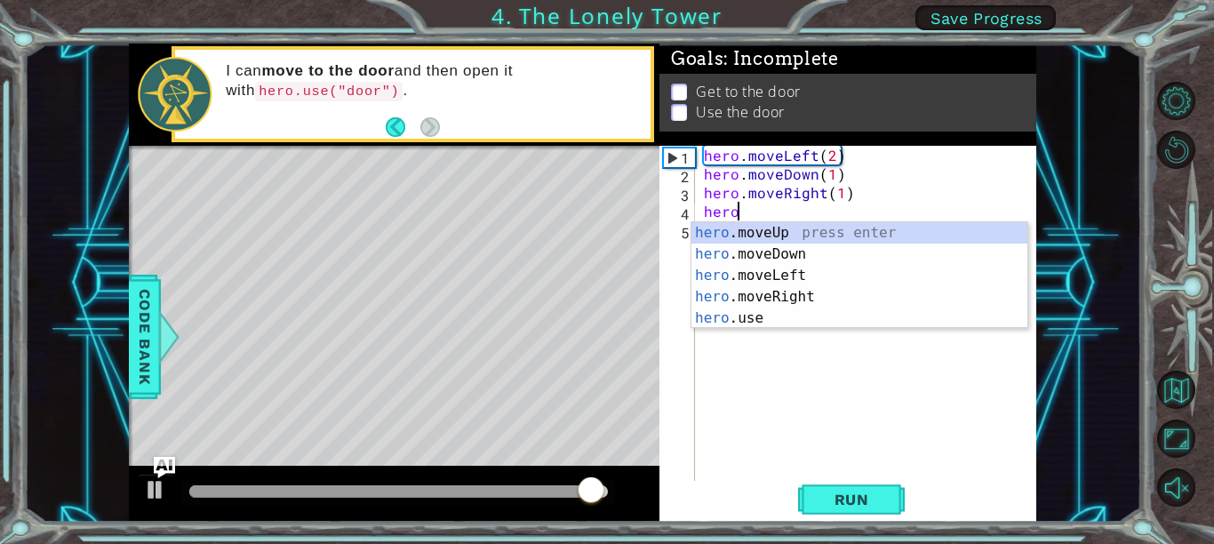
scroll to position [0, 1]
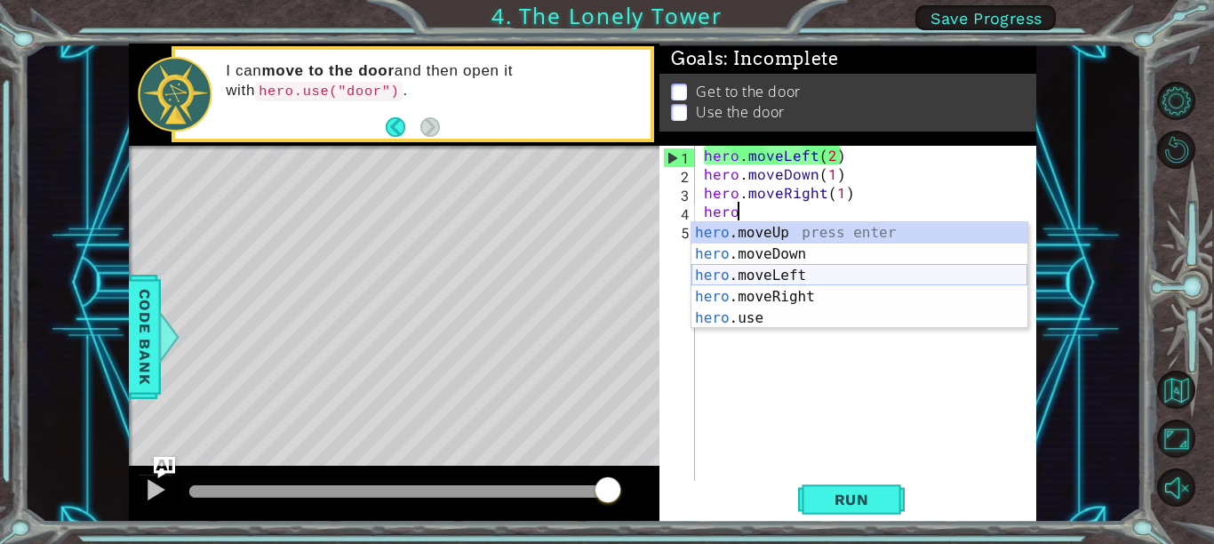
click at [796, 273] on div "hero .moveUp press enter hero .moveDown press enter hero .moveLeft press enter …" at bounding box center [859, 296] width 336 height 149
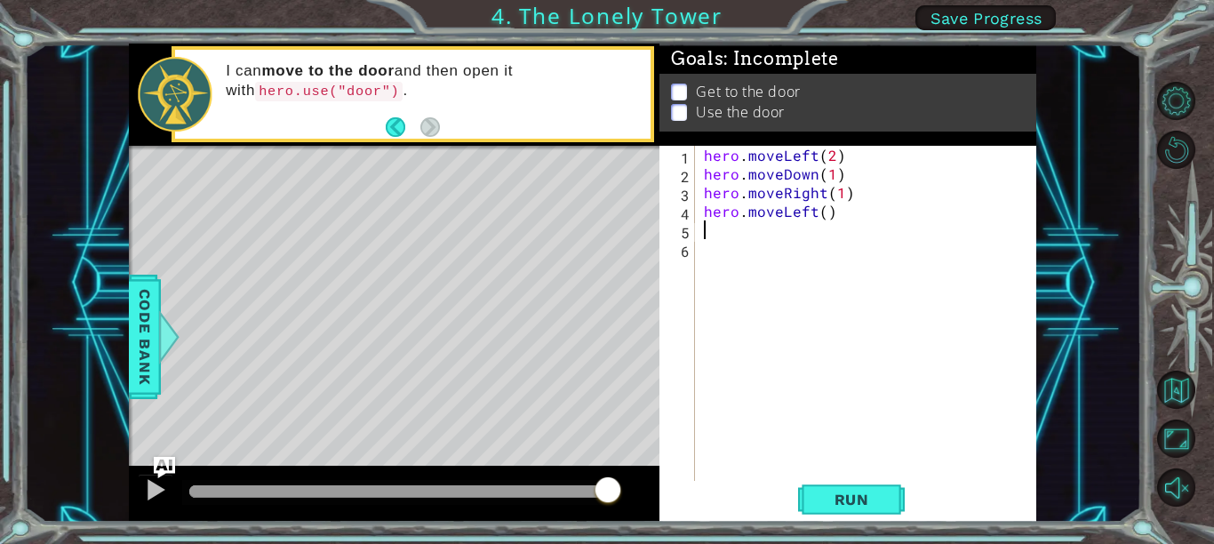
scroll to position [0, 0]
click at [824, 212] on div "hero . moveLeft ( 2 ) hero . moveDown ( 1 ) hero . moveRight ( 1 ) hero . moveL…" at bounding box center [870, 332] width 341 height 373
click at [829, 490] on button "Run" at bounding box center [851, 499] width 107 height 37
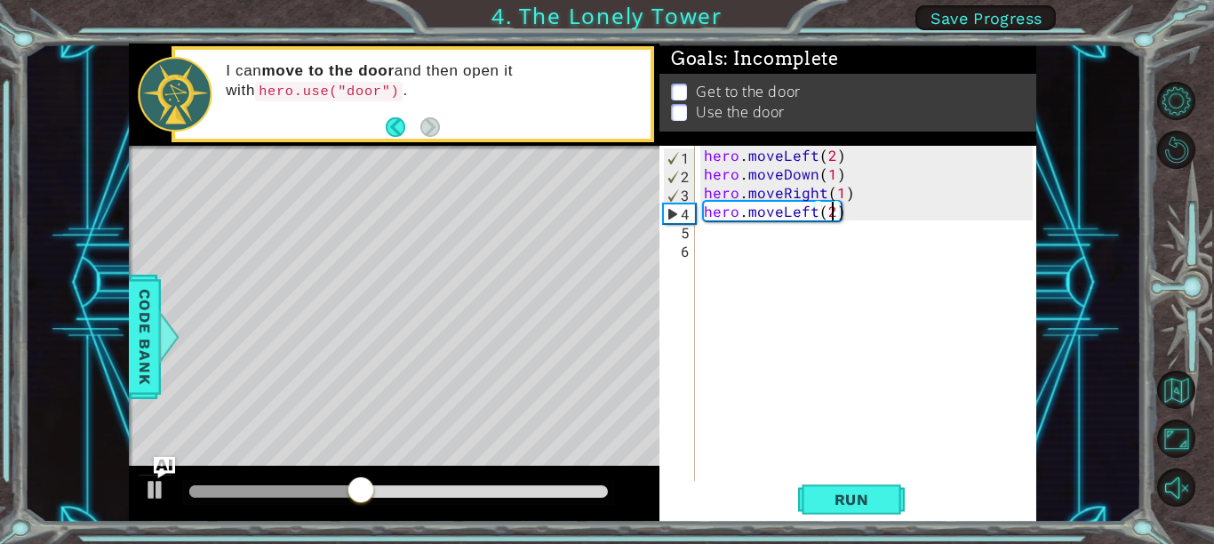
click at [810, 202] on div "hero . moveLeft ( 2 ) hero . moveDown ( 1 ) hero . moveRight ( 1 ) hero . moveL…" at bounding box center [870, 332] width 341 height 373
click at [812, 204] on div "hero . moveLeft ( 2 ) hero . moveDown ( 1 ) hero . moveRight ( 1 ) hero . moveL…" at bounding box center [870, 332] width 341 height 373
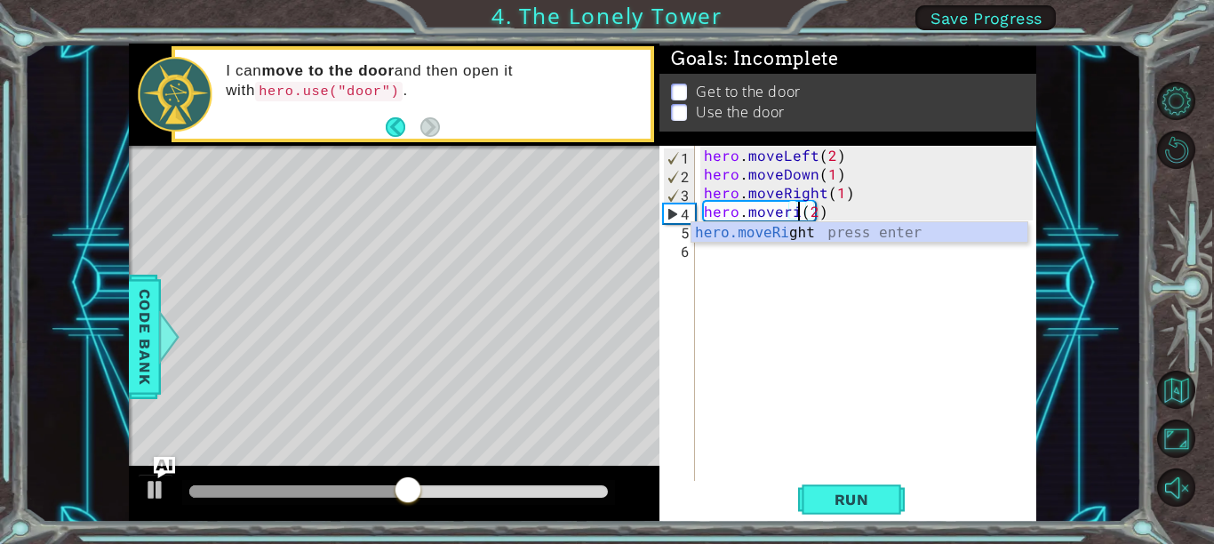
scroll to position [0, 6]
click at [811, 228] on div "hero.moveRigh t press enter" at bounding box center [859, 254] width 336 height 64
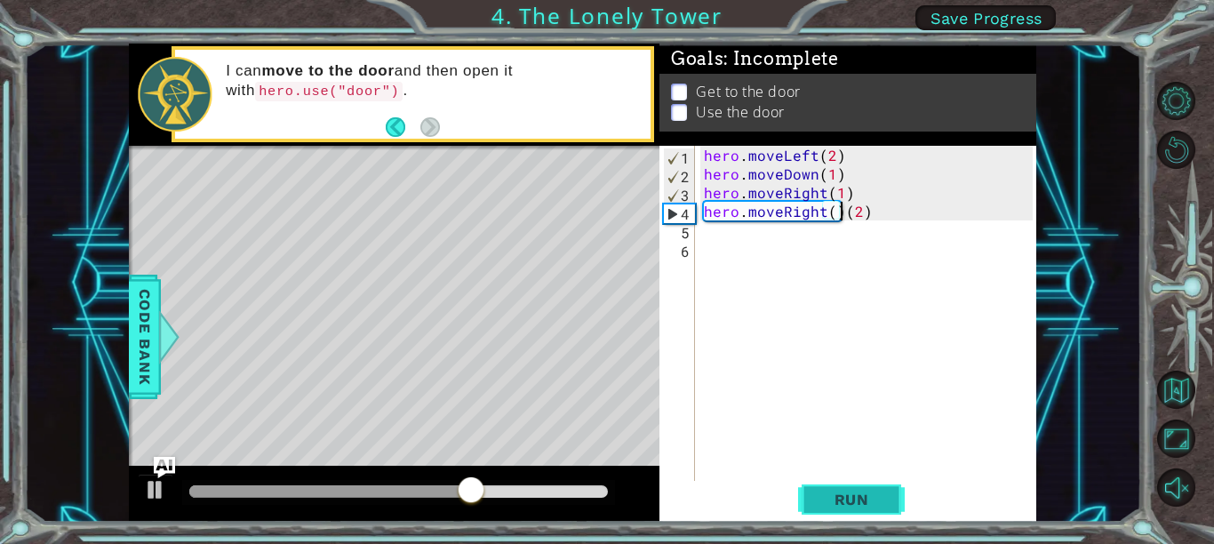
type textarea "hero.moveRight()(2)"
click at [892, 494] on button "Run" at bounding box center [851, 499] width 107 height 37
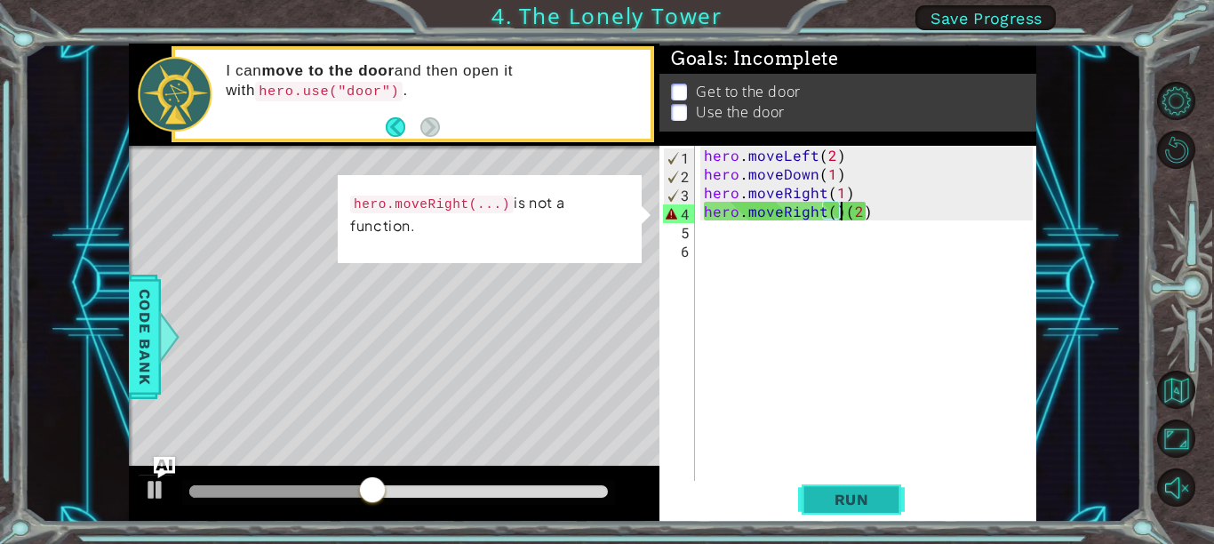
click at [843, 501] on span "Run" at bounding box center [852, 500] width 70 height 18
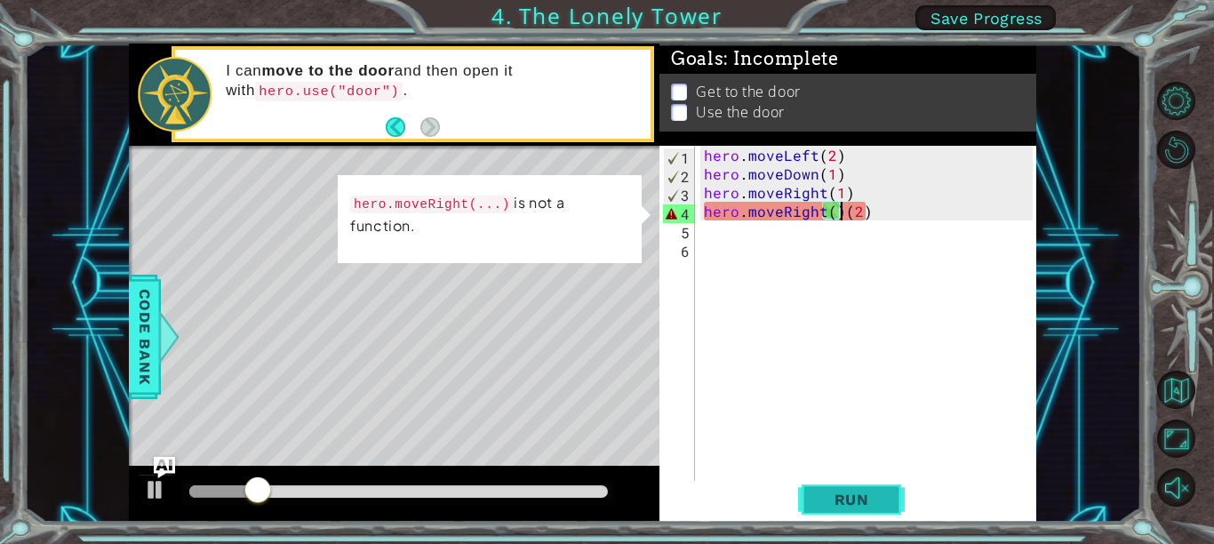
click at [844, 500] on span "Run" at bounding box center [852, 500] width 70 height 18
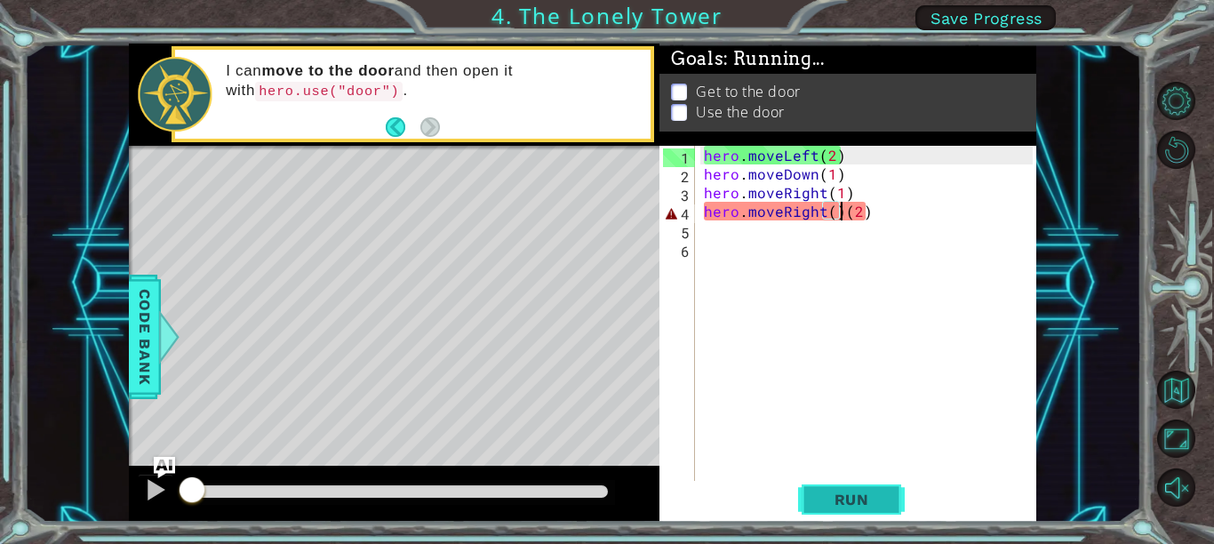
click at [844, 500] on span "Run" at bounding box center [852, 500] width 70 height 18
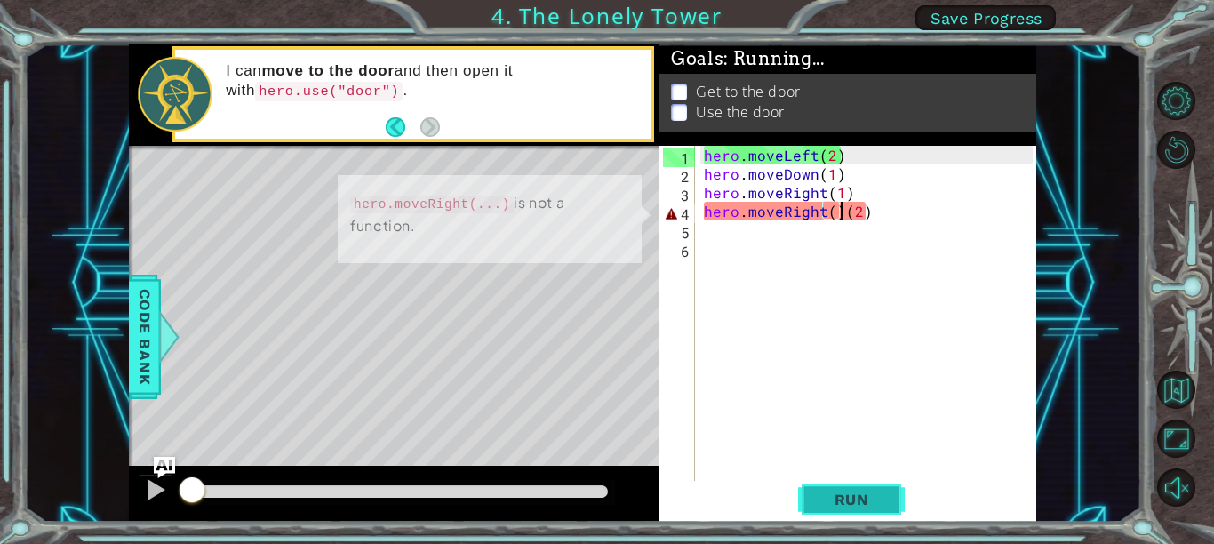
click at [844, 500] on span "Run" at bounding box center [852, 500] width 70 height 18
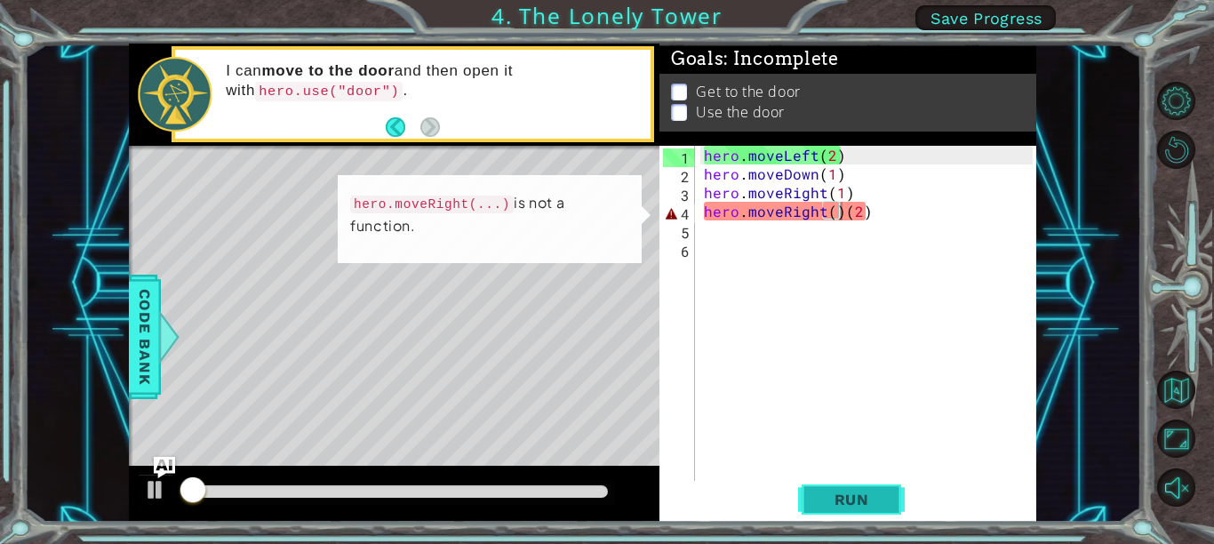
click at [844, 500] on span "Run" at bounding box center [852, 500] width 70 height 18
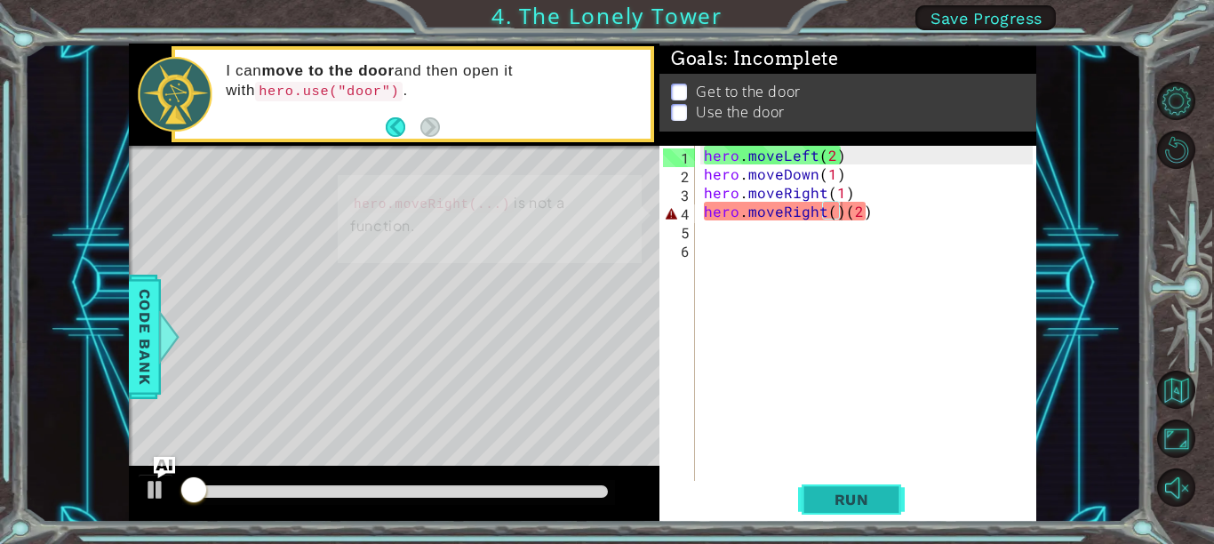
click at [844, 500] on span "Run" at bounding box center [852, 500] width 70 height 18
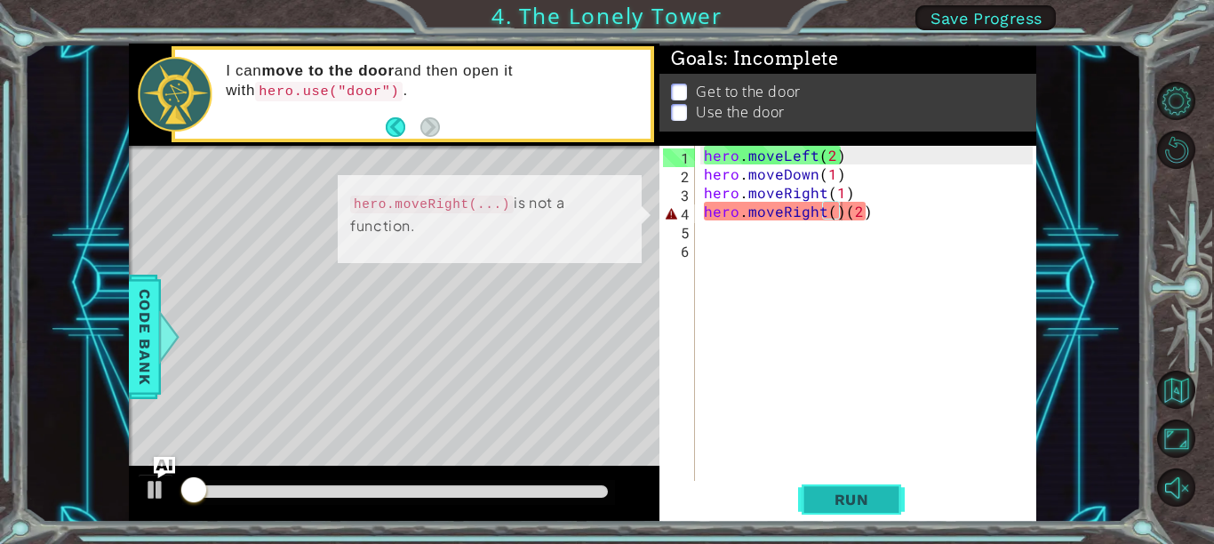
click at [844, 500] on span "Run" at bounding box center [852, 500] width 70 height 18
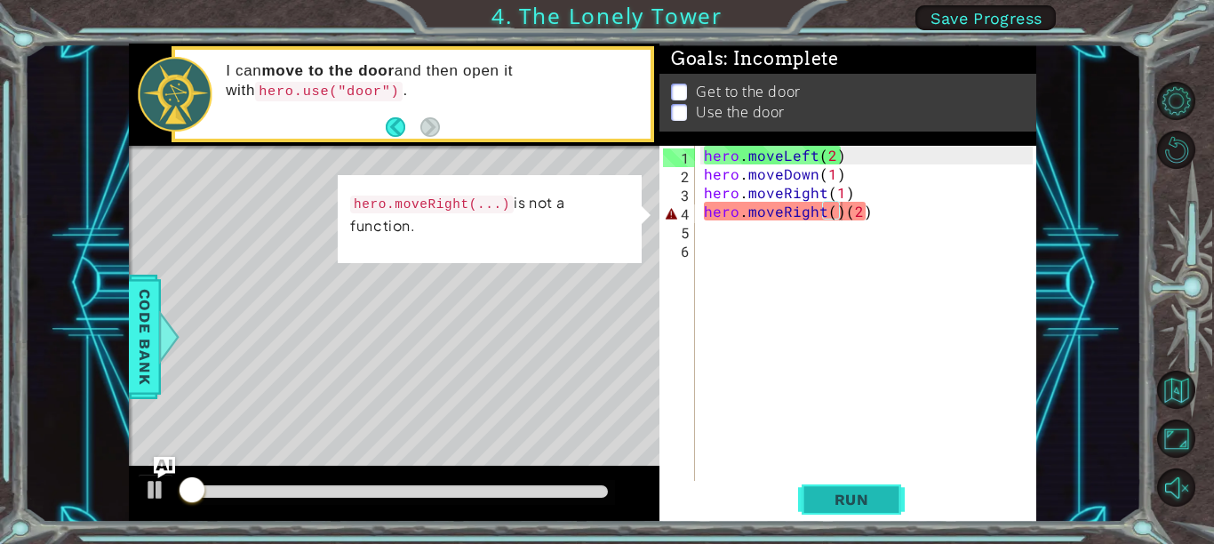
click at [844, 500] on span "Run" at bounding box center [852, 500] width 70 height 18
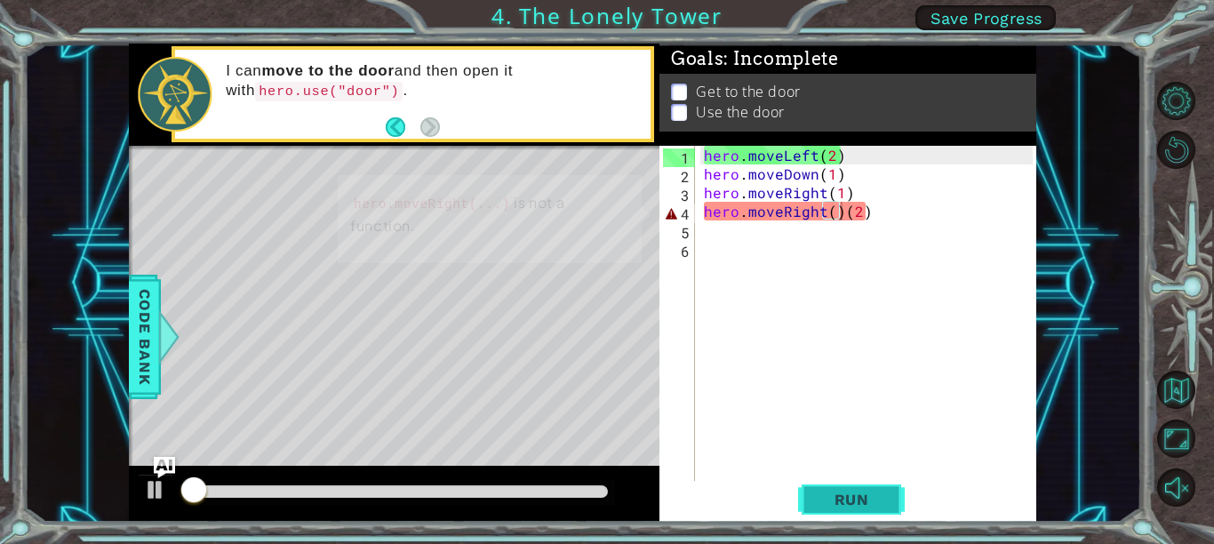
click at [844, 500] on span "Run" at bounding box center [852, 500] width 70 height 18
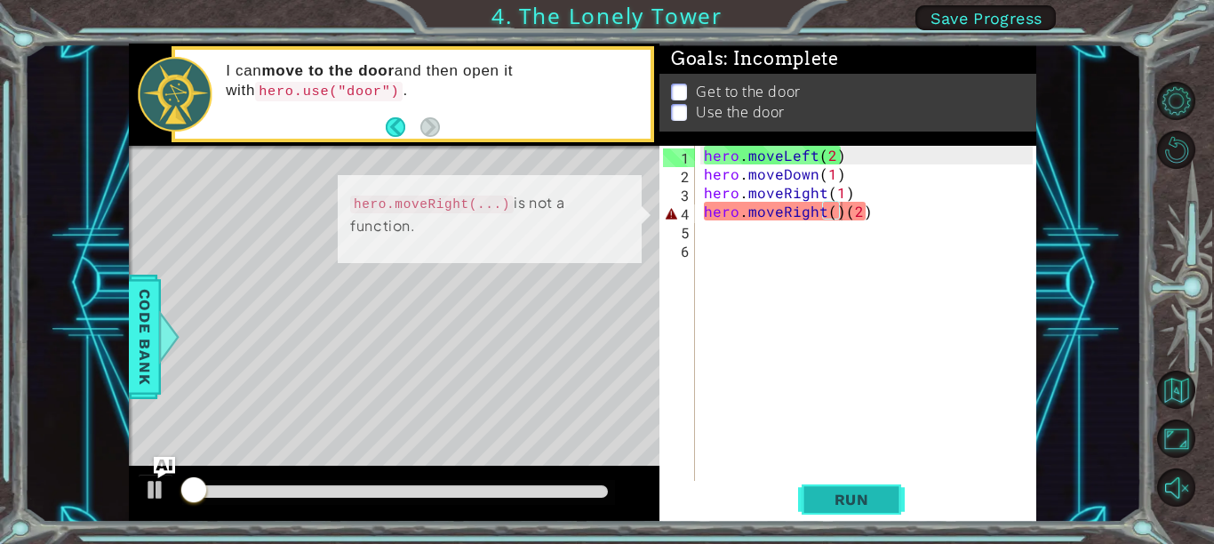
click at [844, 500] on span "Run" at bounding box center [852, 500] width 70 height 18
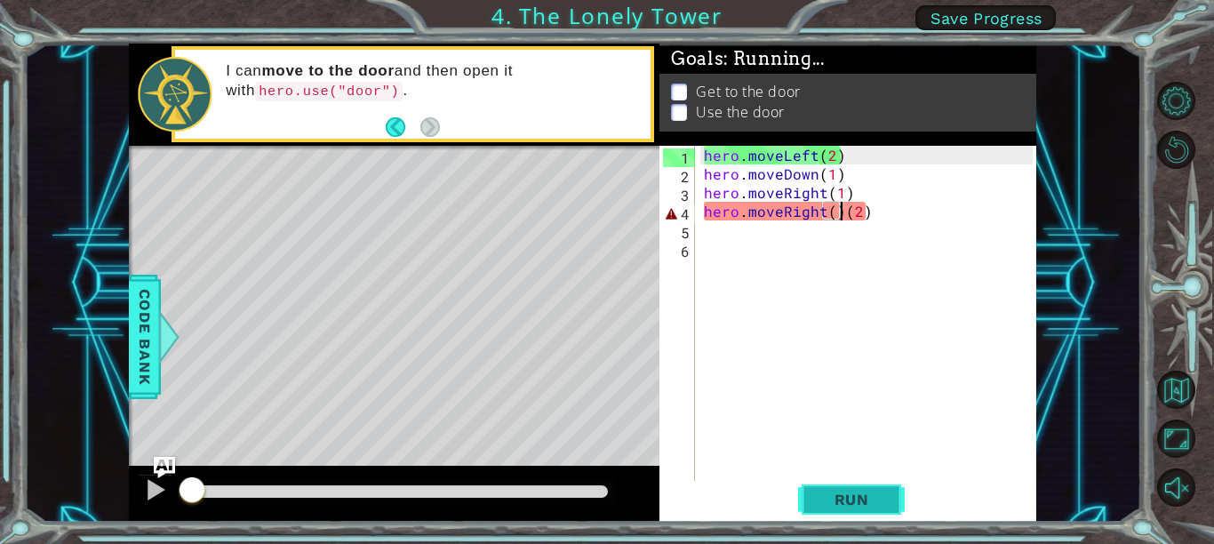
click at [844, 500] on span "Run" at bounding box center [852, 500] width 70 height 18
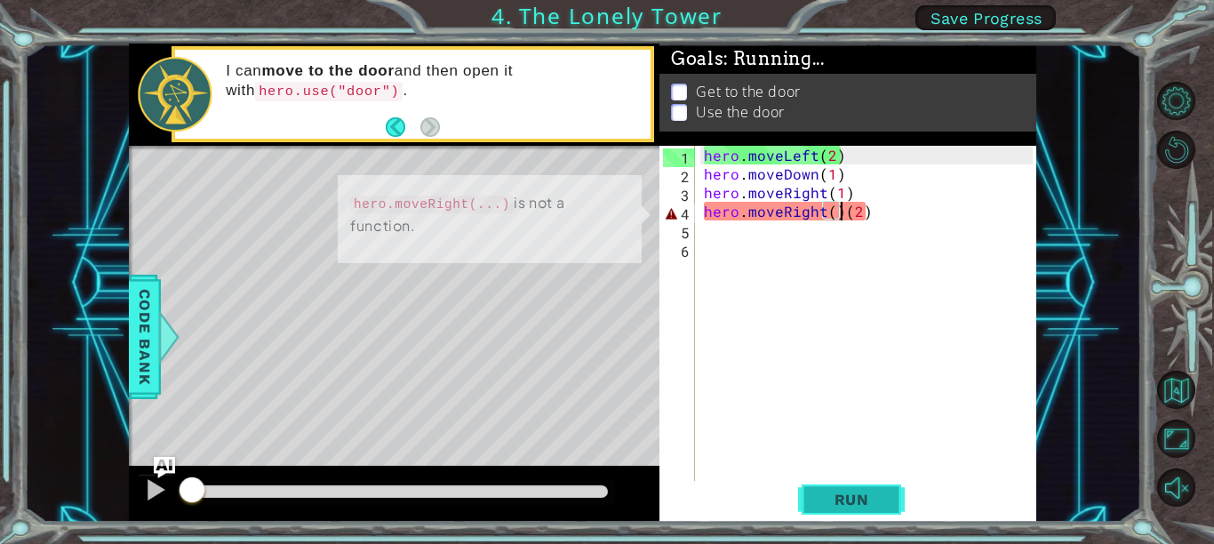
click at [844, 500] on span "Run" at bounding box center [852, 500] width 70 height 18
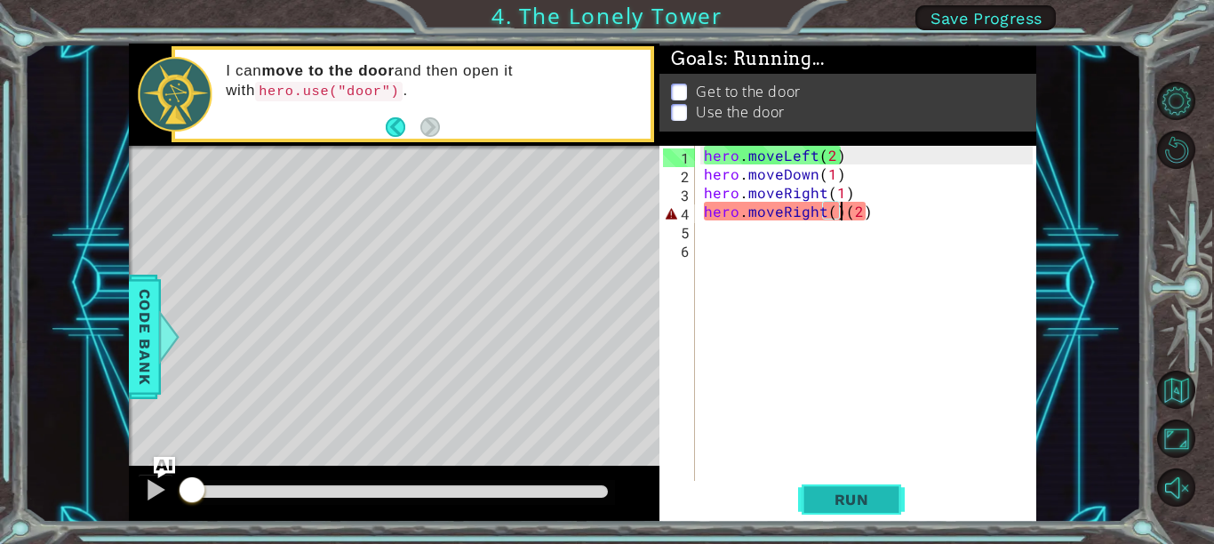
click at [844, 500] on span "Run" at bounding box center [852, 500] width 70 height 18
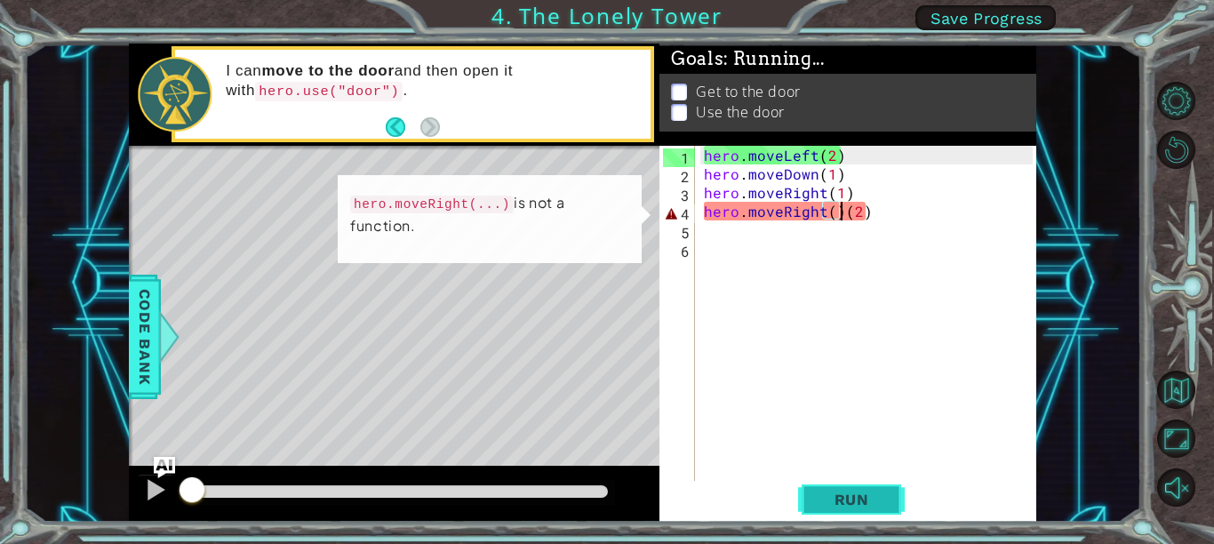
click at [844, 500] on span "Run" at bounding box center [852, 500] width 70 height 18
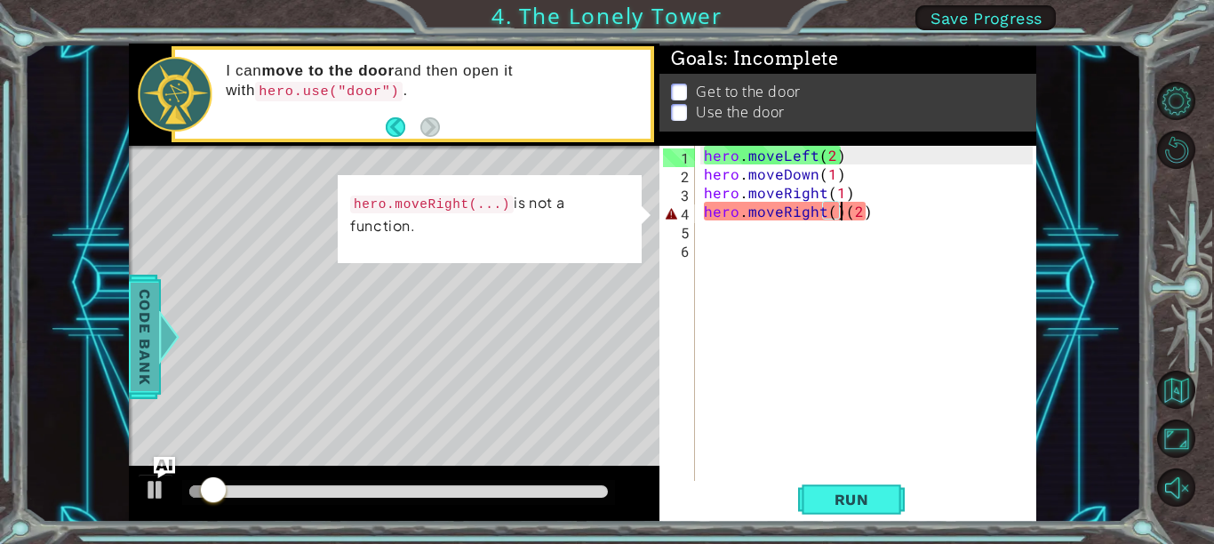
click at [135, 312] on span "Code Bank" at bounding box center [139, 337] width 28 height 108
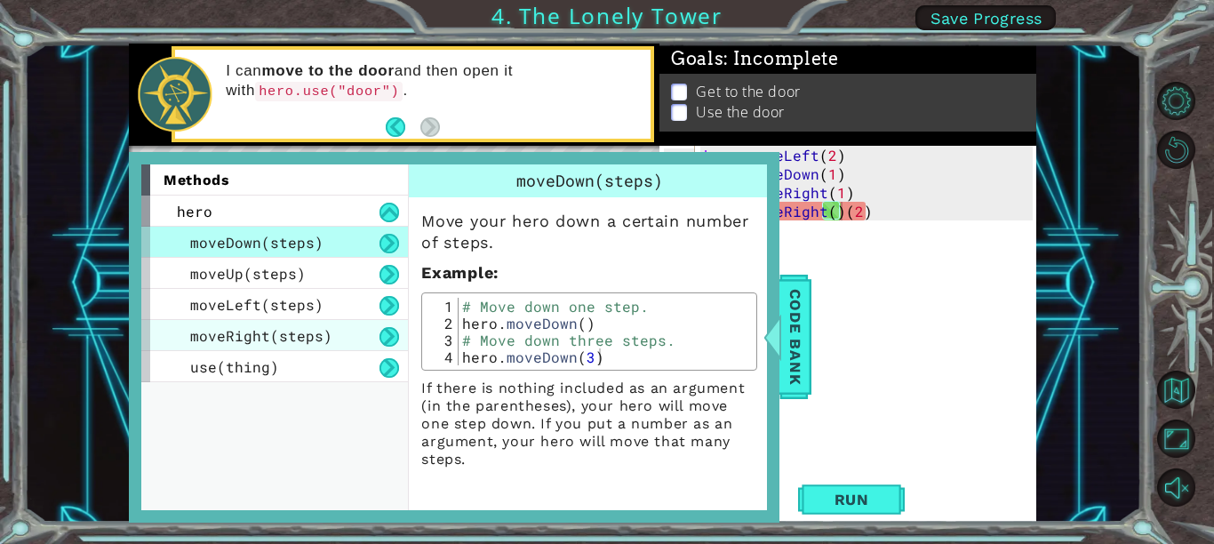
click at [221, 328] on span "moveRight(steps)" at bounding box center [261, 335] width 142 height 19
